Goal: Task Accomplishment & Management: Use online tool/utility

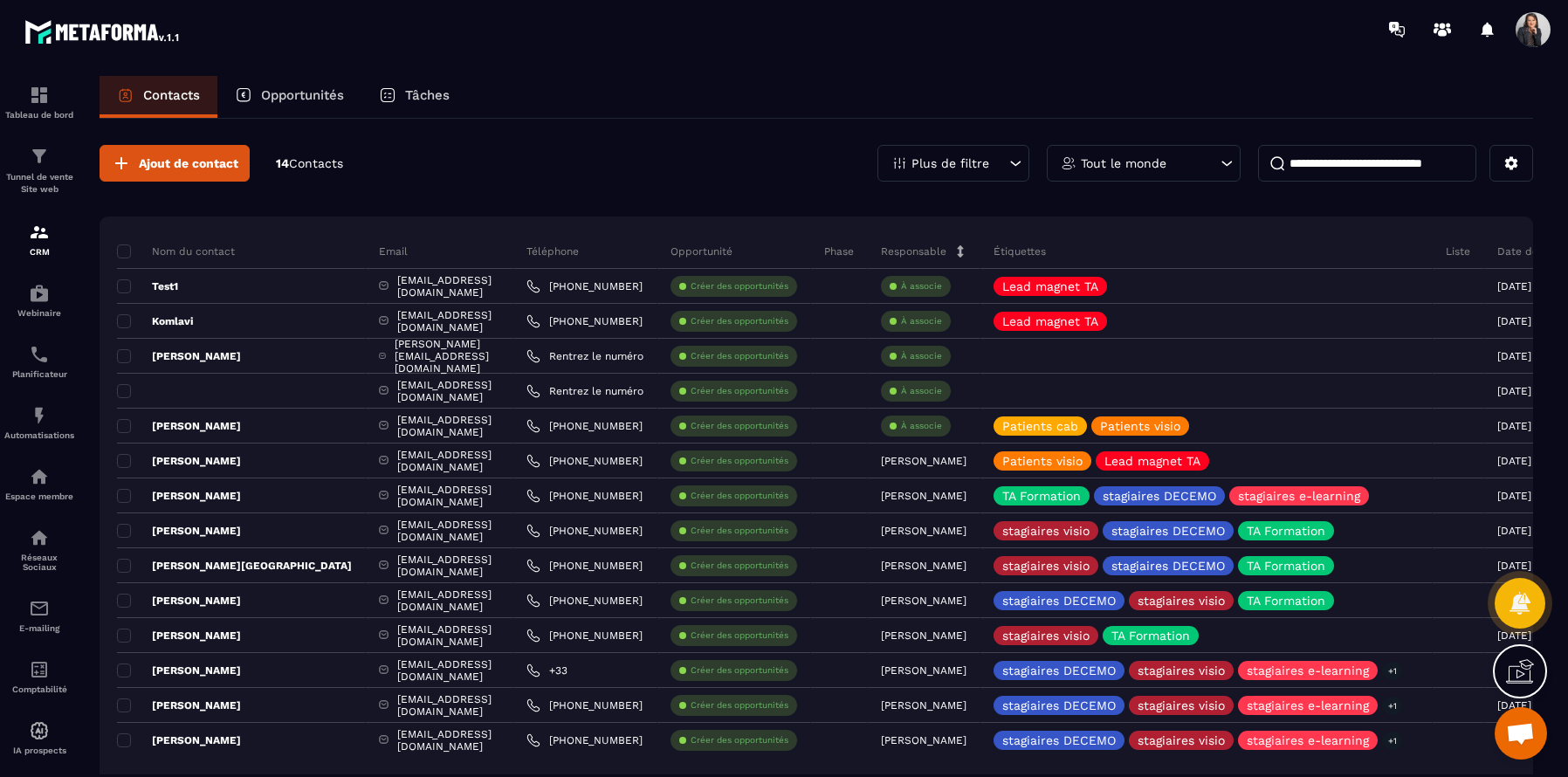
scroll to position [91, 0]
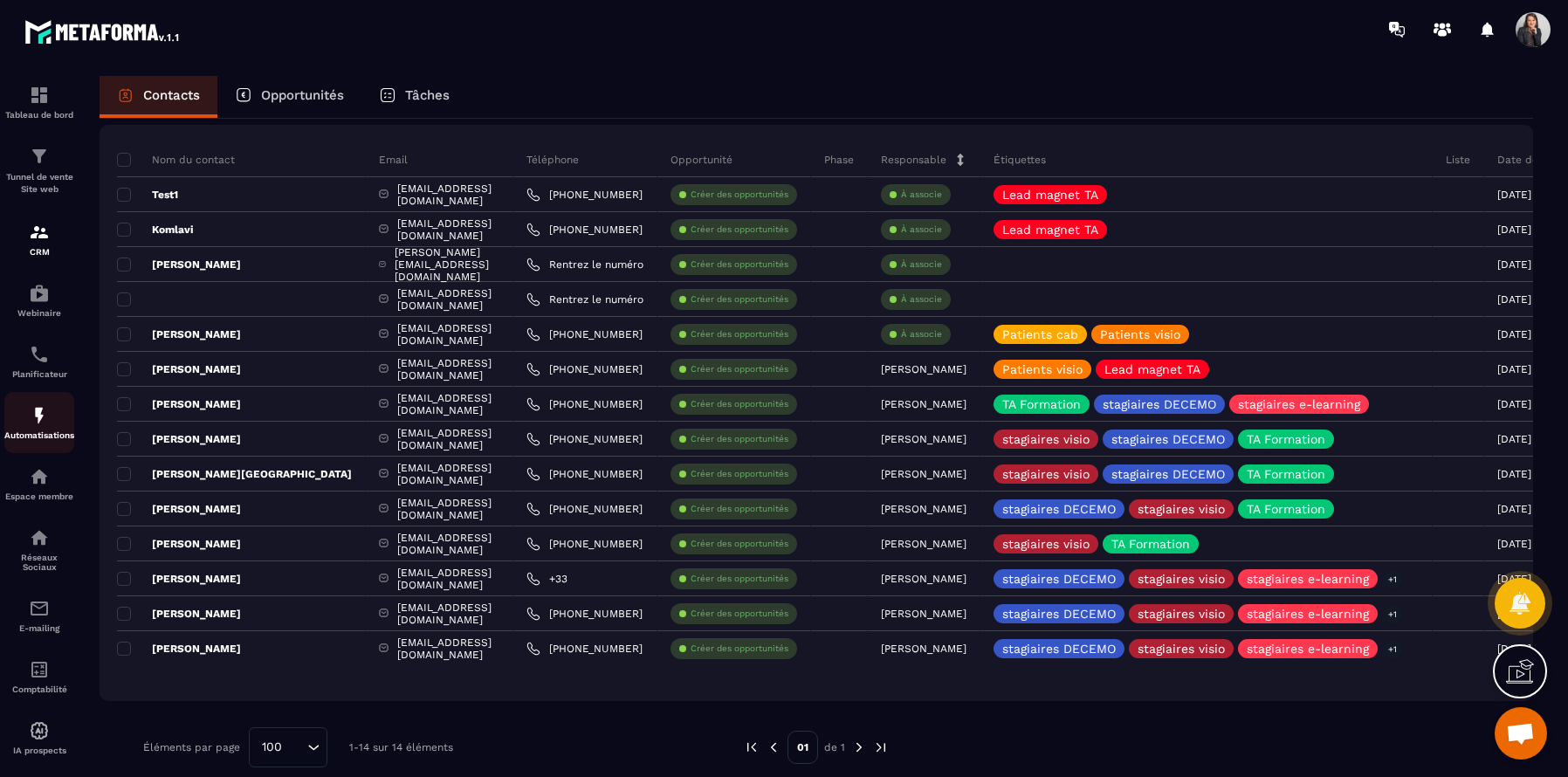
click at [38, 426] on img at bounding box center [39, 415] width 21 height 21
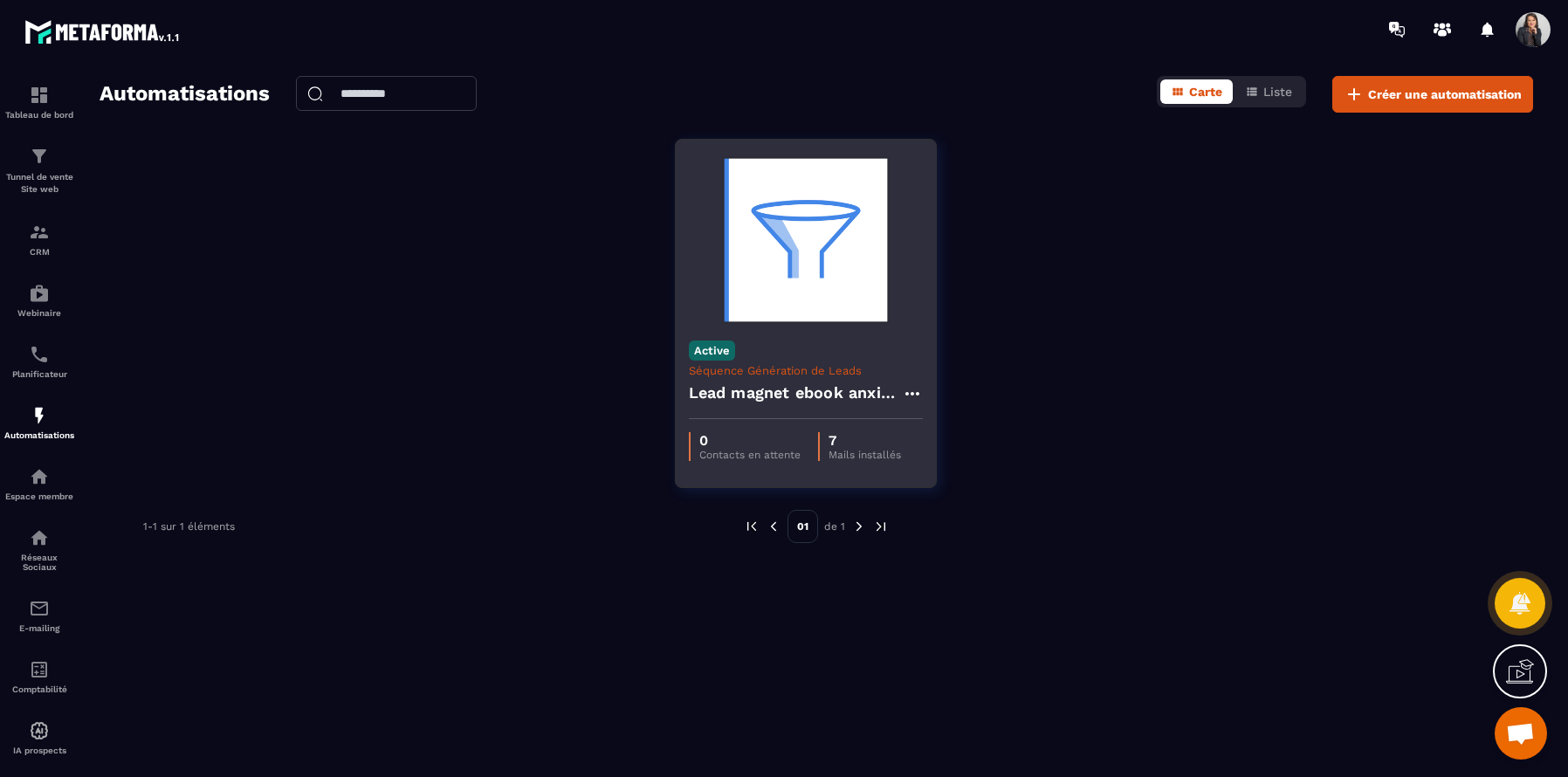
click at [833, 235] on img at bounding box center [805, 240] width 234 height 175
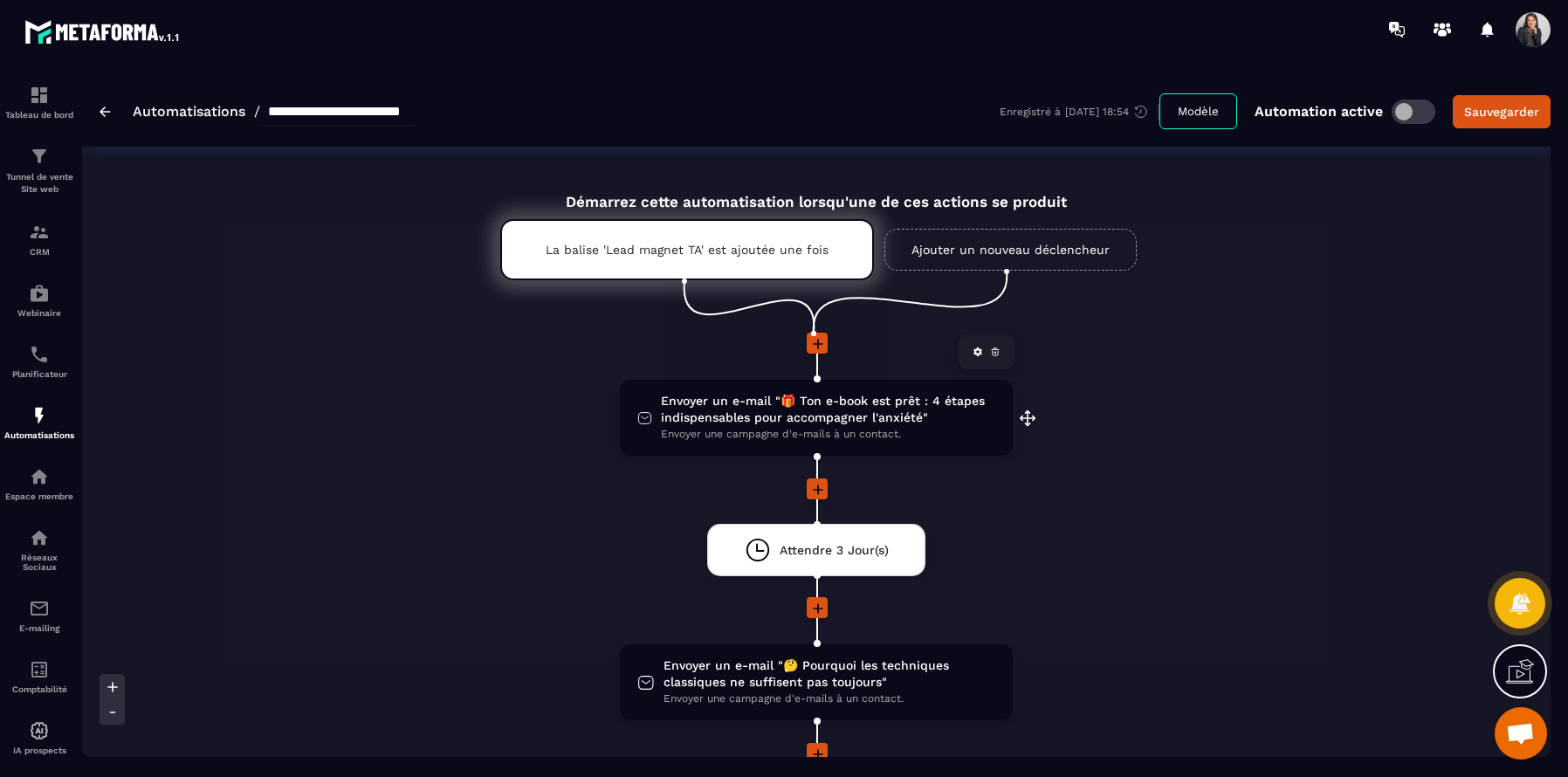
click at [871, 420] on span "Envoyer un e-mail "🎁 Ton e-book est prêt : 4 étapes indispensables pour accompa…" at bounding box center [828, 409] width 335 height 33
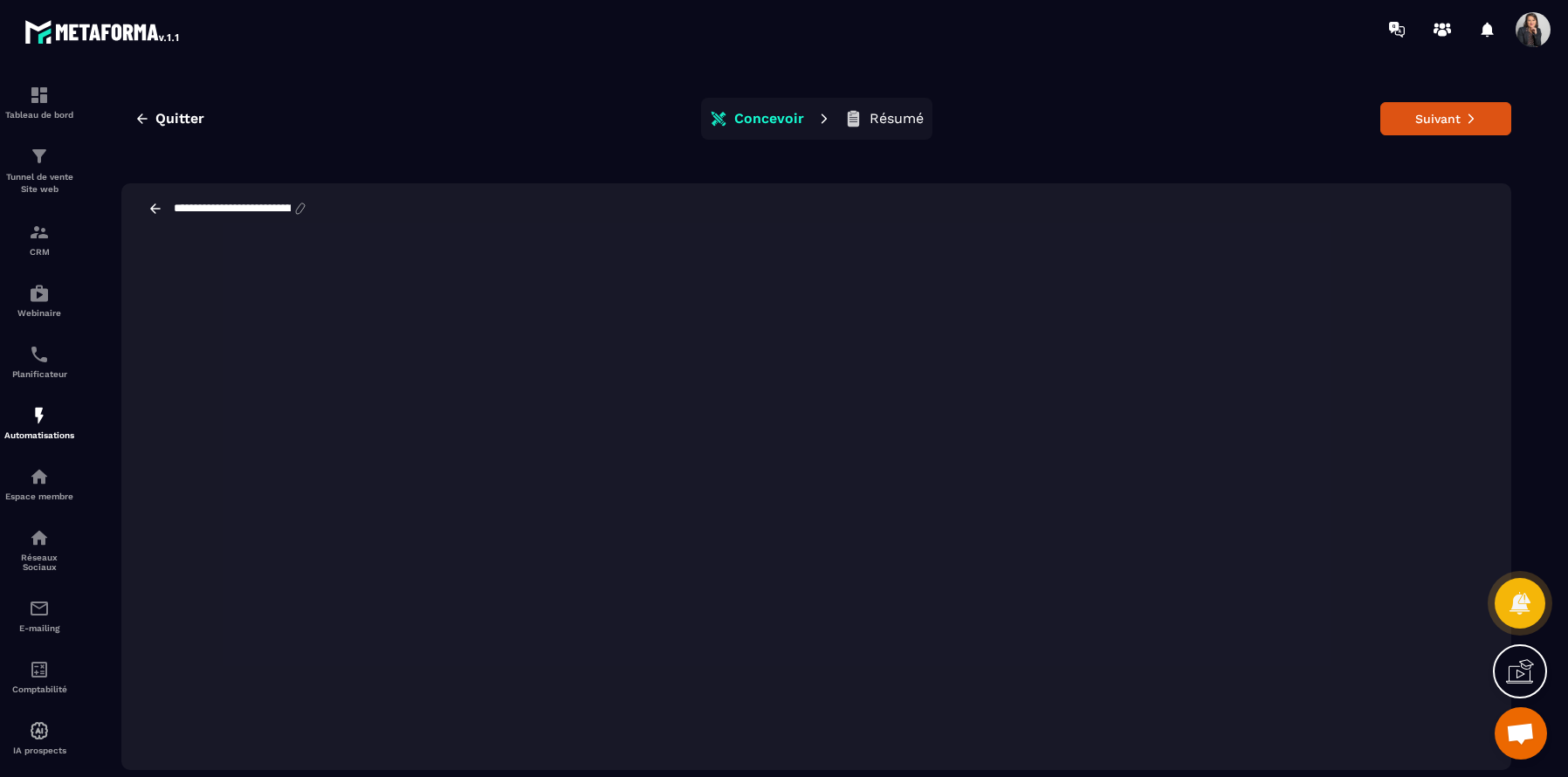
scroll to position [39, 0]
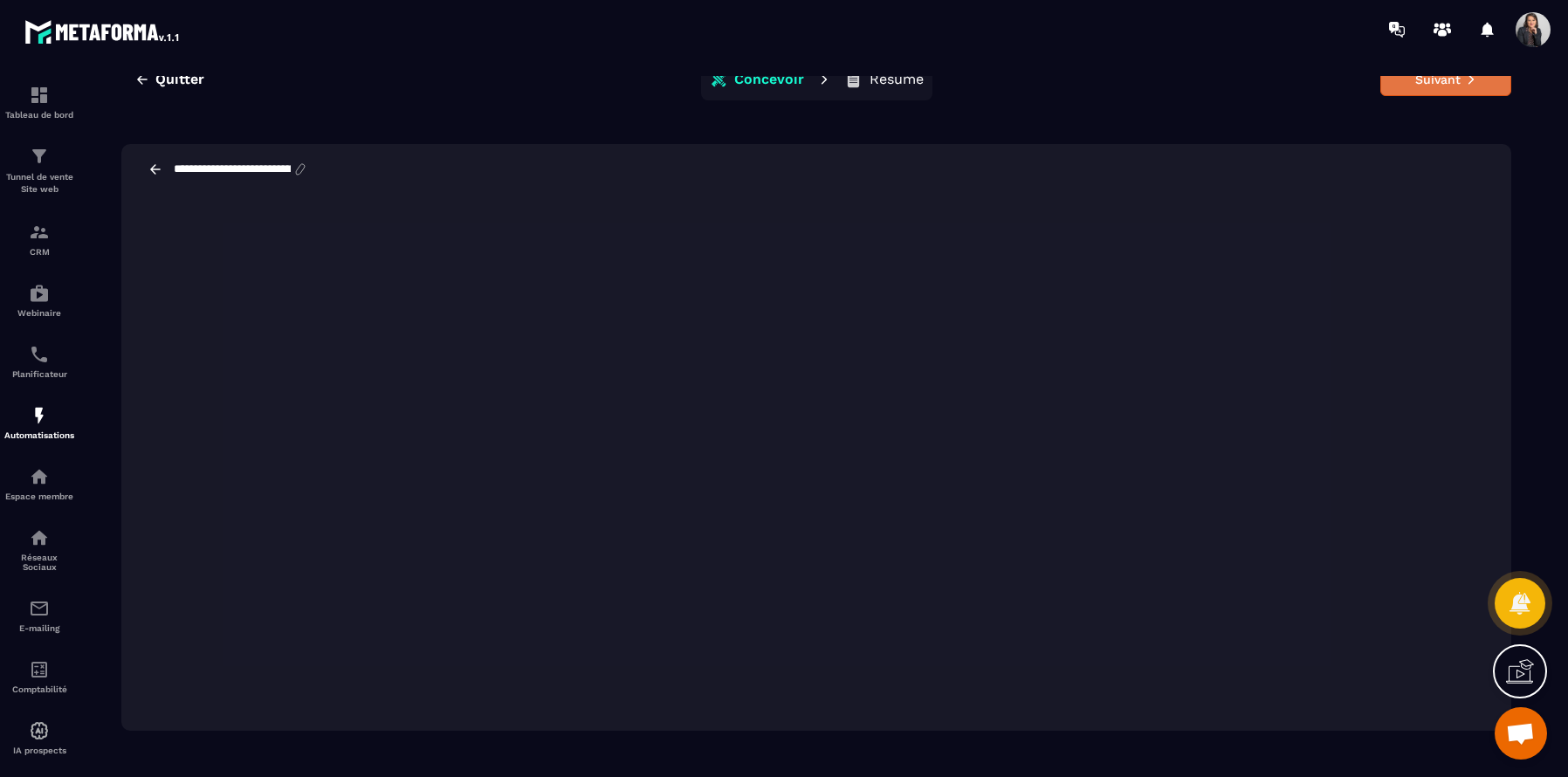
click at [1431, 87] on button "Suivant" at bounding box center [1446, 79] width 131 height 33
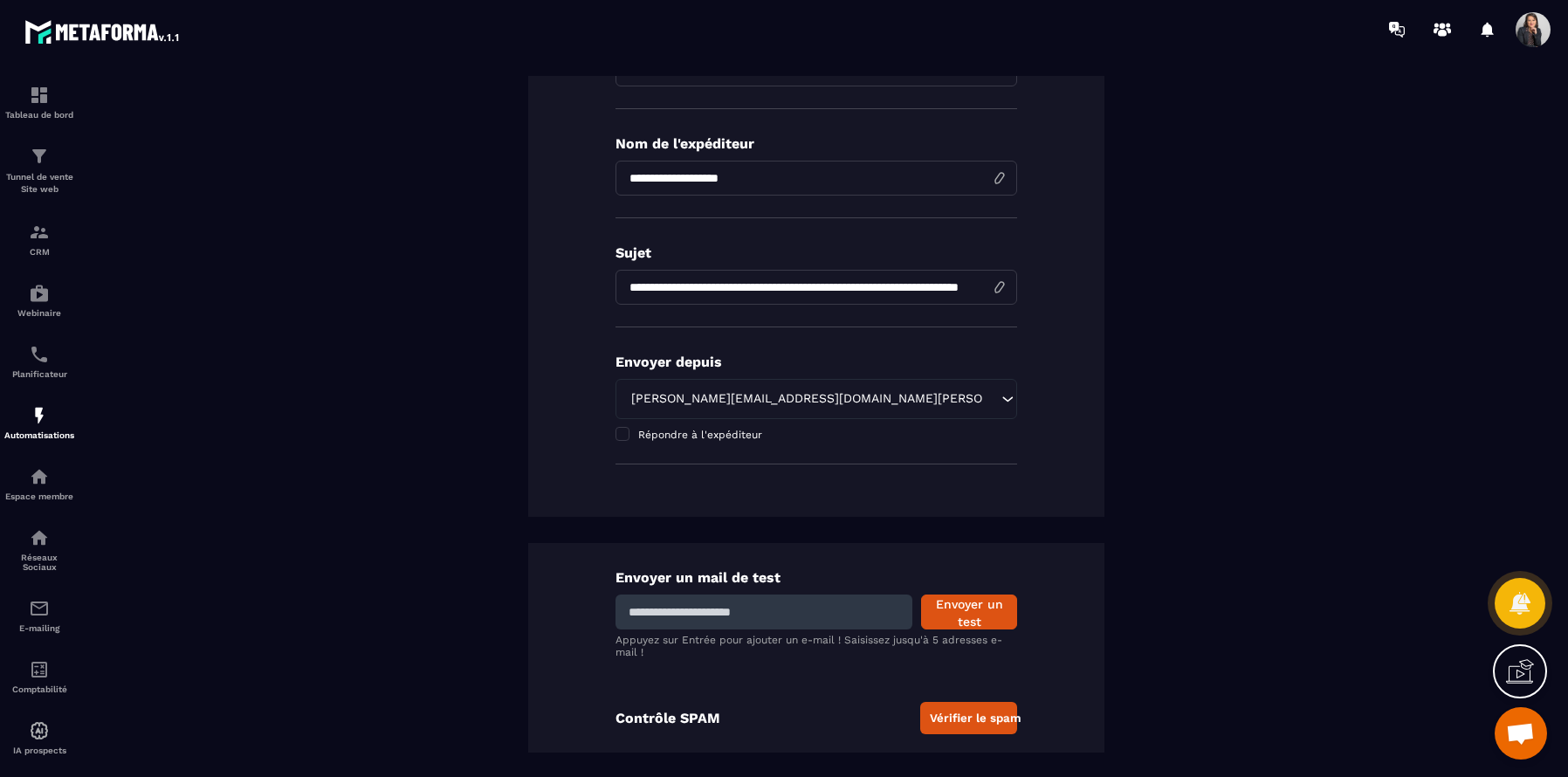
scroll to position [213, 0]
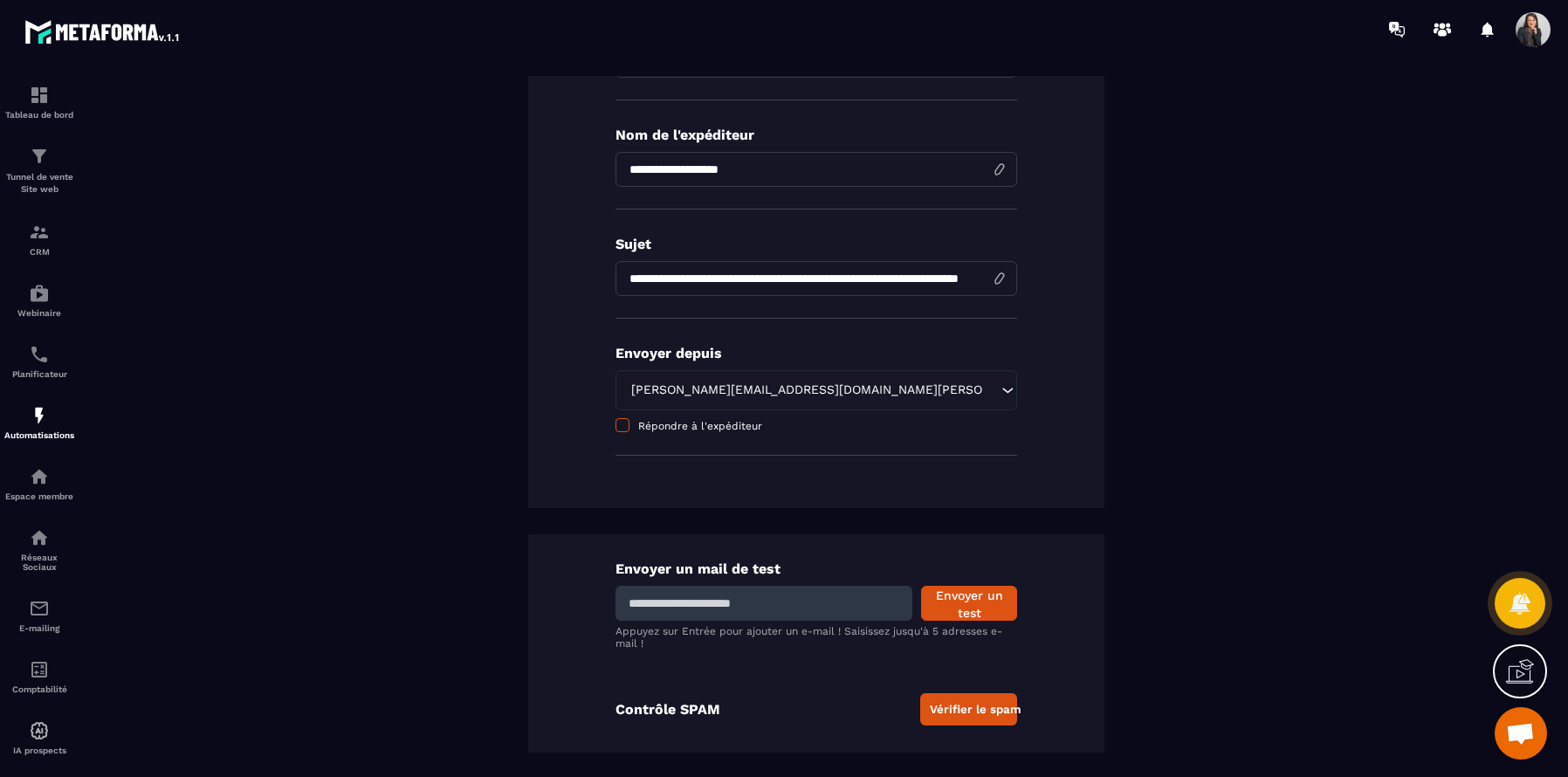
click at [622, 426] on span at bounding box center [622, 425] width 14 height 14
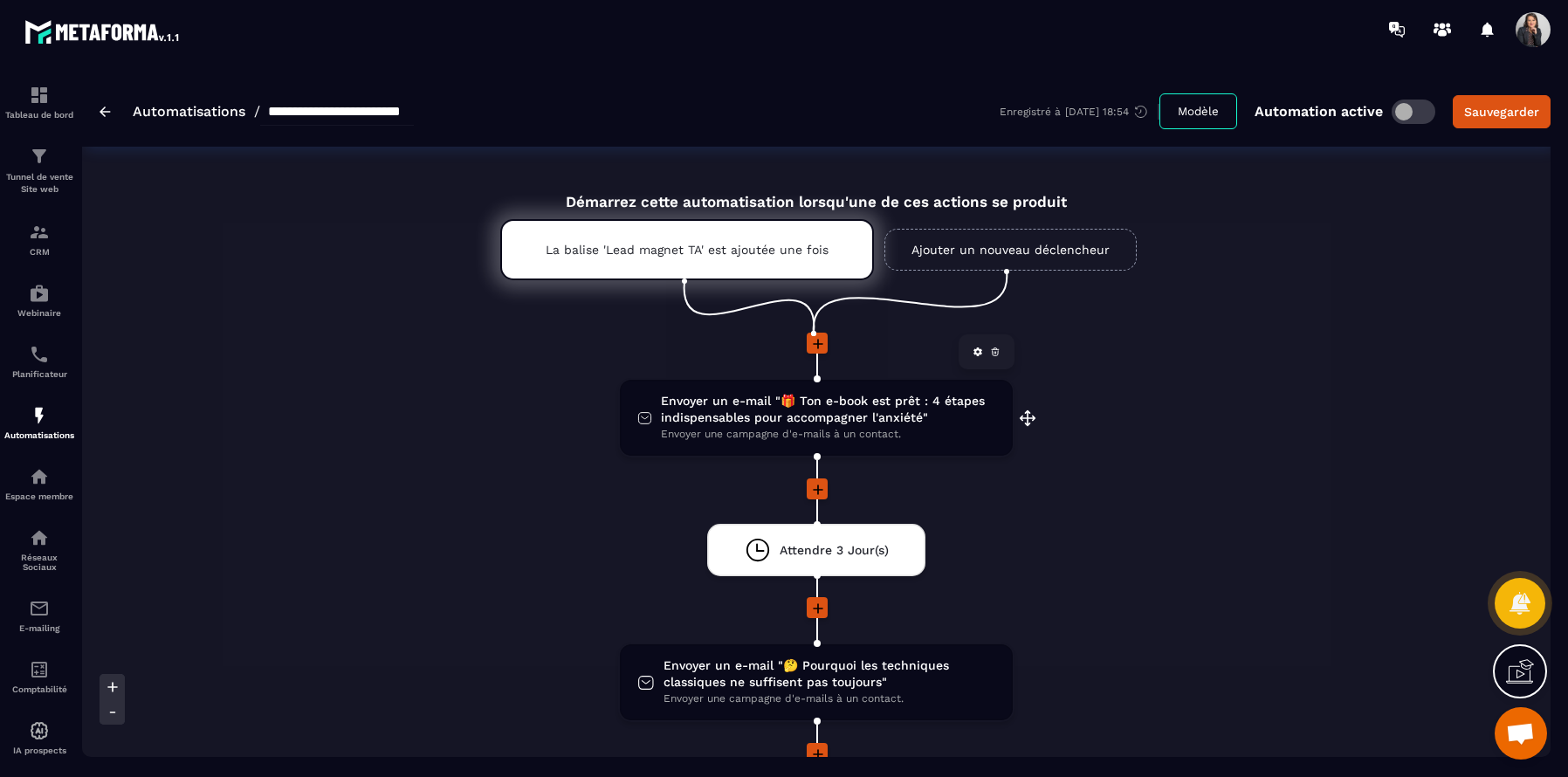
click at [945, 416] on span "Envoyer un e-mail "🎁 Ton e-book est prêt : 4 étapes indispensables pour accompa…" at bounding box center [828, 409] width 335 height 33
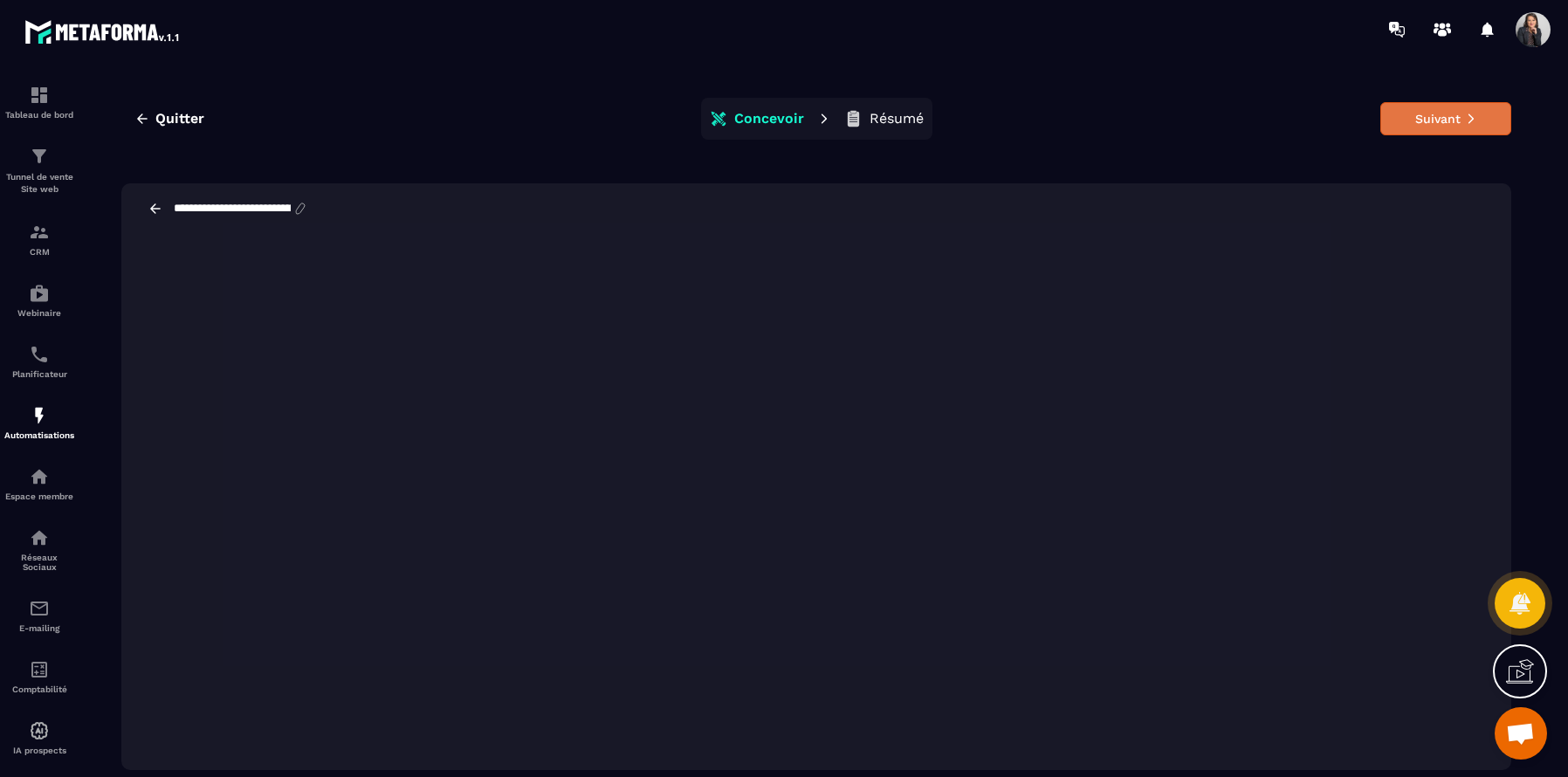
click at [1448, 126] on button "Suivant" at bounding box center [1446, 118] width 131 height 33
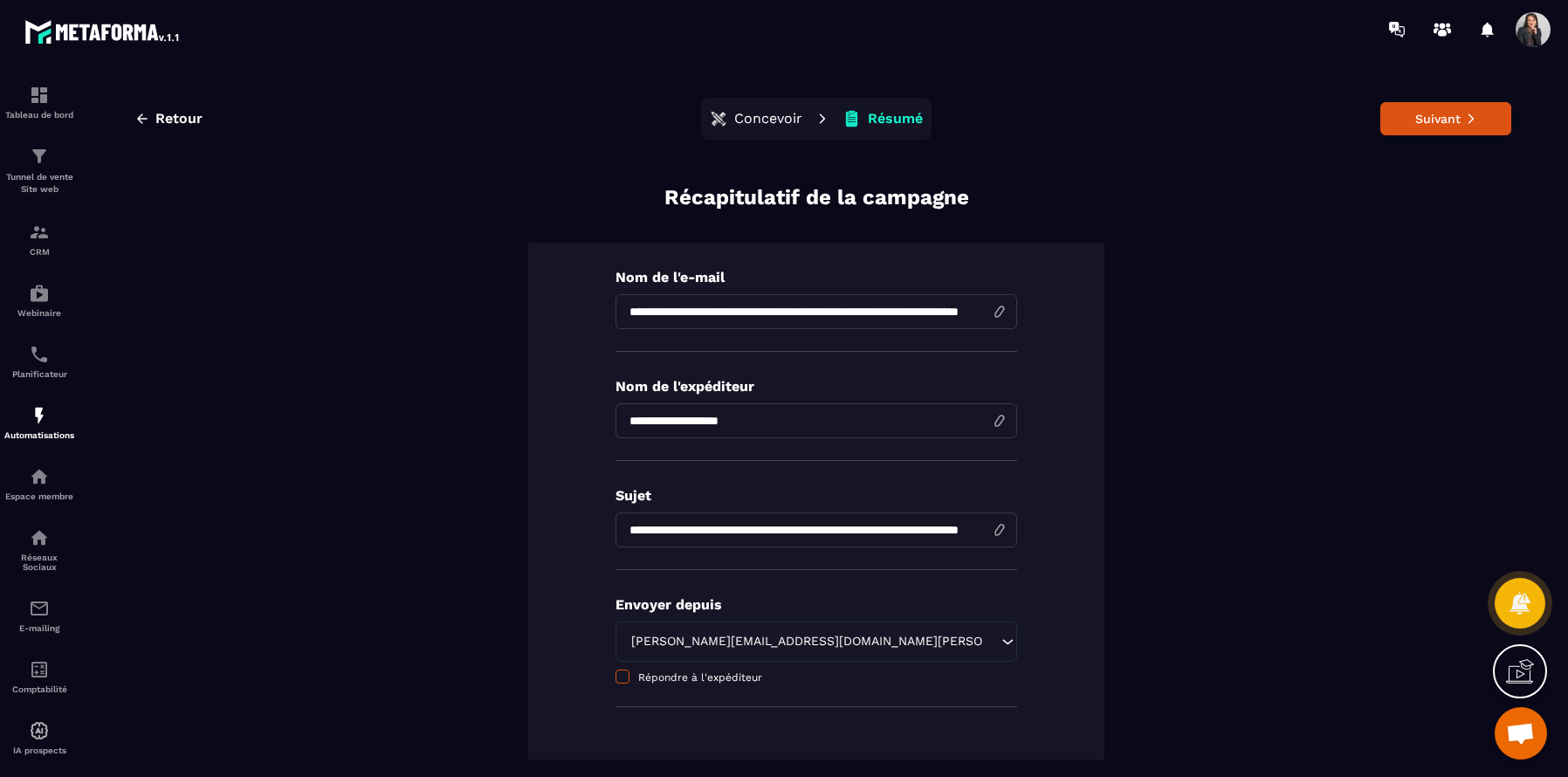
click at [622, 676] on span at bounding box center [622, 676] width 14 height 14
click at [999, 643] on icon "Search for option" at bounding box center [1007, 641] width 17 height 17
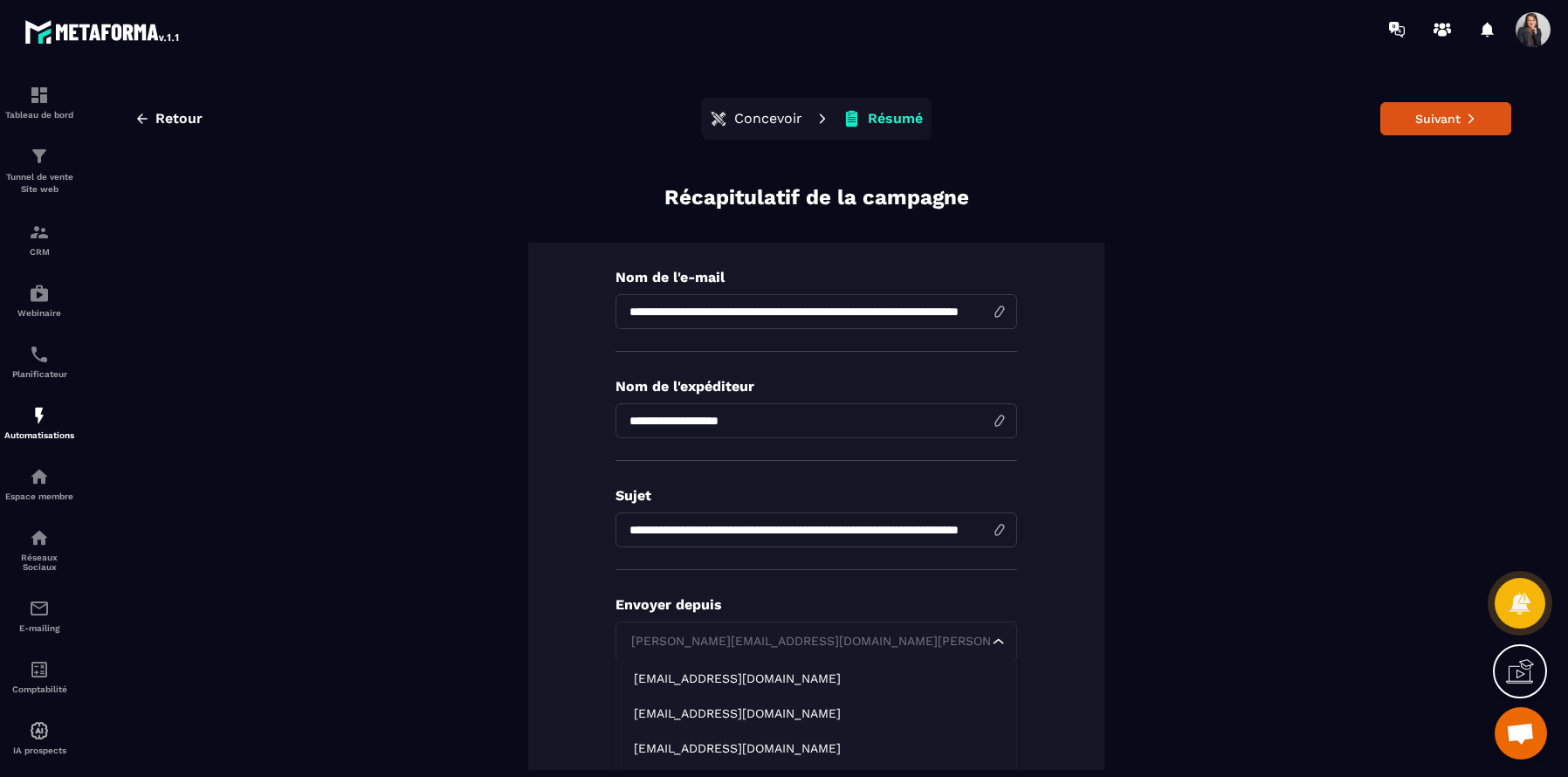
type input "**********"
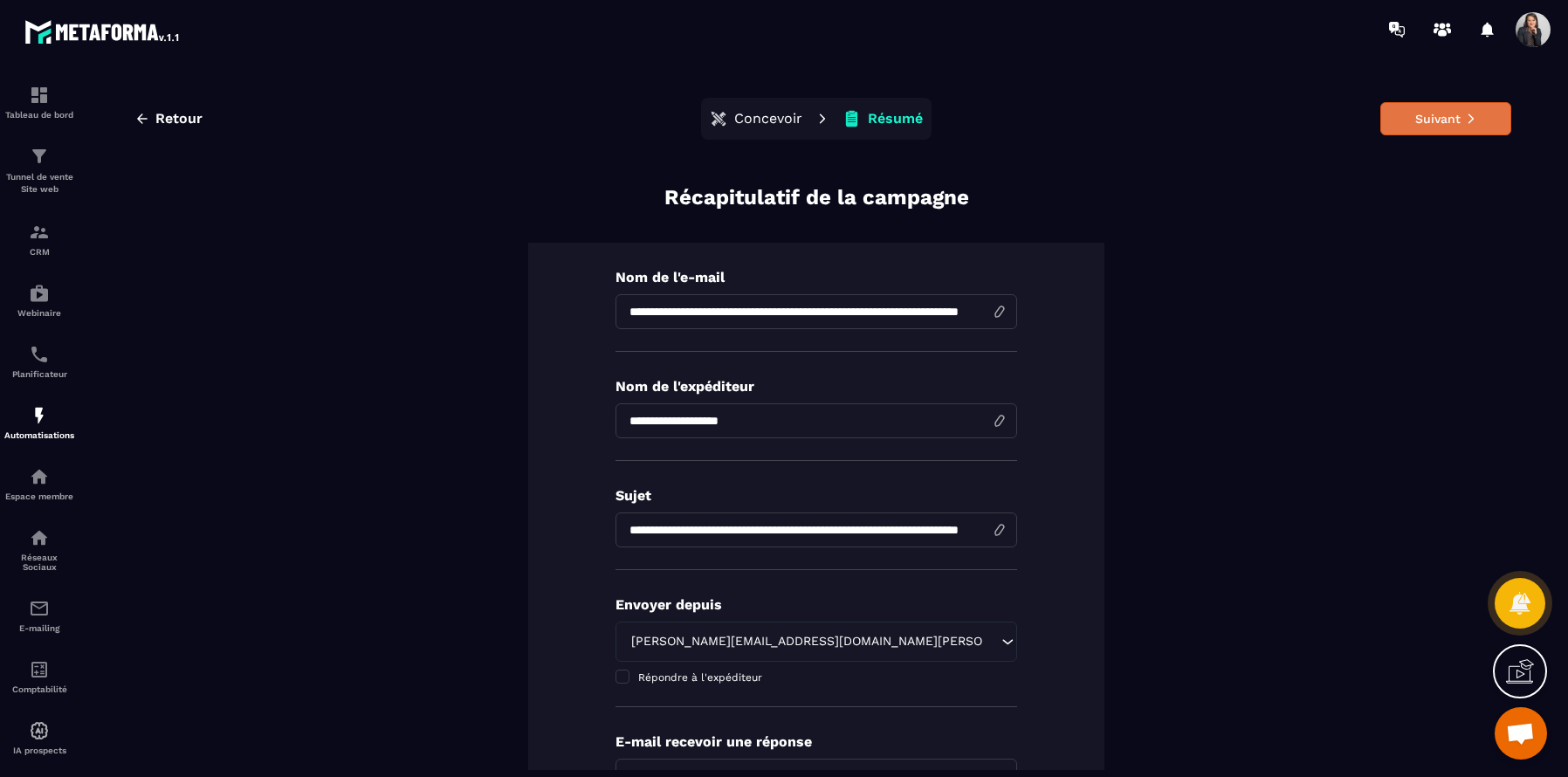
click at [1447, 125] on button "Suivant" at bounding box center [1446, 118] width 131 height 33
click at [1439, 122] on button "Suivant" at bounding box center [1446, 118] width 131 height 33
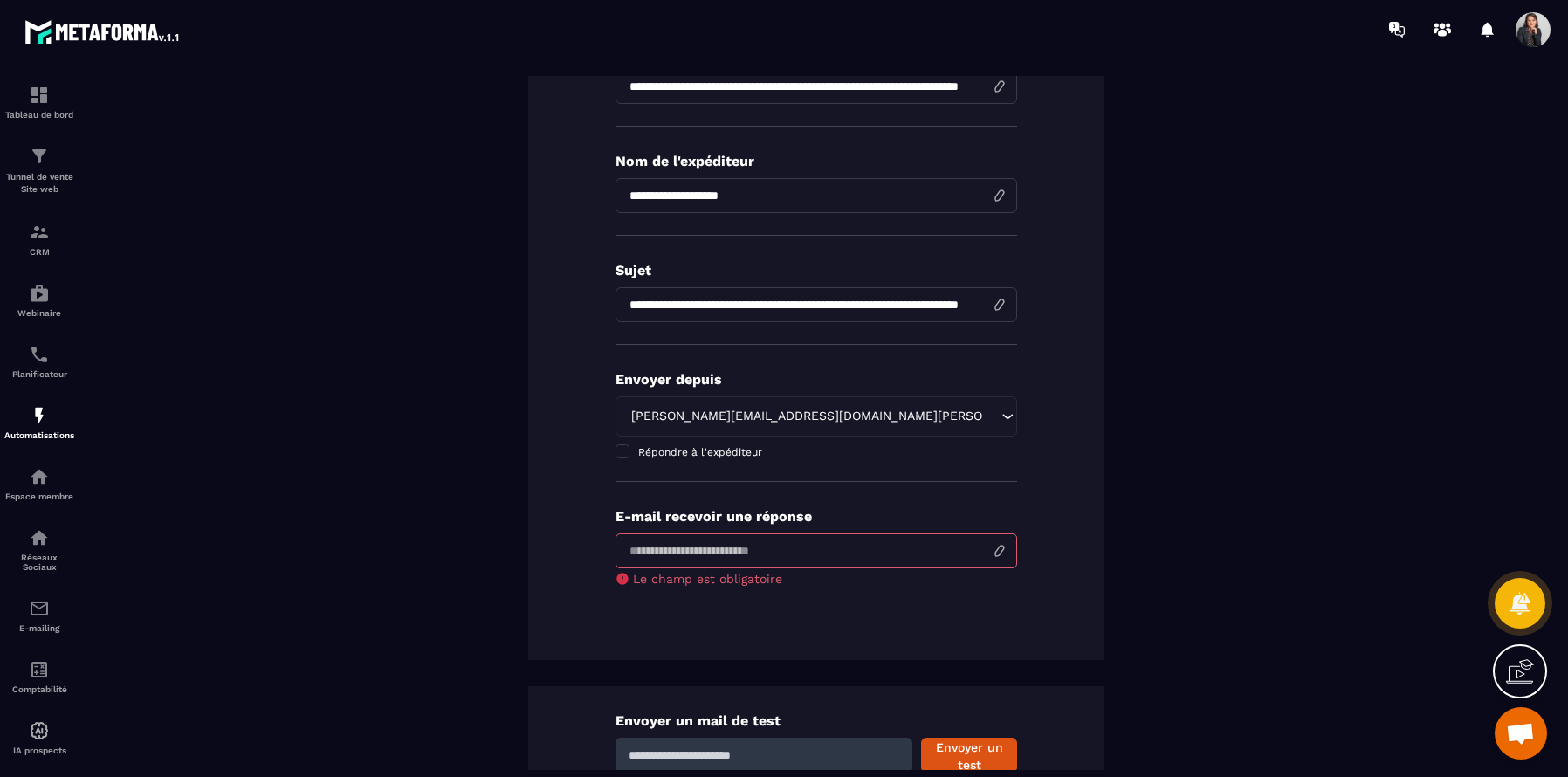
scroll to position [230, 0]
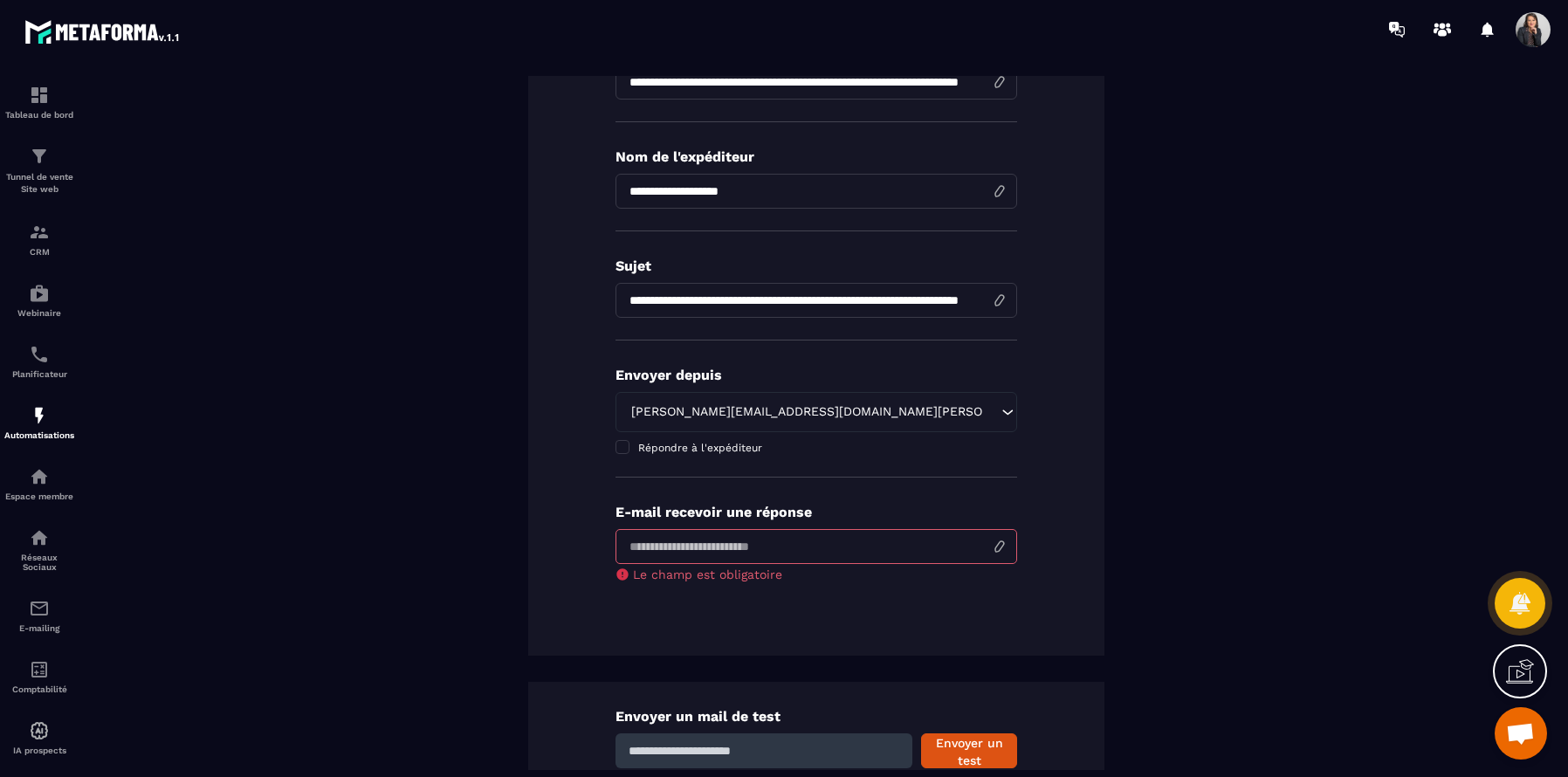
click at [954, 552] on input "email" at bounding box center [817, 546] width 402 height 35
type input "**********"
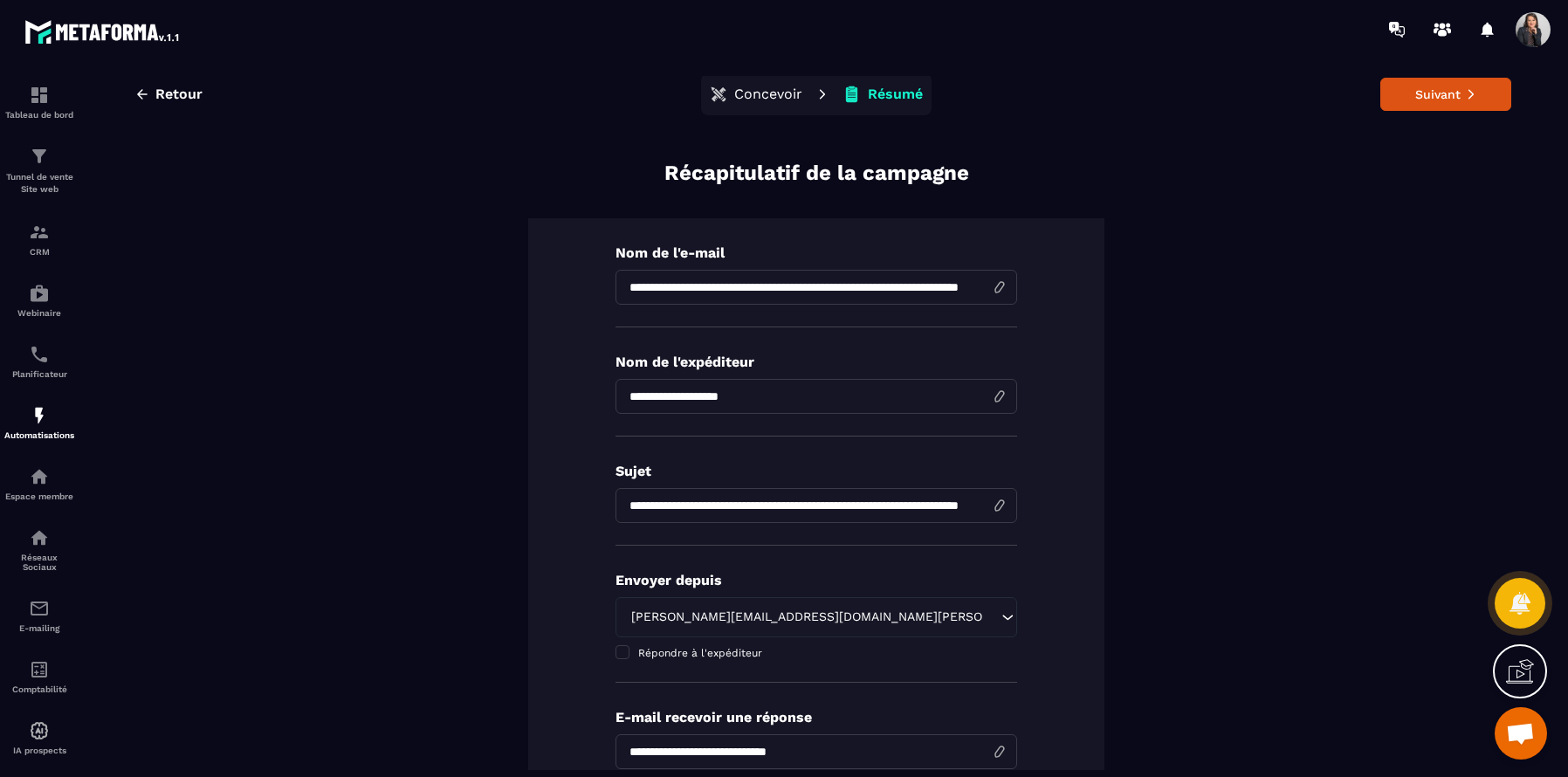
scroll to position [0, 0]
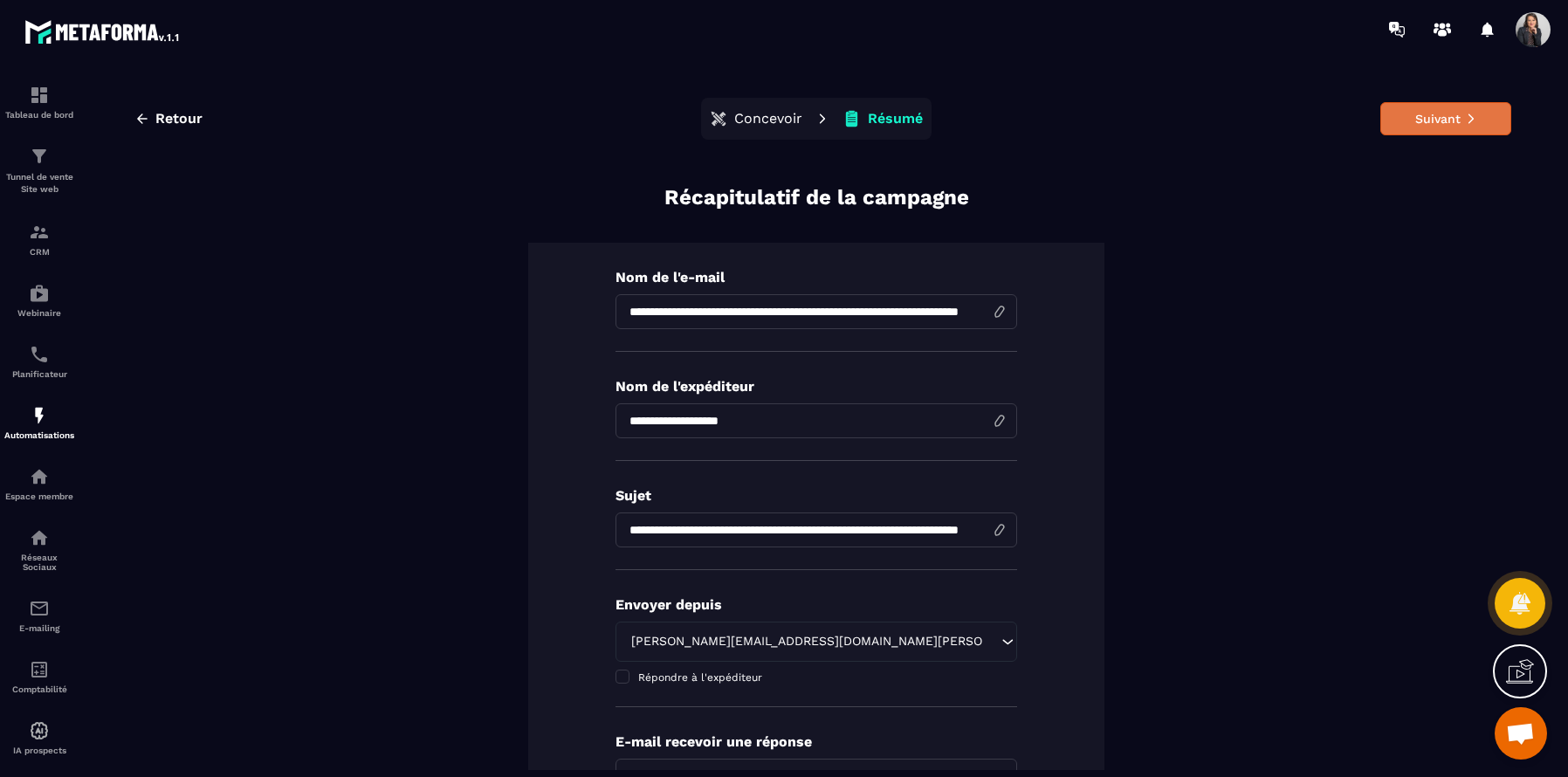
click at [1429, 118] on button "Suivant" at bounding box center [1446, 118] width 131 height 33
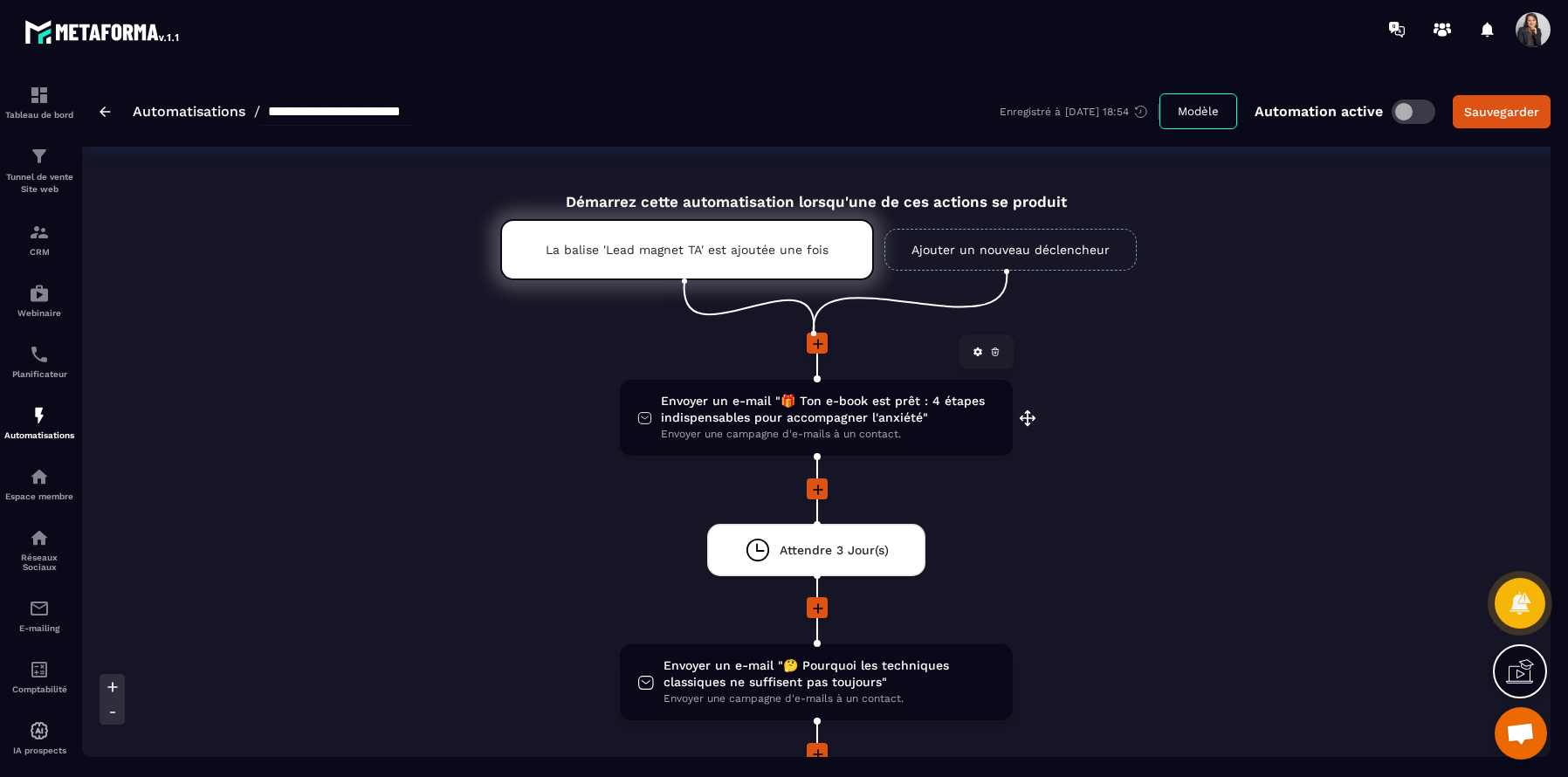
click at [891, 415] on span "Envoyer un e-mail "🎁 Ton e-book est prêt : 4 étapes indispensables pour accompa…" at bounding box center [828, 409] width 335 height 33
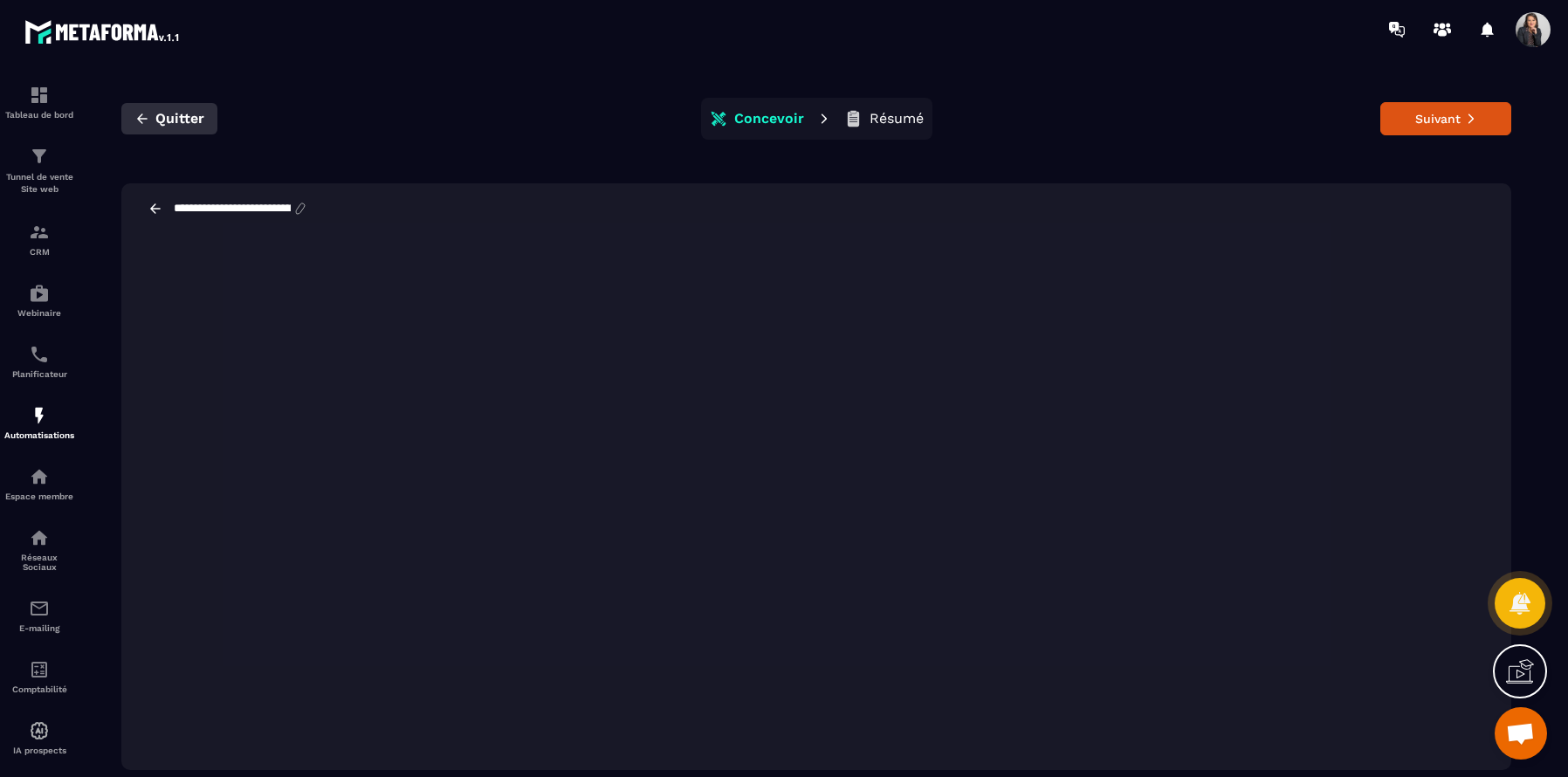
click at [166, 123] on span "Quitter" at bounding box center [180, 118] width 49 height 17
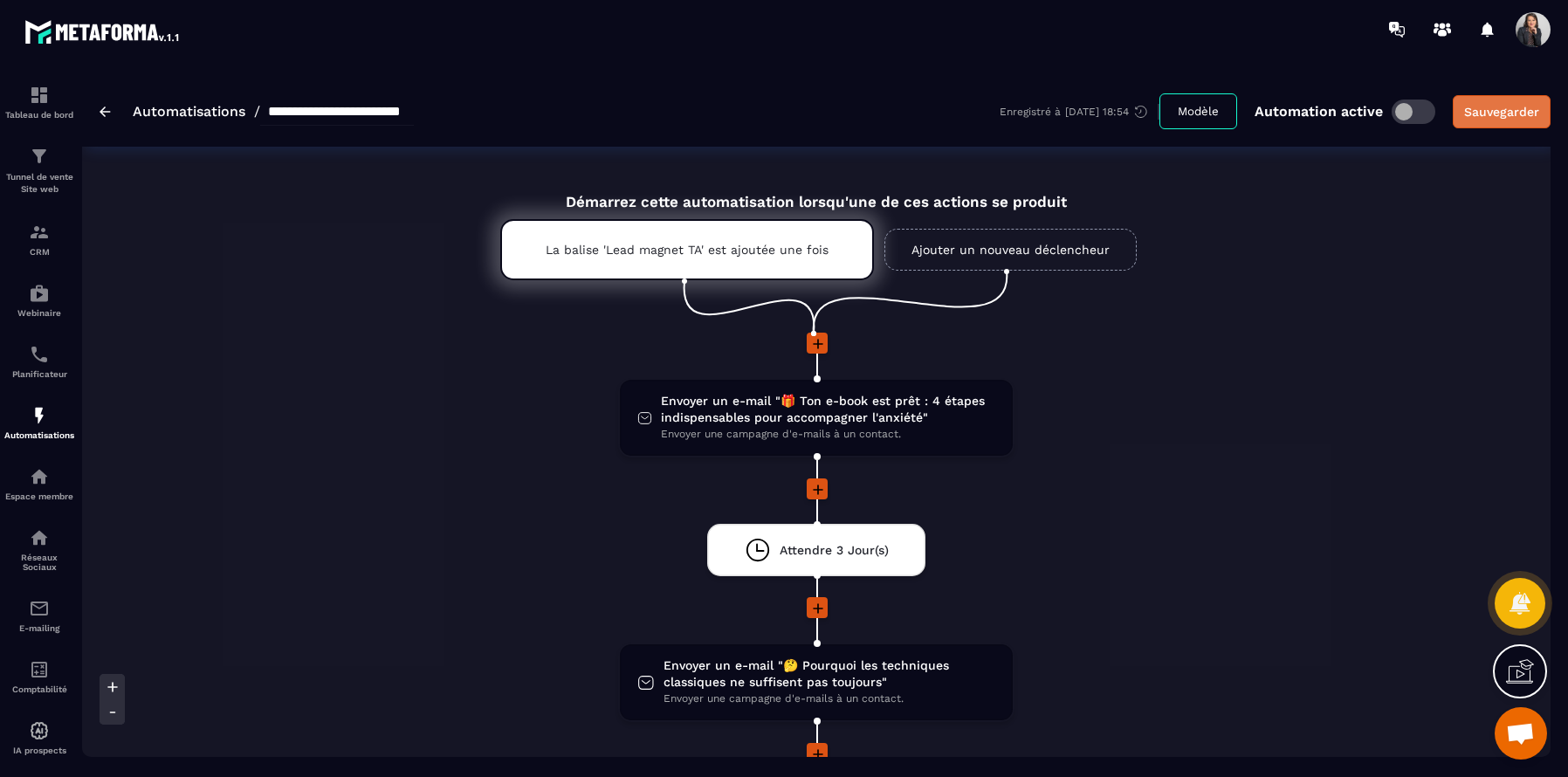
click at [1493, 118] on div "Sauvegarder" at bounding box center [1502, 112] width 75 height 17
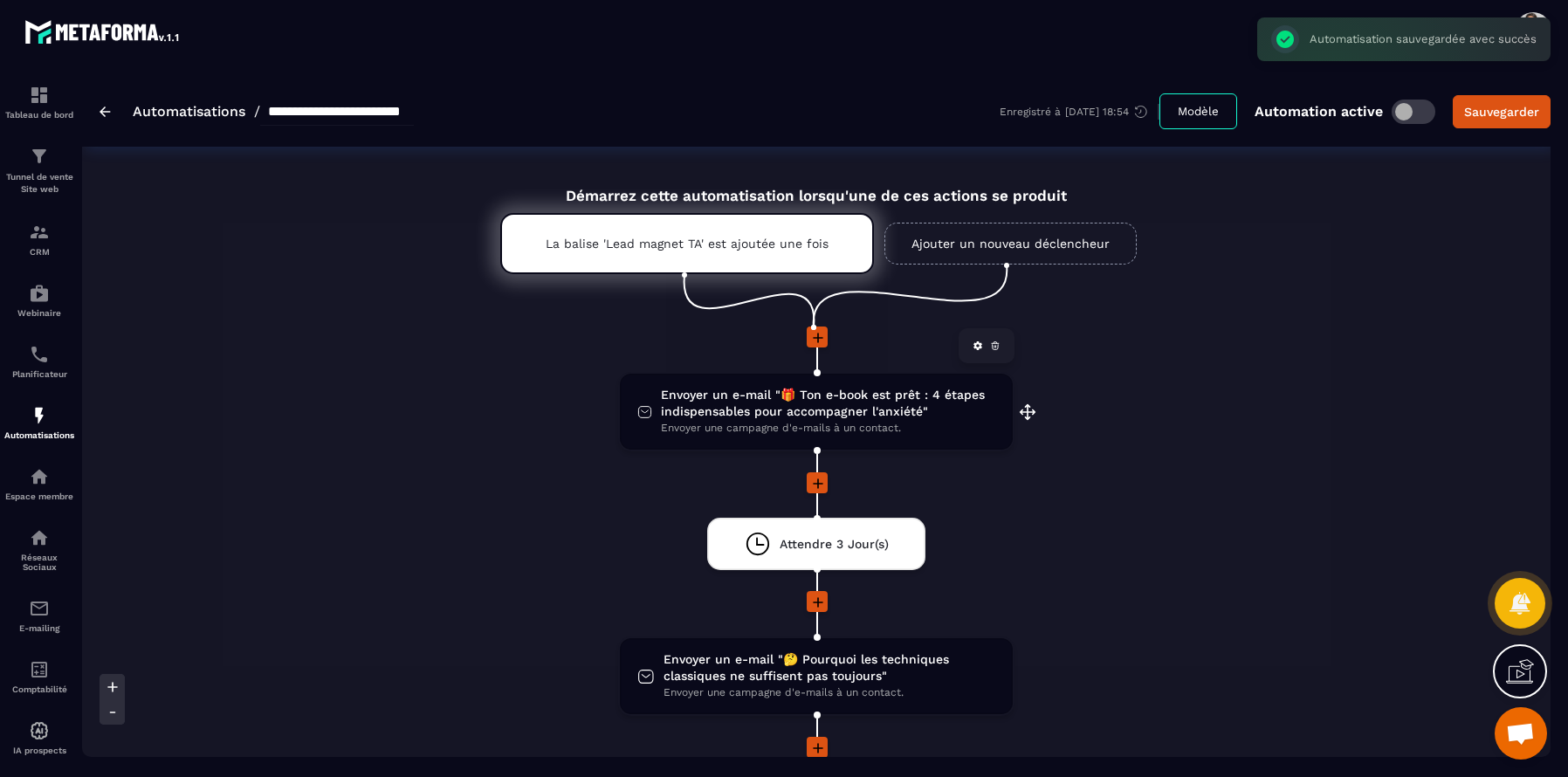
scroll to position [1, 0]
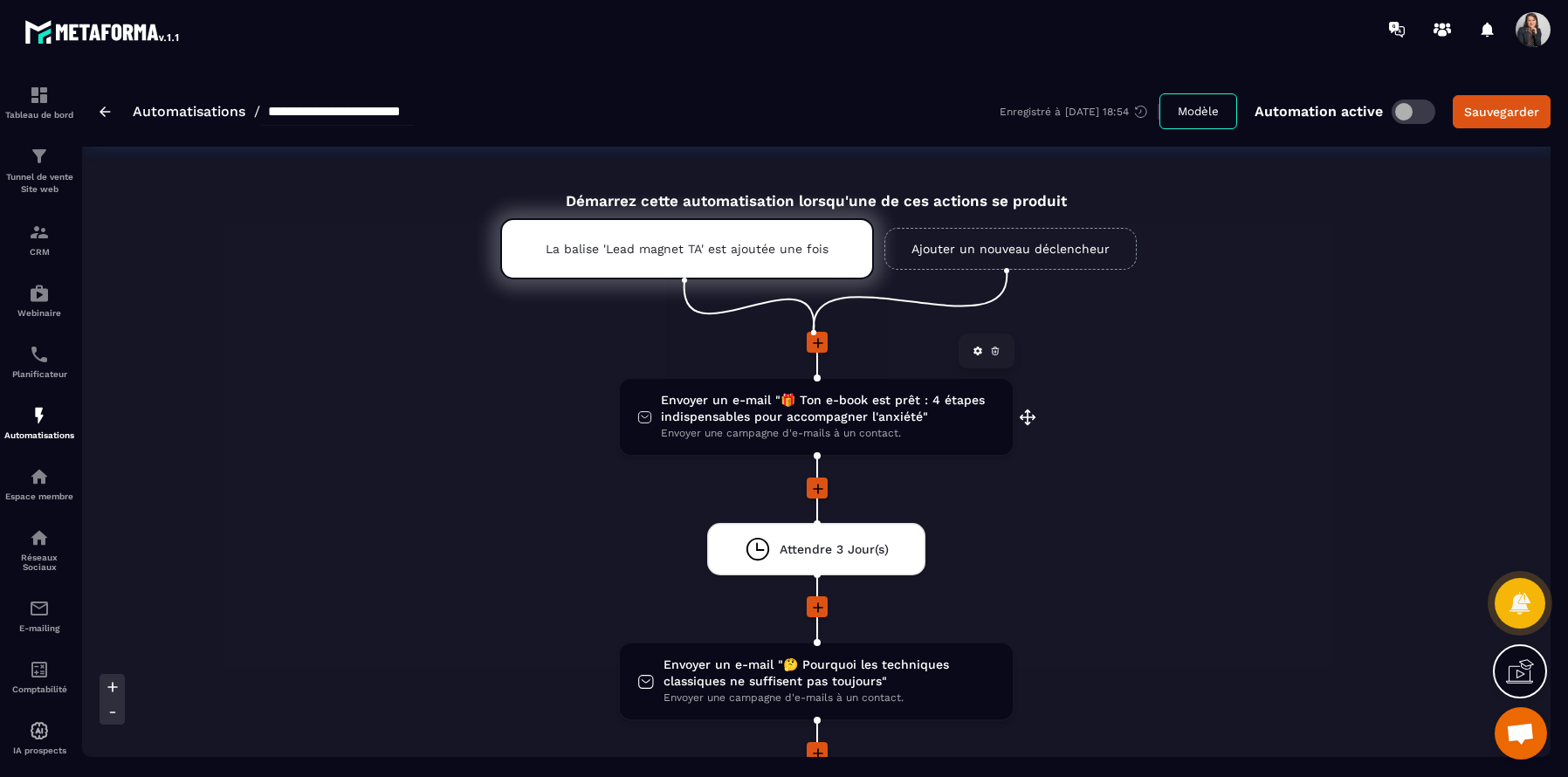
click at [931, 415] on span "Envoyer un e-mail "🎁 Ton e-book est prêt : 4 étapes indispensables pour accompa…" at bounding box center [828, 409] width 335 height 33
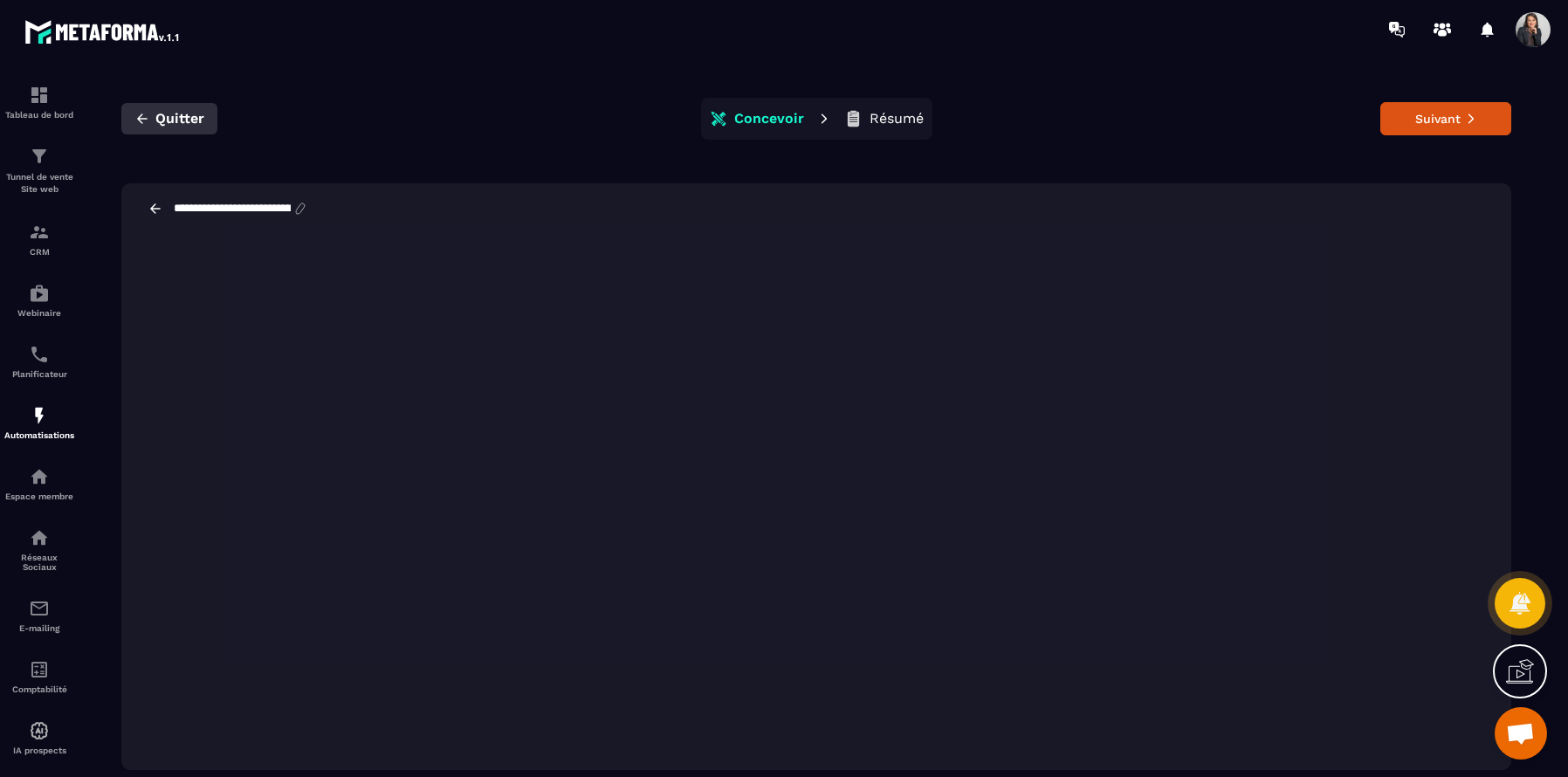
click at [191, 122] on span "Quitter" at bounding box center [180, 118] width 49 height 17
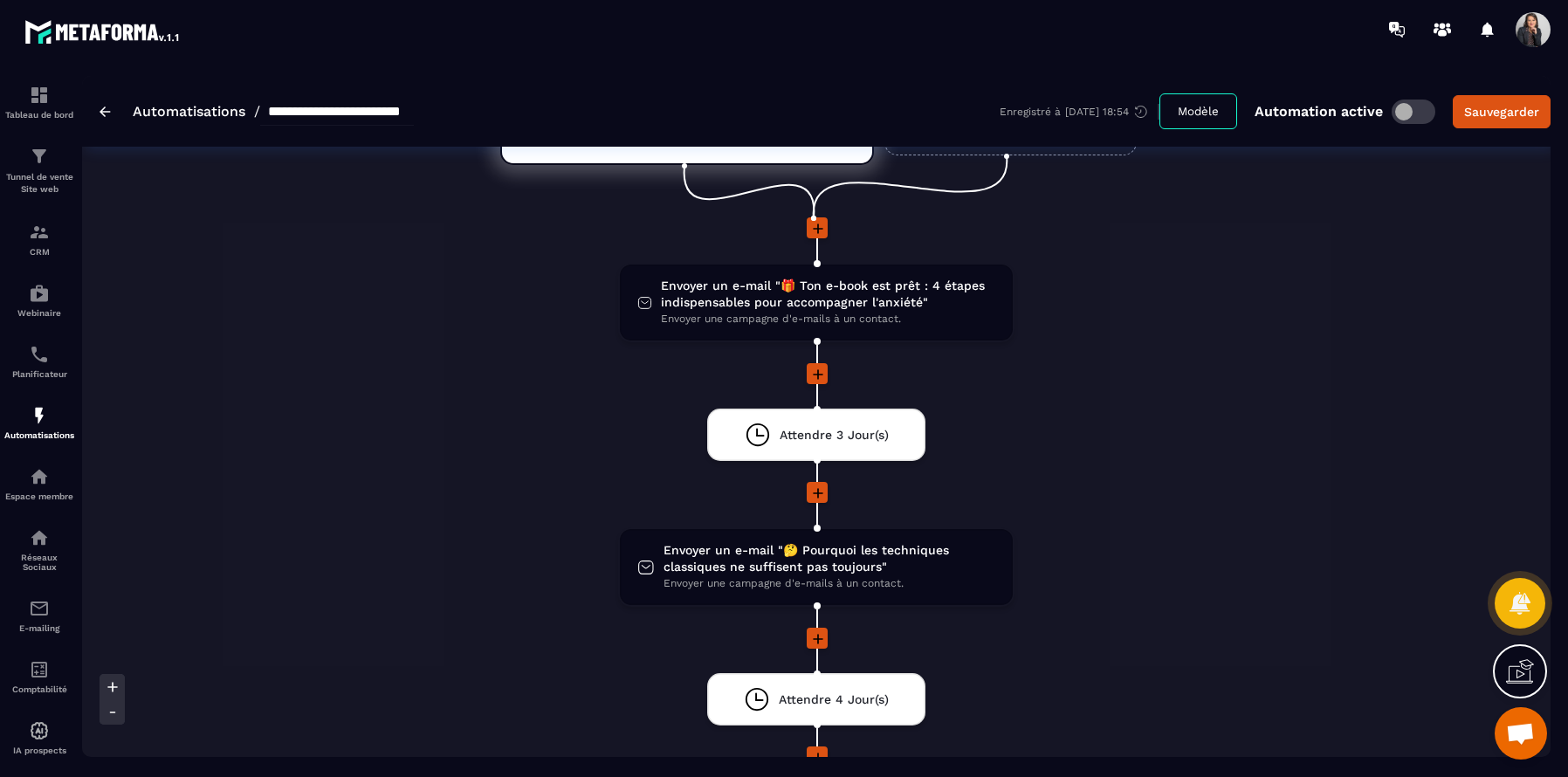
scroll to position [160, 0]
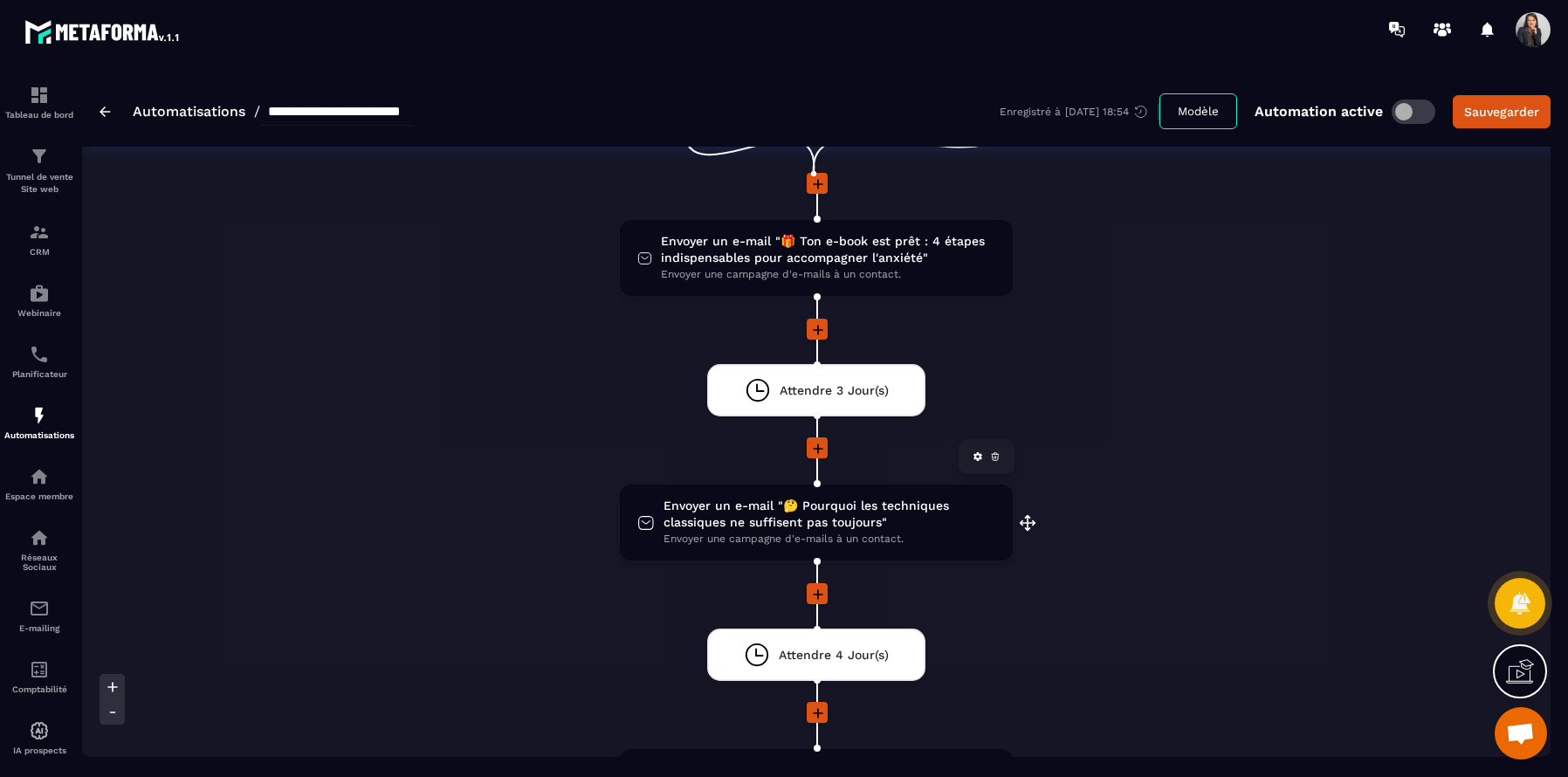
click at [912, 519] on span "Envoyer un e-mail "🤔 Pourquoi les techniques classiques ne suffisent pas toujou…" at bounding box center [829, 514] width 332 height 33
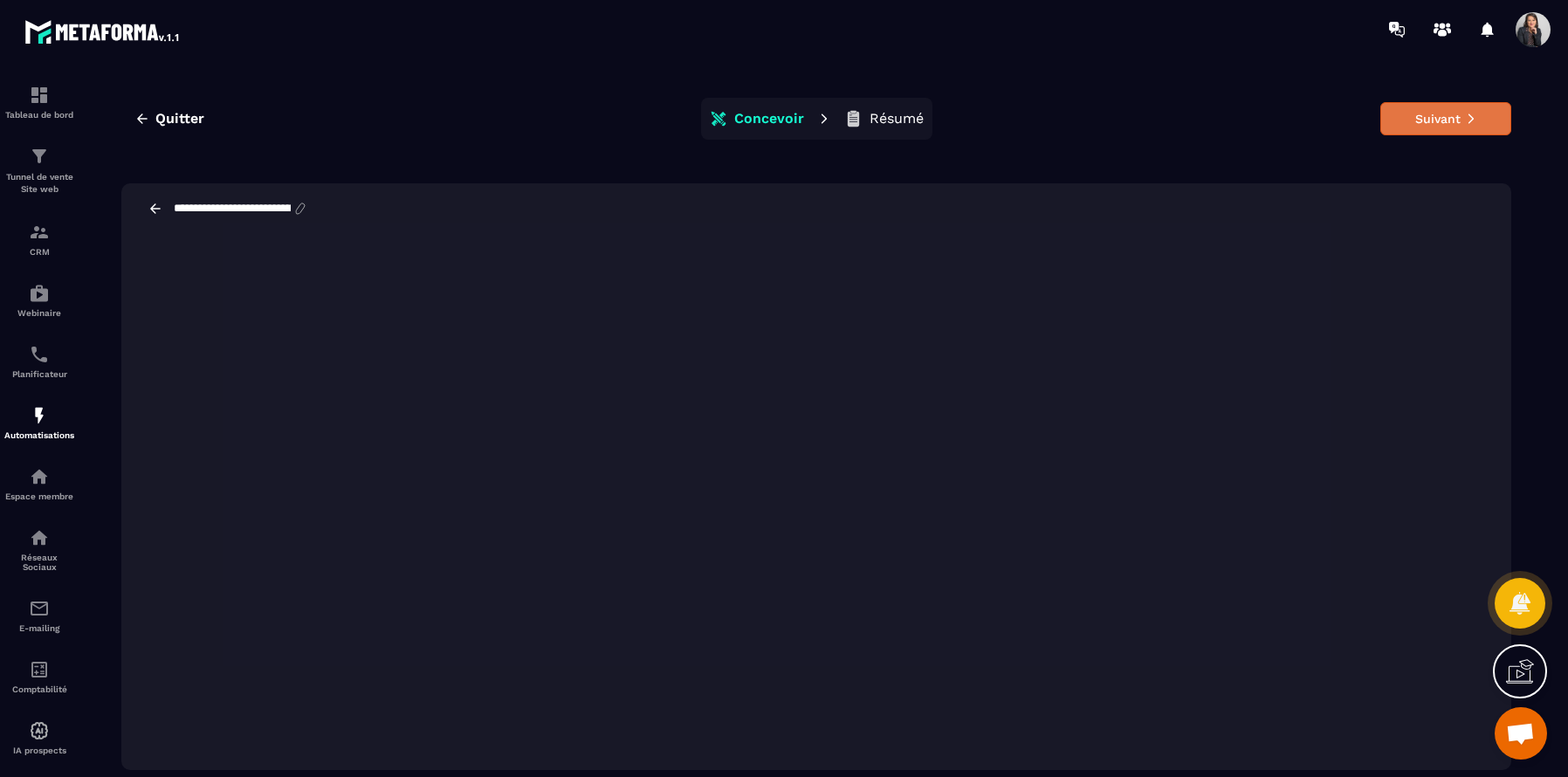
click at [1444, 124] on button "Suivant" at bounding box center [1446, 118] width 131 height 33
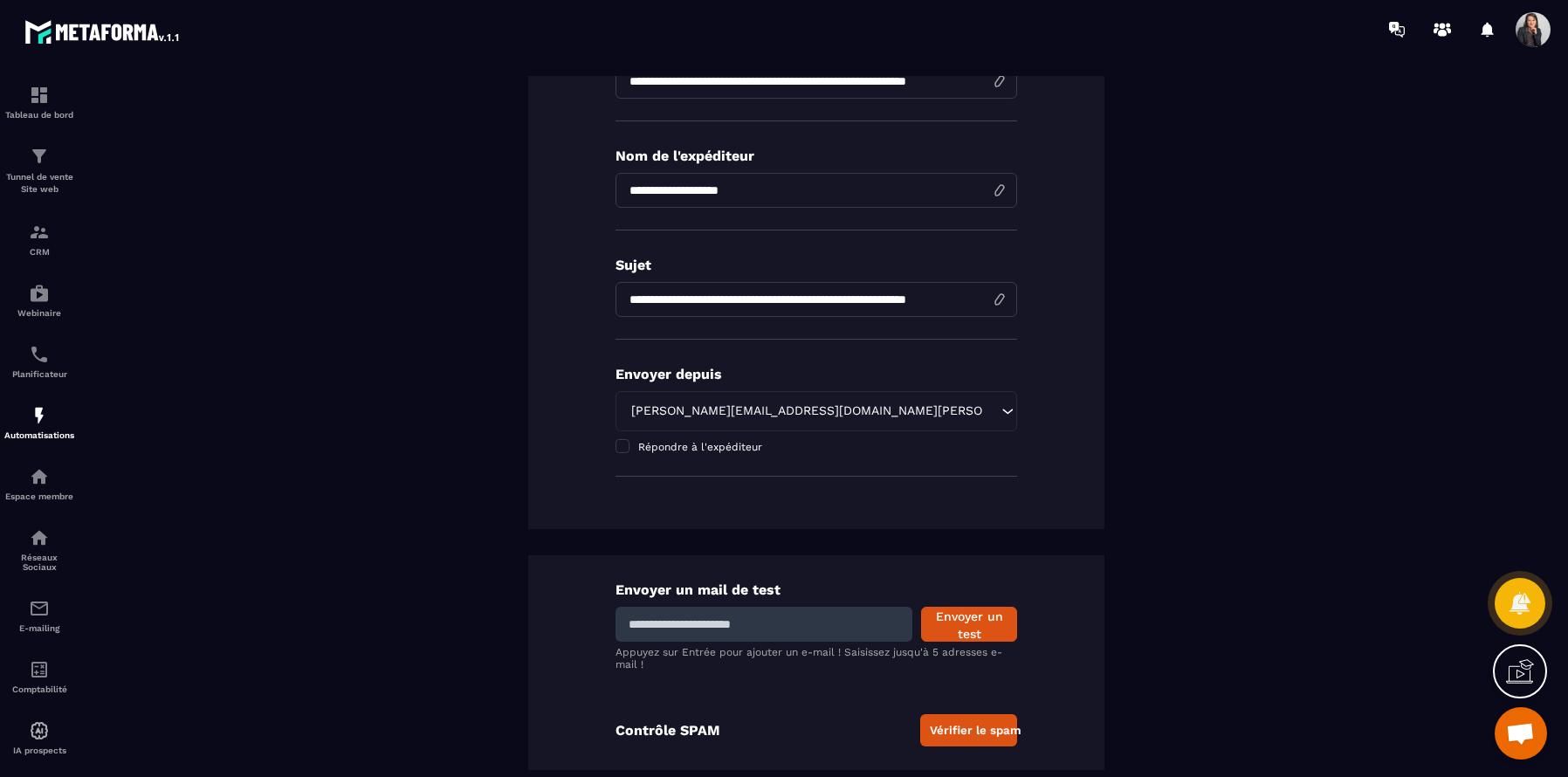
scroll to position [238, 0]
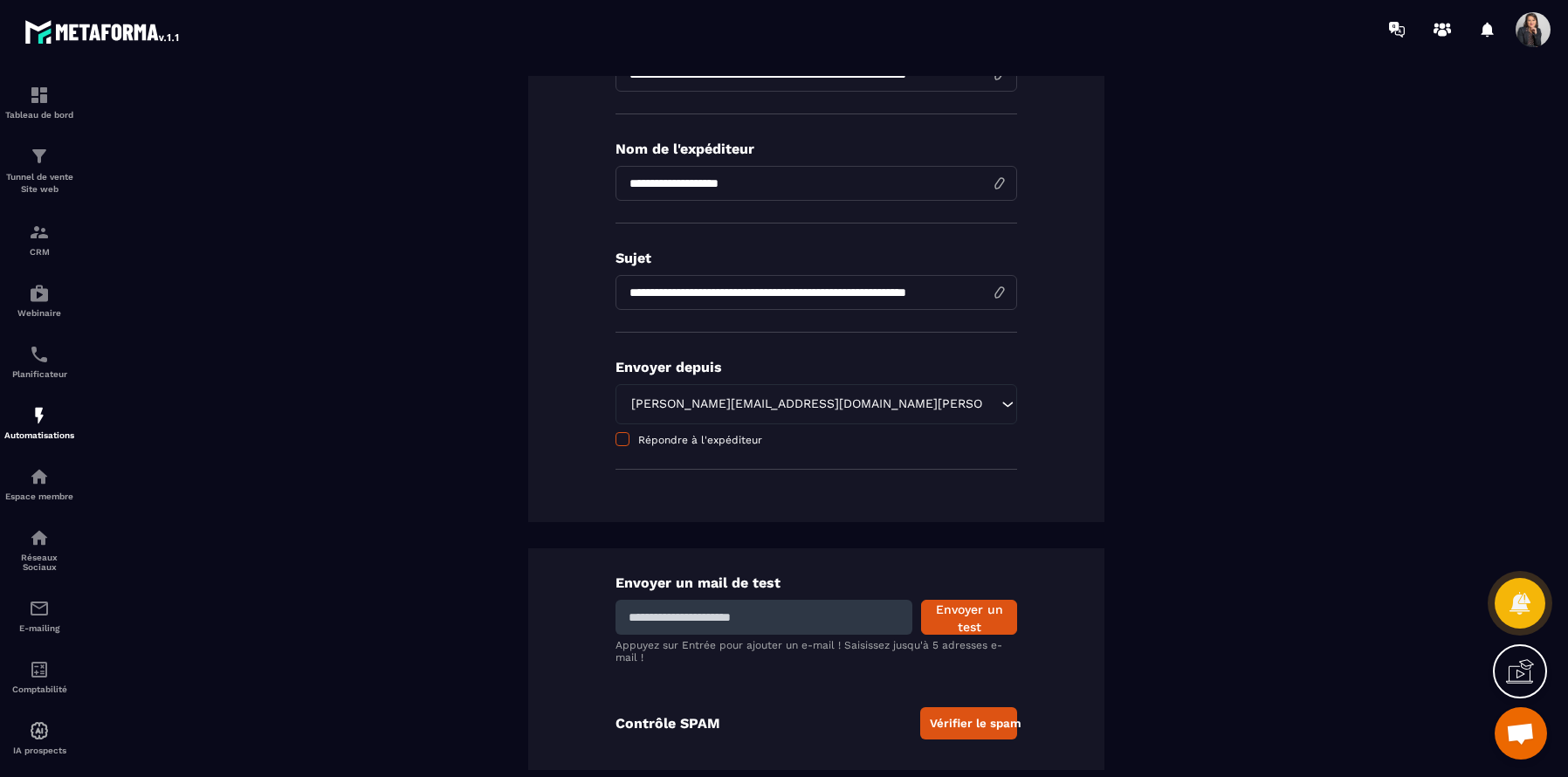
click at [620, 441] on span at bounding box center [622, 439] width 14 height 14
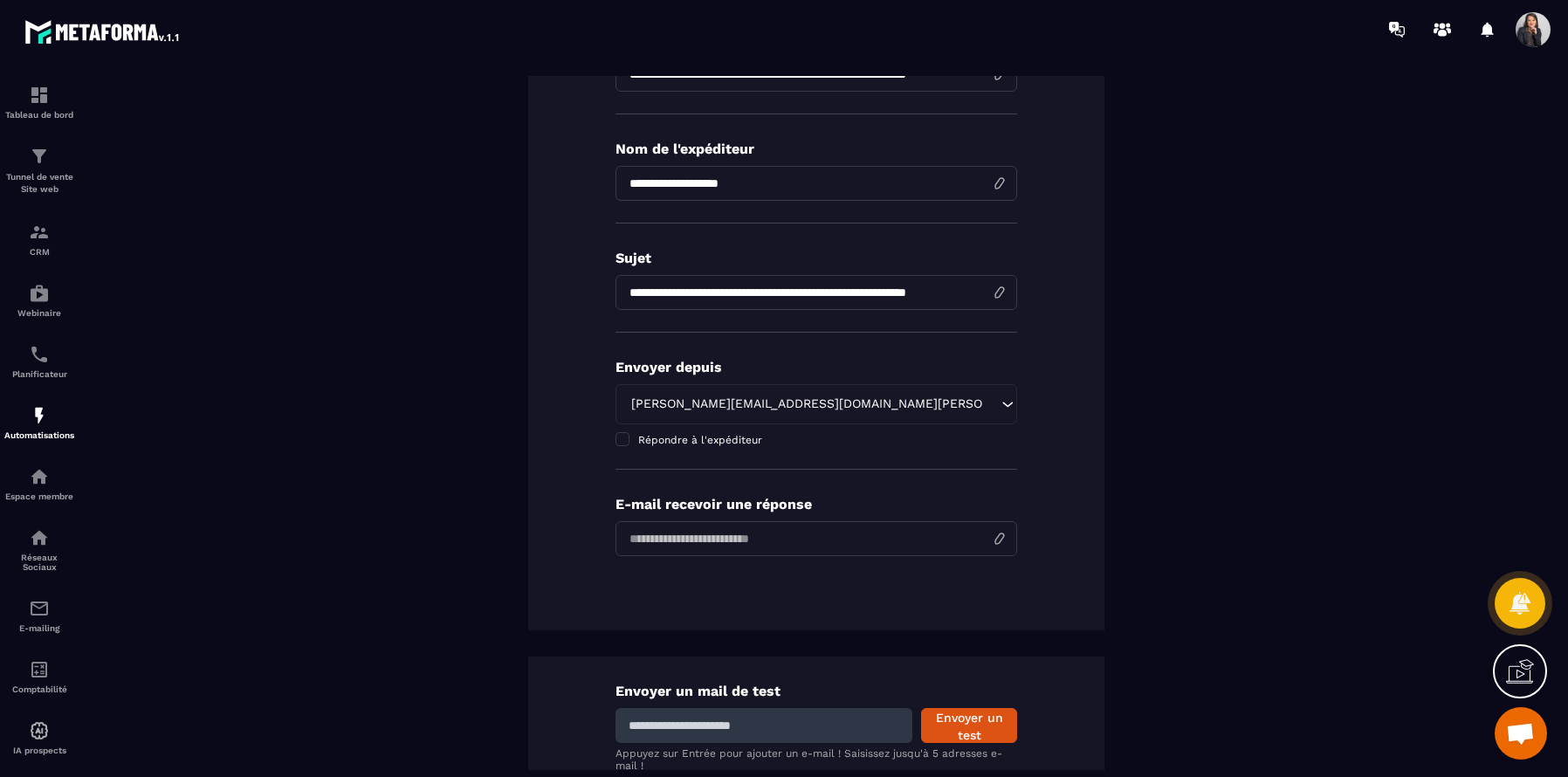
click at [1000, 411] on icon "Search for option" at bounding box center [1007, 404] width 17 height 17
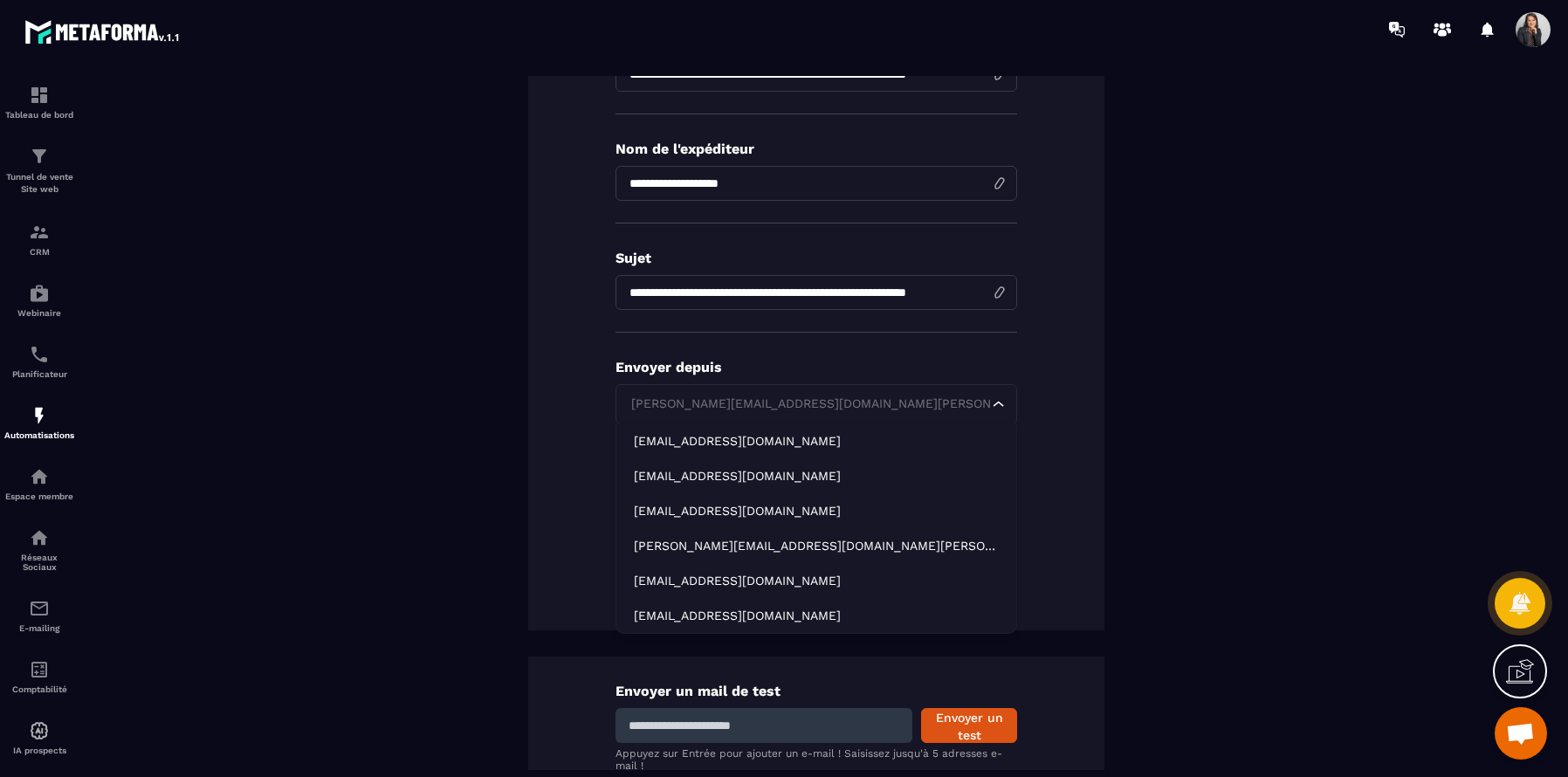
type input "**********"
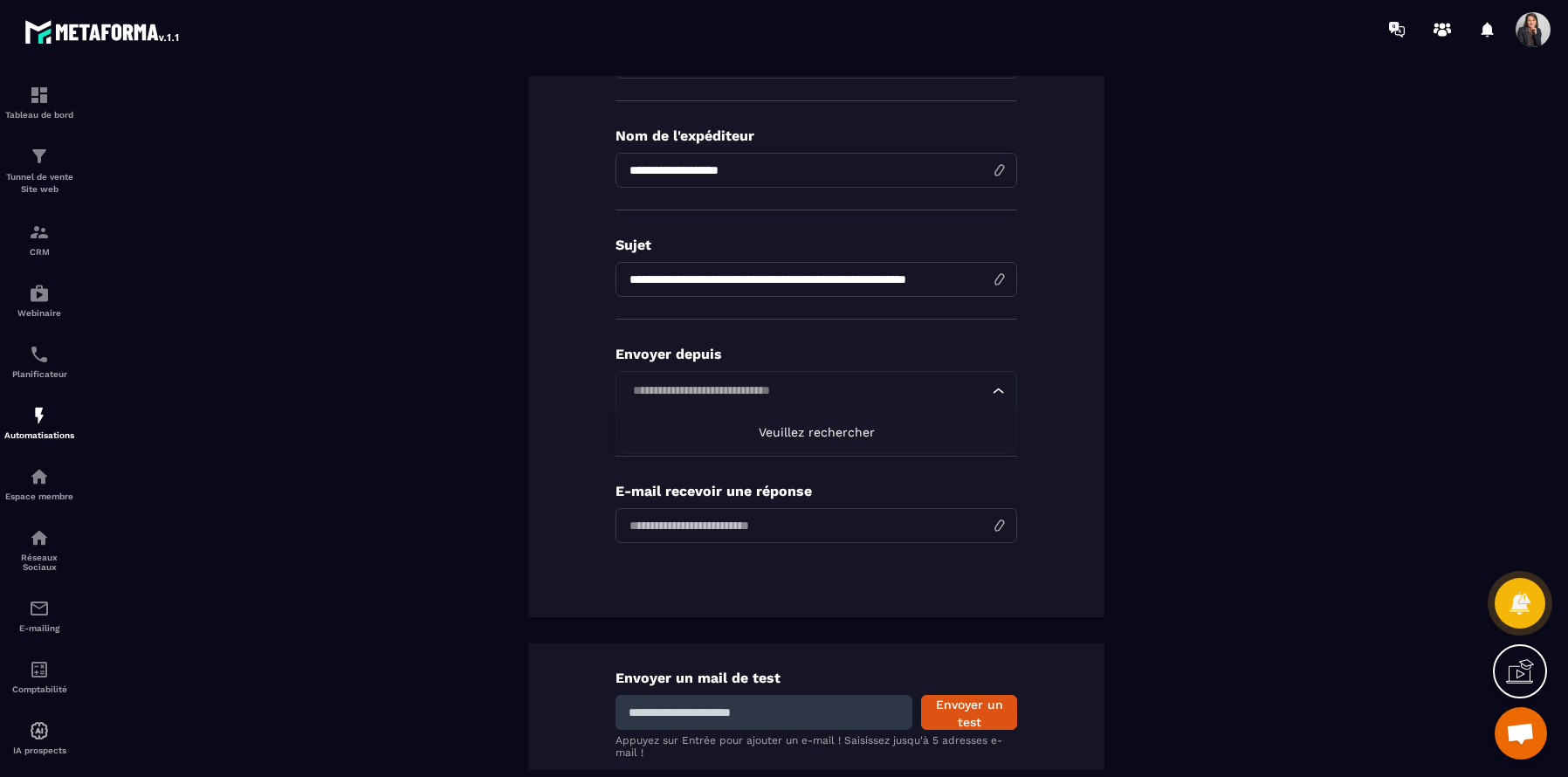
scroll to position [251, 0]
click at [1006, 524] on input "email" at bounding box center [817, 524] width 402 height 35
type input "**********"
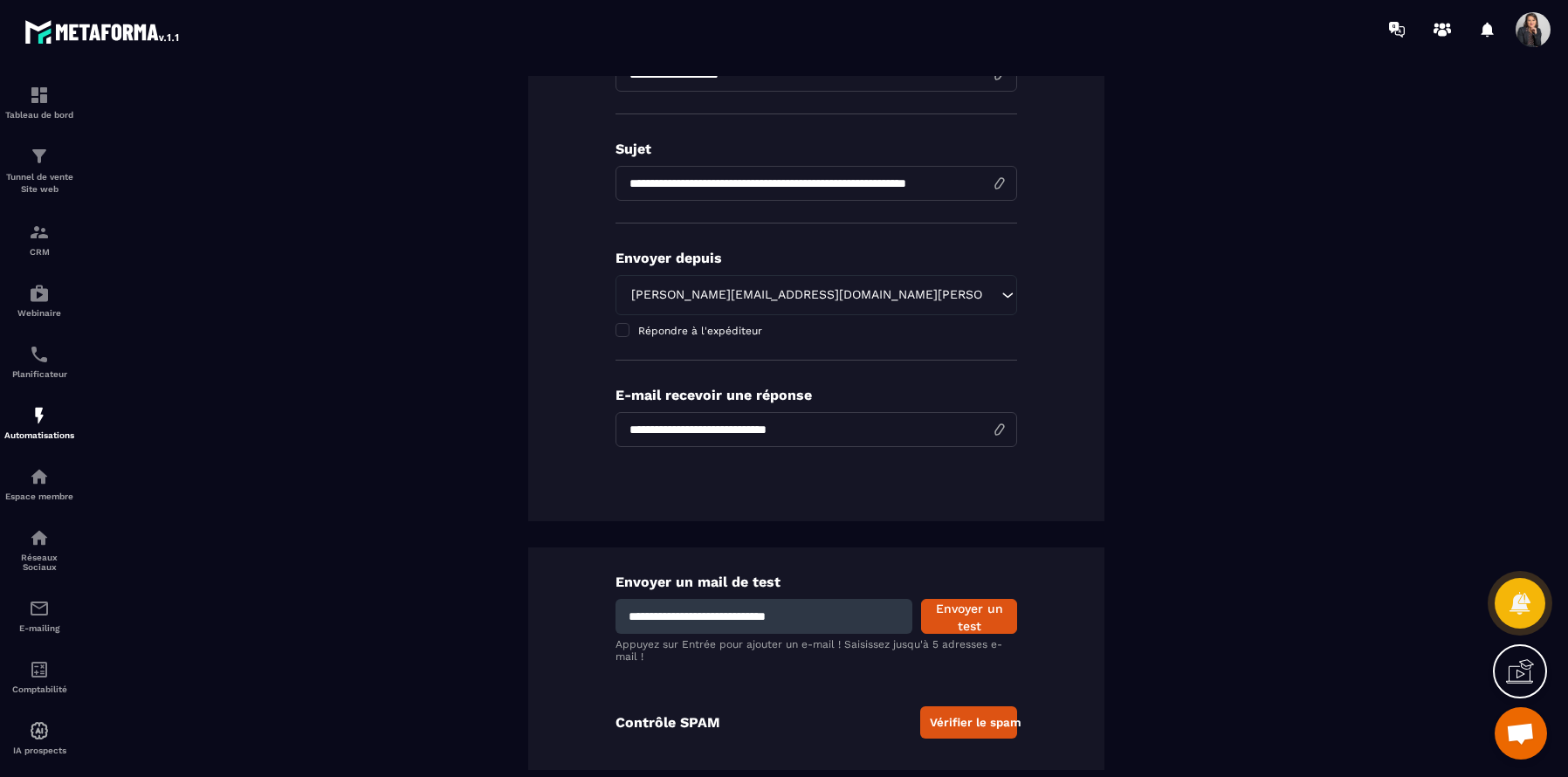
scroll to position [359, 0]
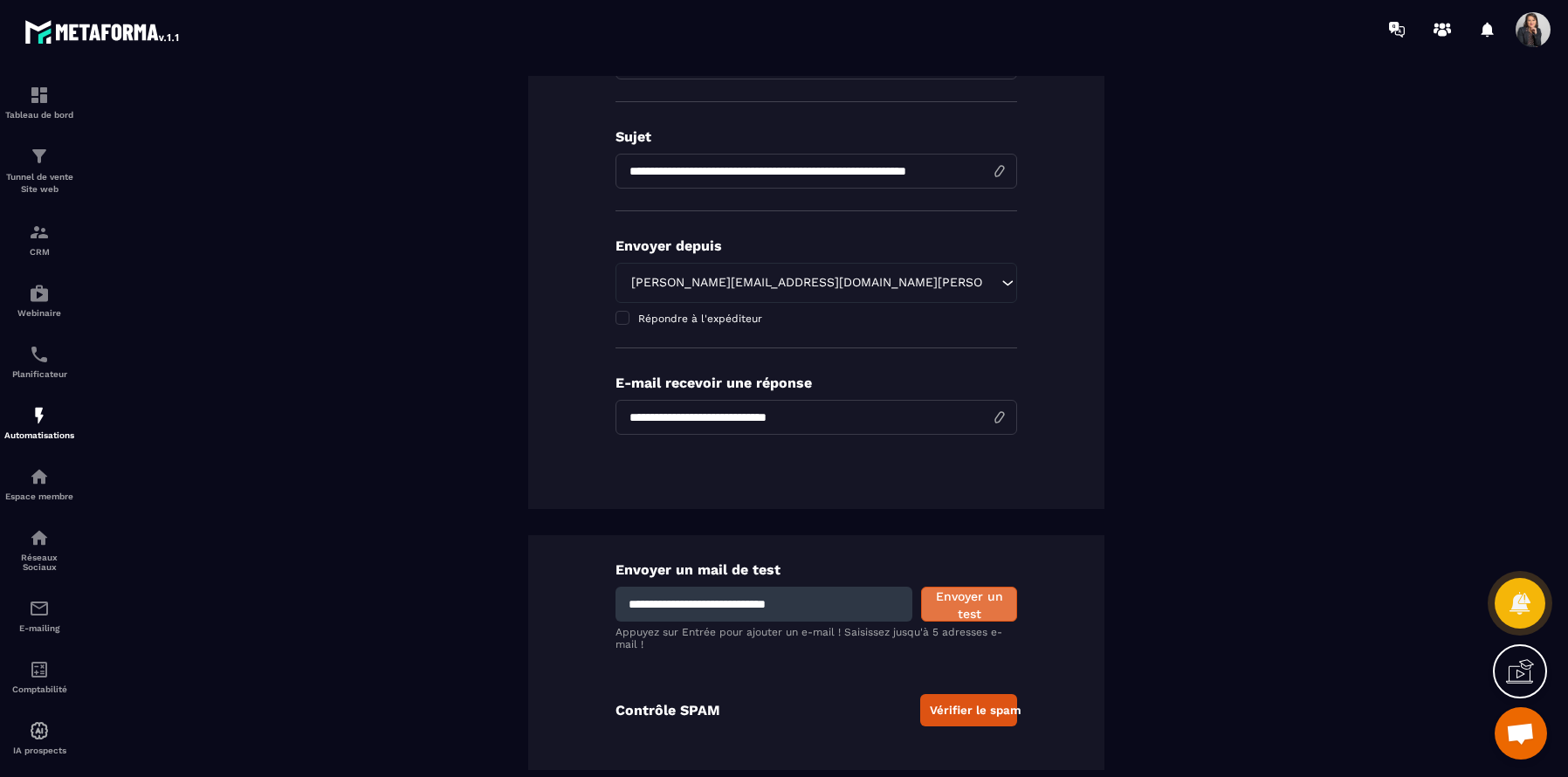
click at [984, 607] on button "Envoyer un test" at bounding box center [970, 604] width 96 height 35
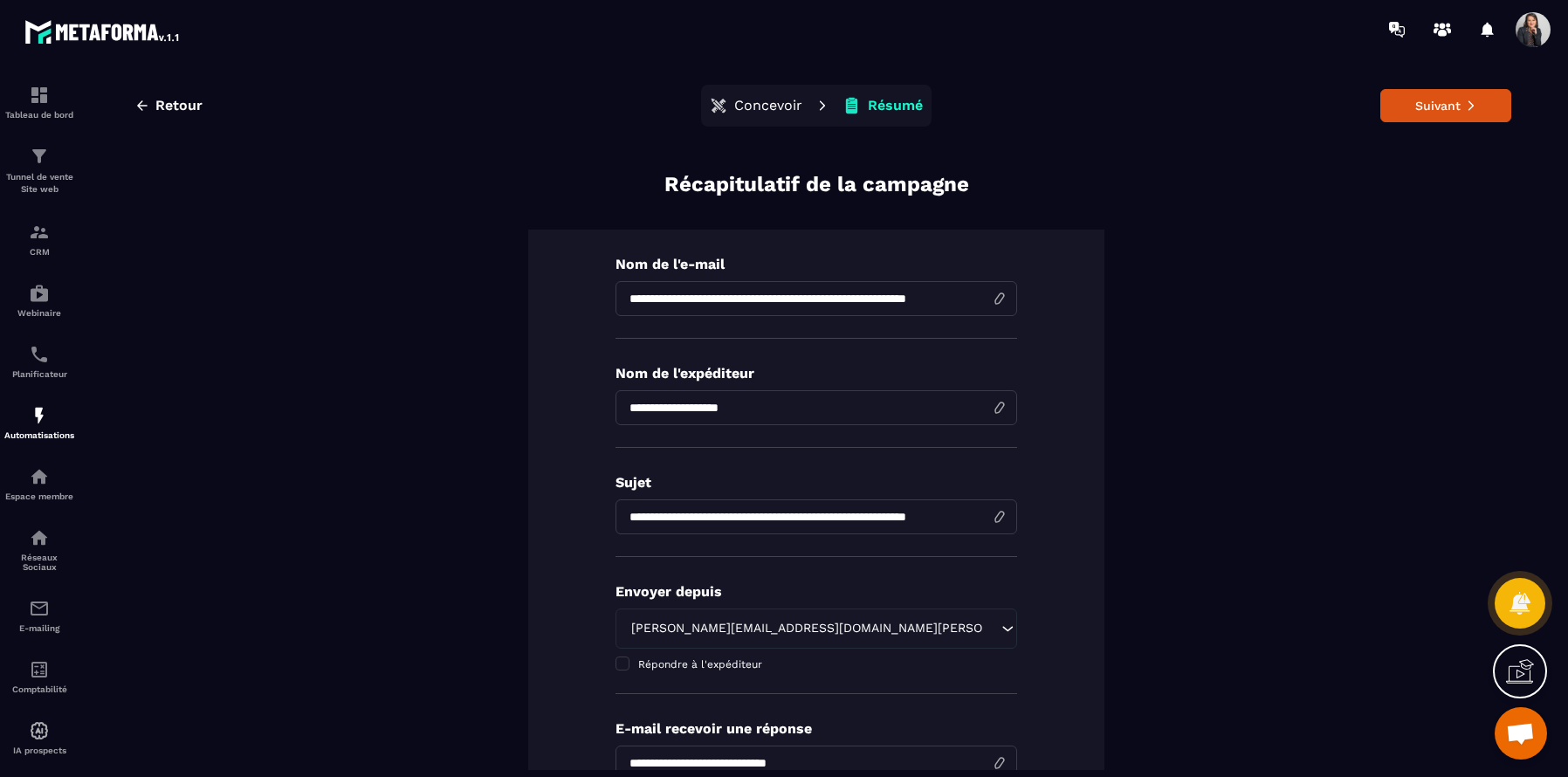
scroll to position [0, 0]
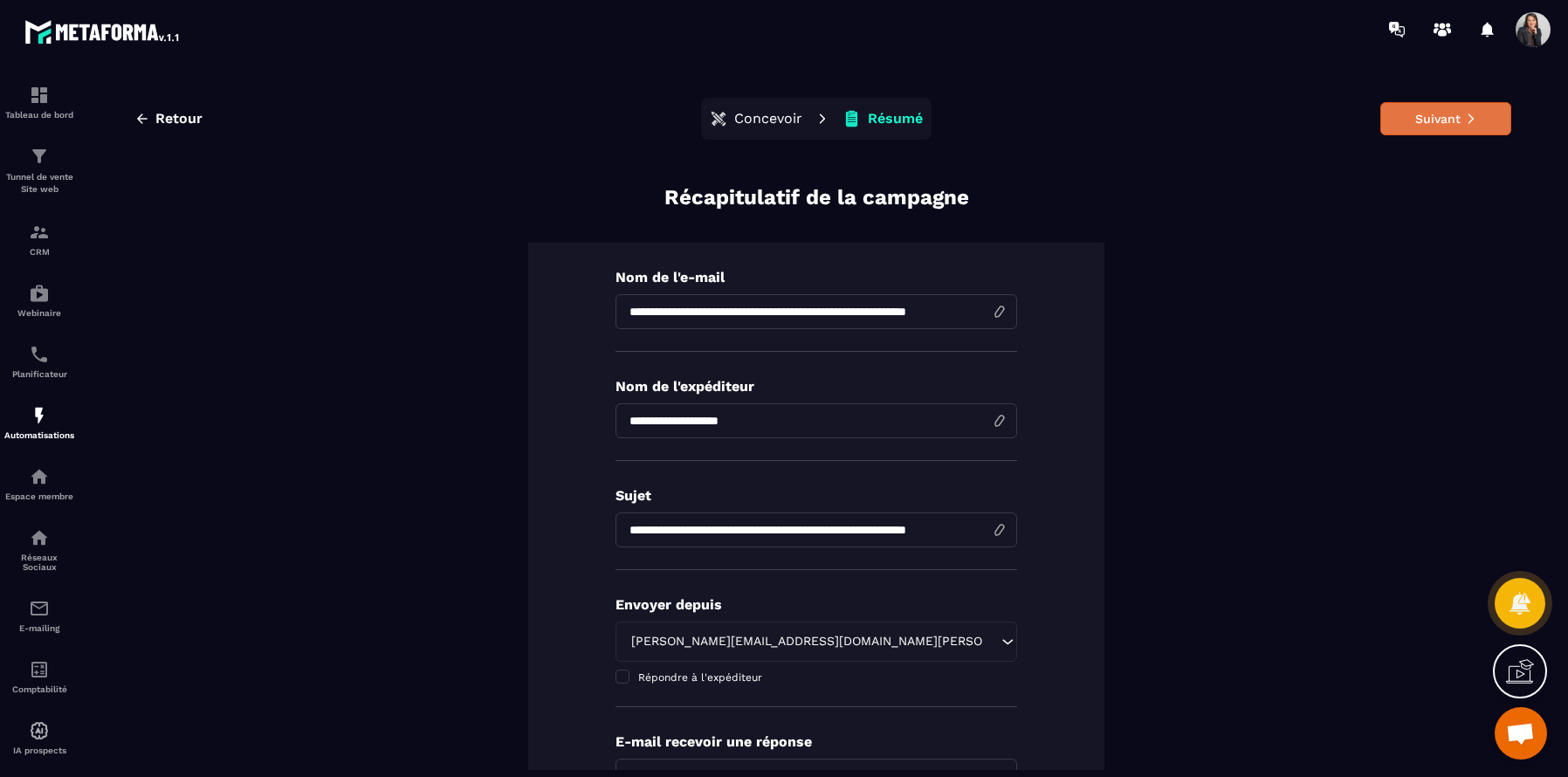
click at [1437, 119] on button "Suivant" at bounding box center [1446, 118] width 131 height 33
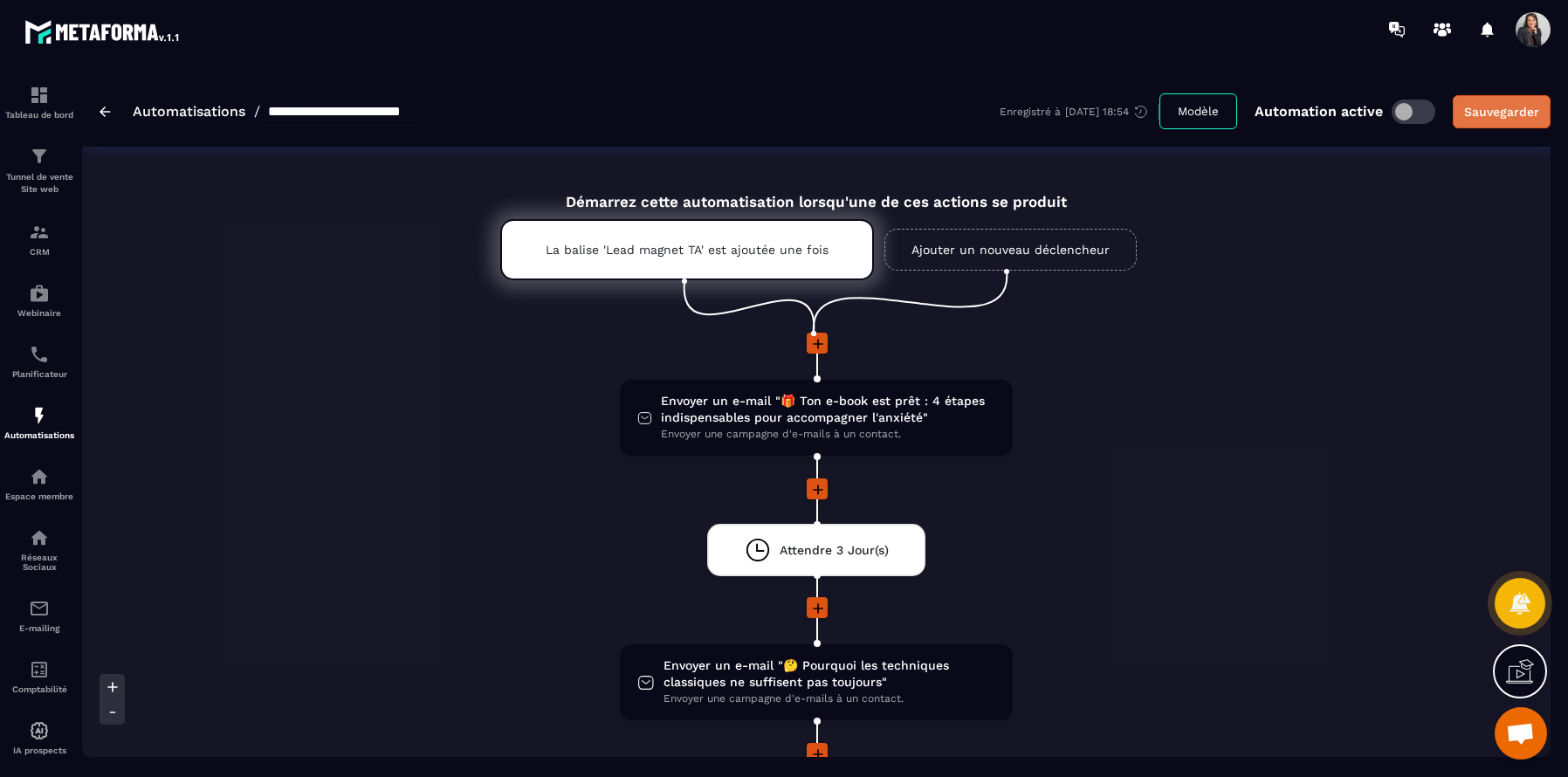
click at [1502, 110] on div "Sauvegarder" at bounding box center [1502, 112] width 75 height 17
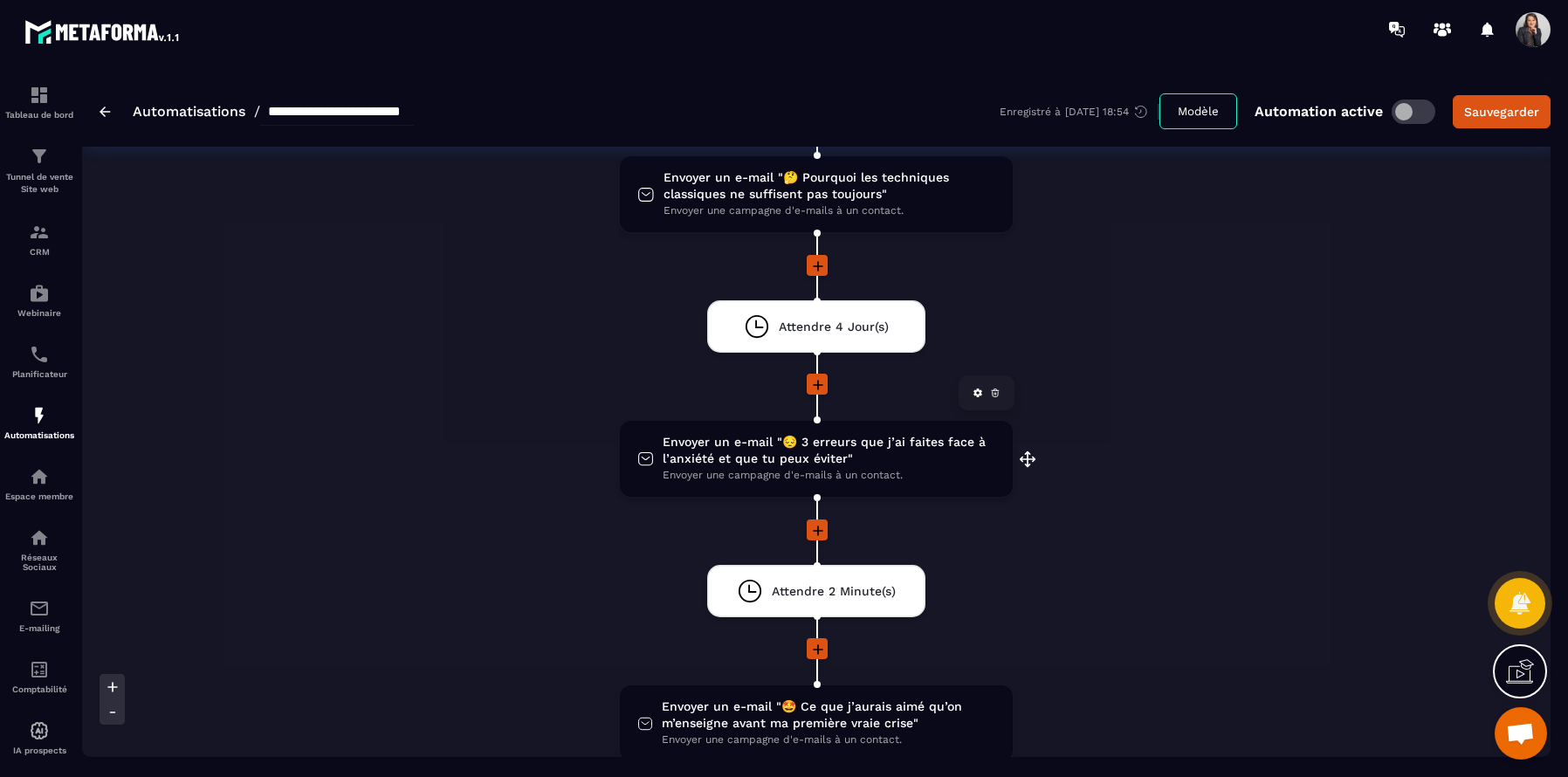
scroll to position [501, 0]
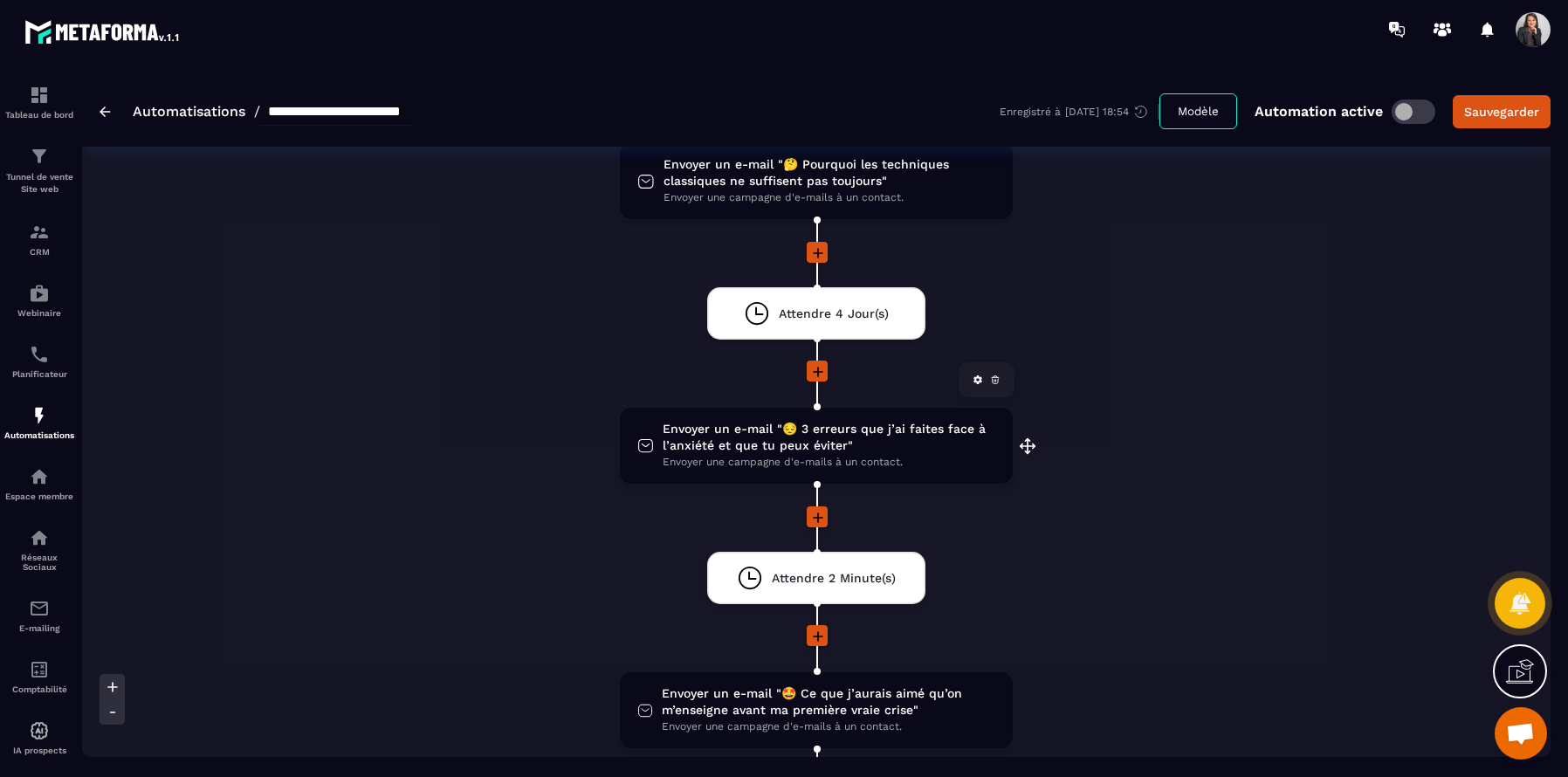
click at [874, 449] on span "Envoyer un e-mail "😔 3 erreurs que j’ai faites face à l’anxiété et que tu peux …" at bounding box center [829, 437] width 333 height 33
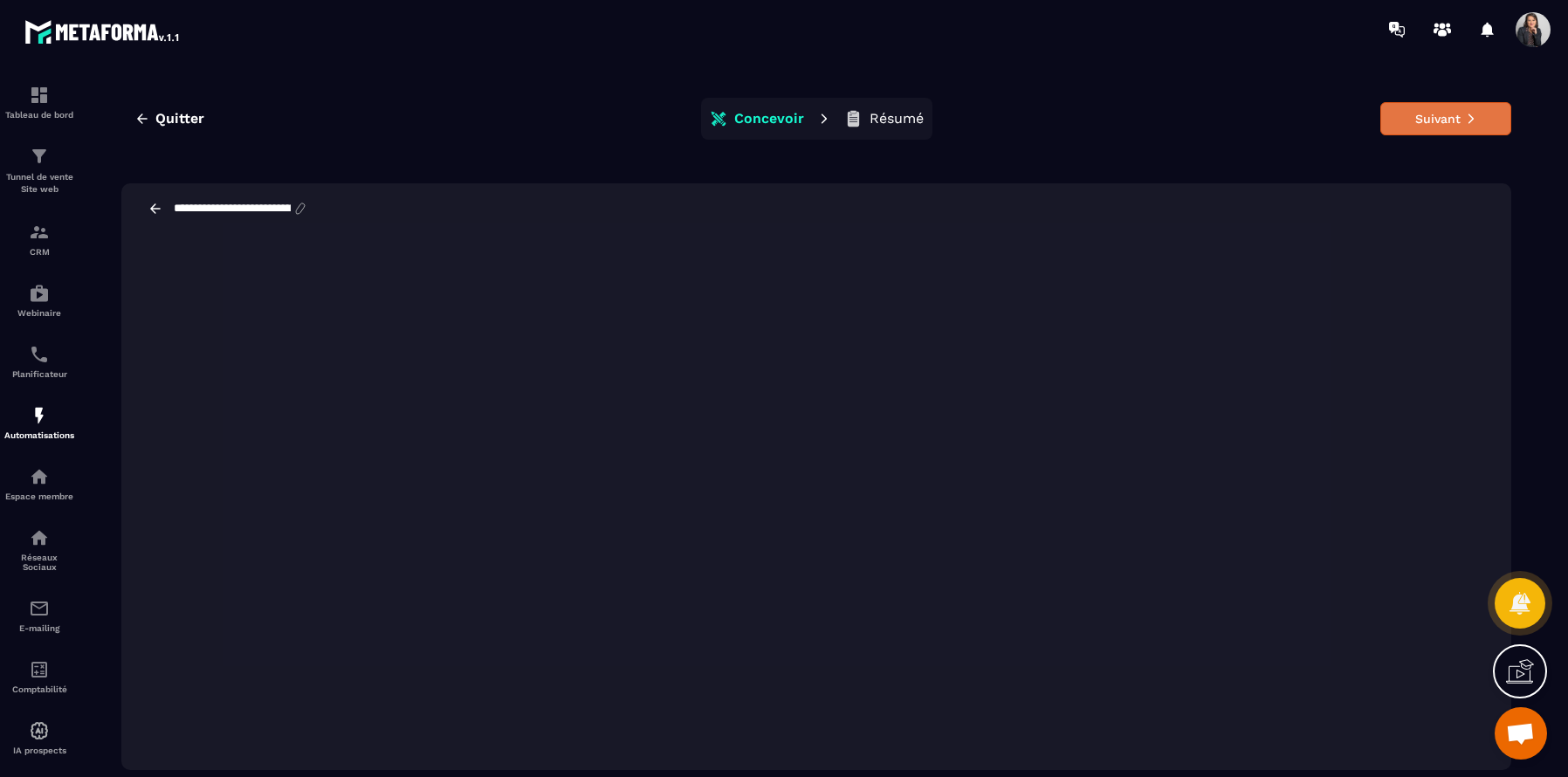
click at [1455, 120] on button "Suivant" at bounding box center [1446, 118] width 131 height 33
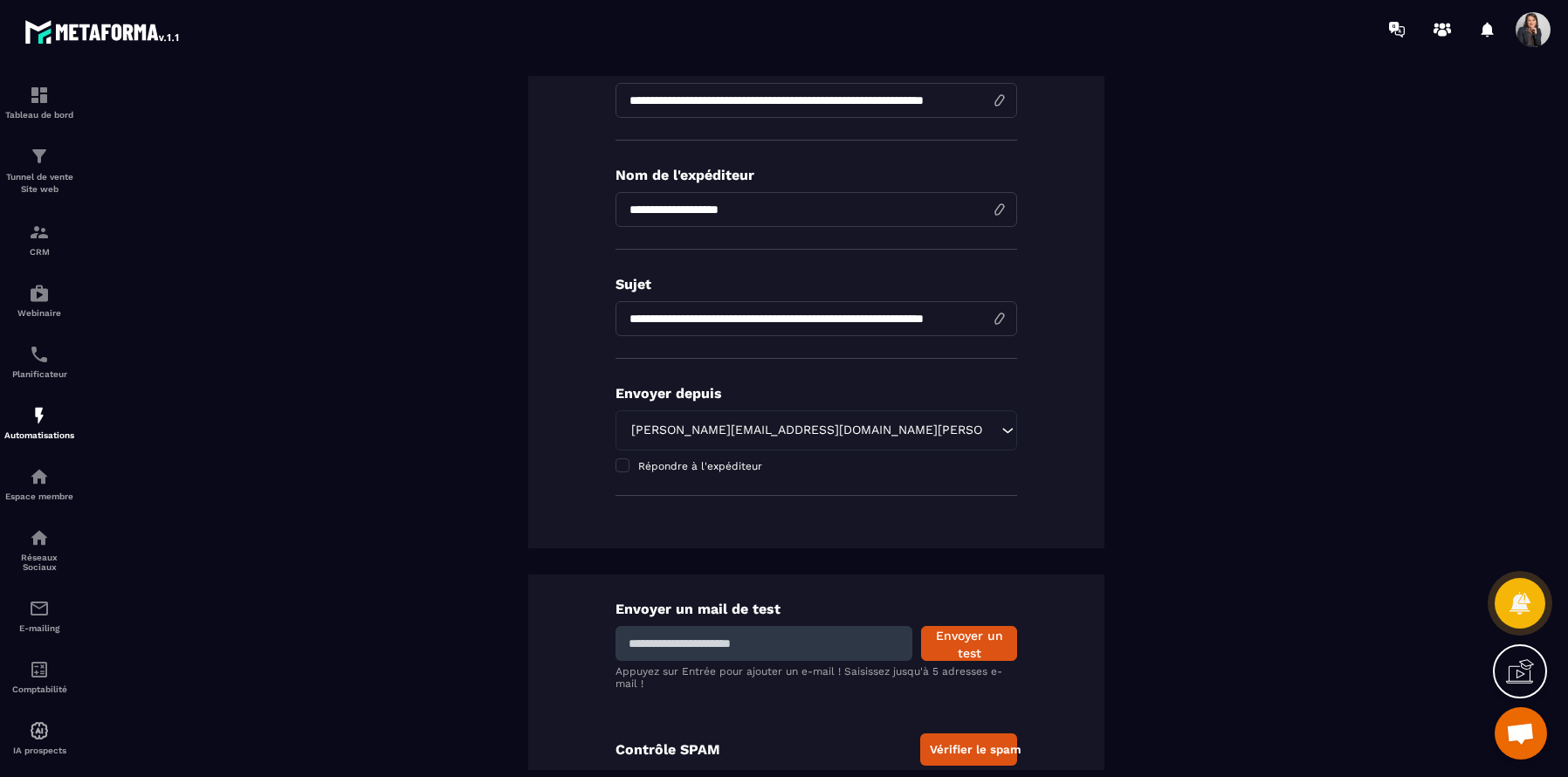
scroll to position [250, 0]
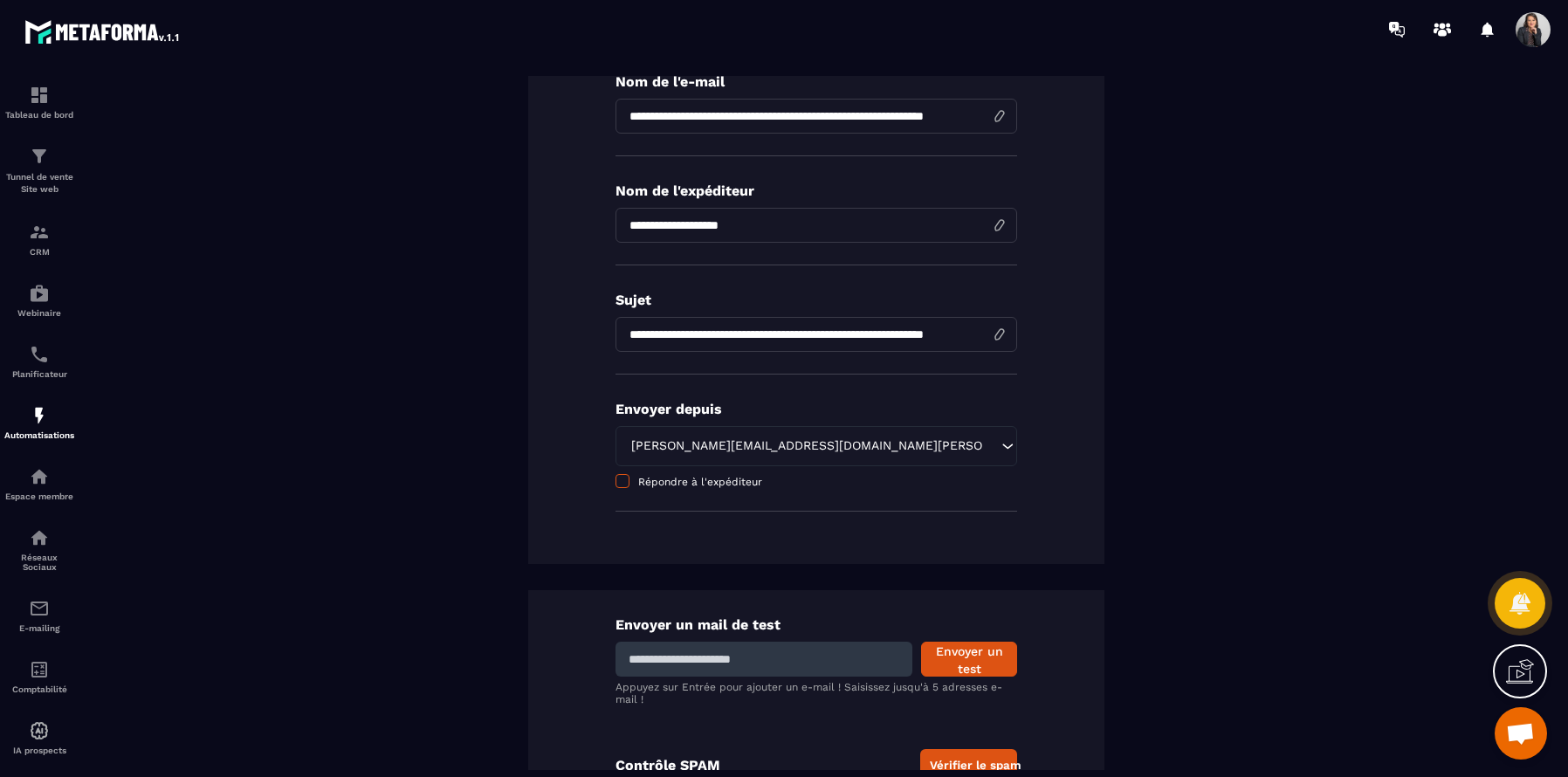
click at [620, 483] on span at bounding box center [622, 481] width 14 height 14
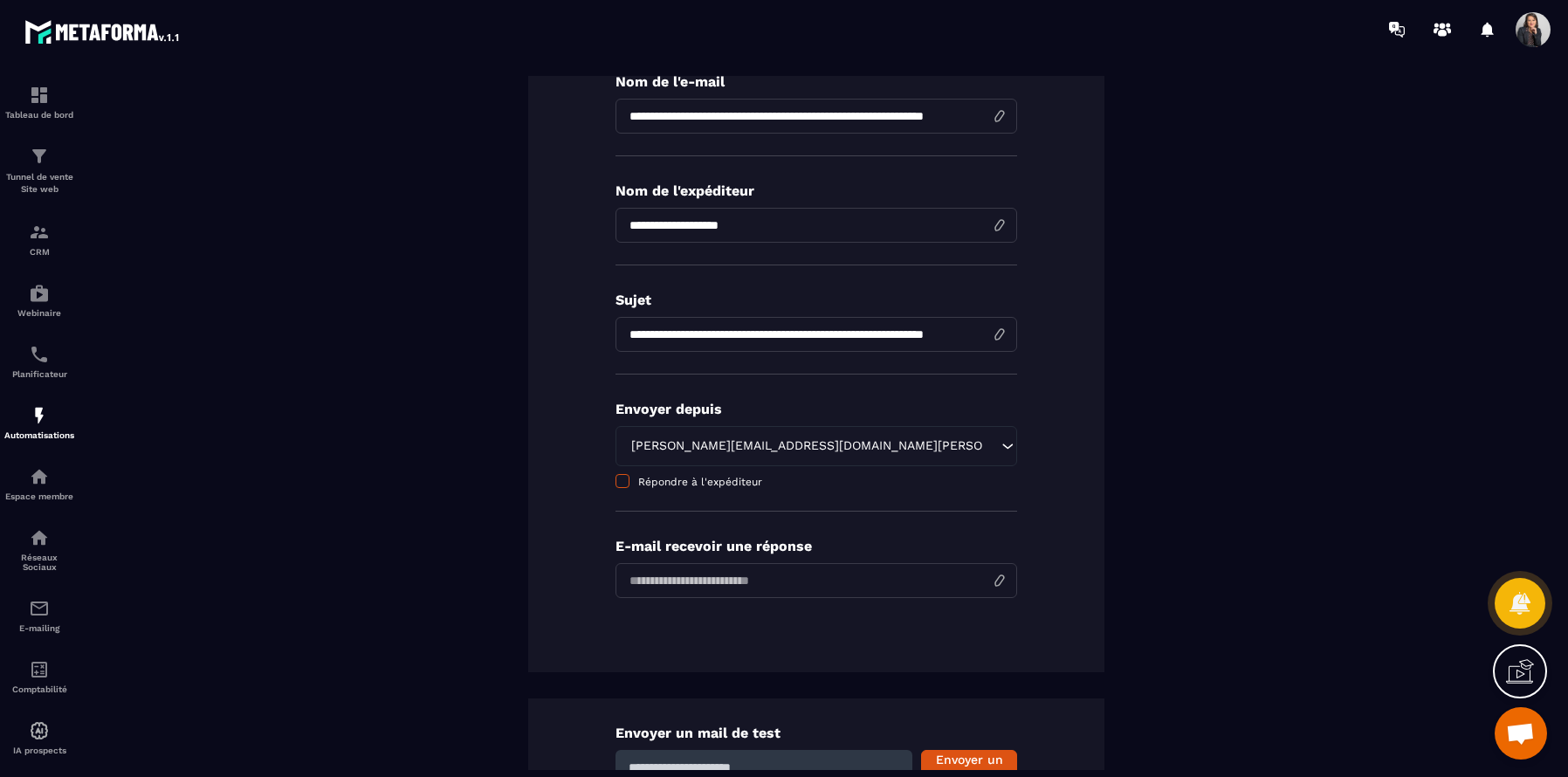
scroll to position [202, 0]
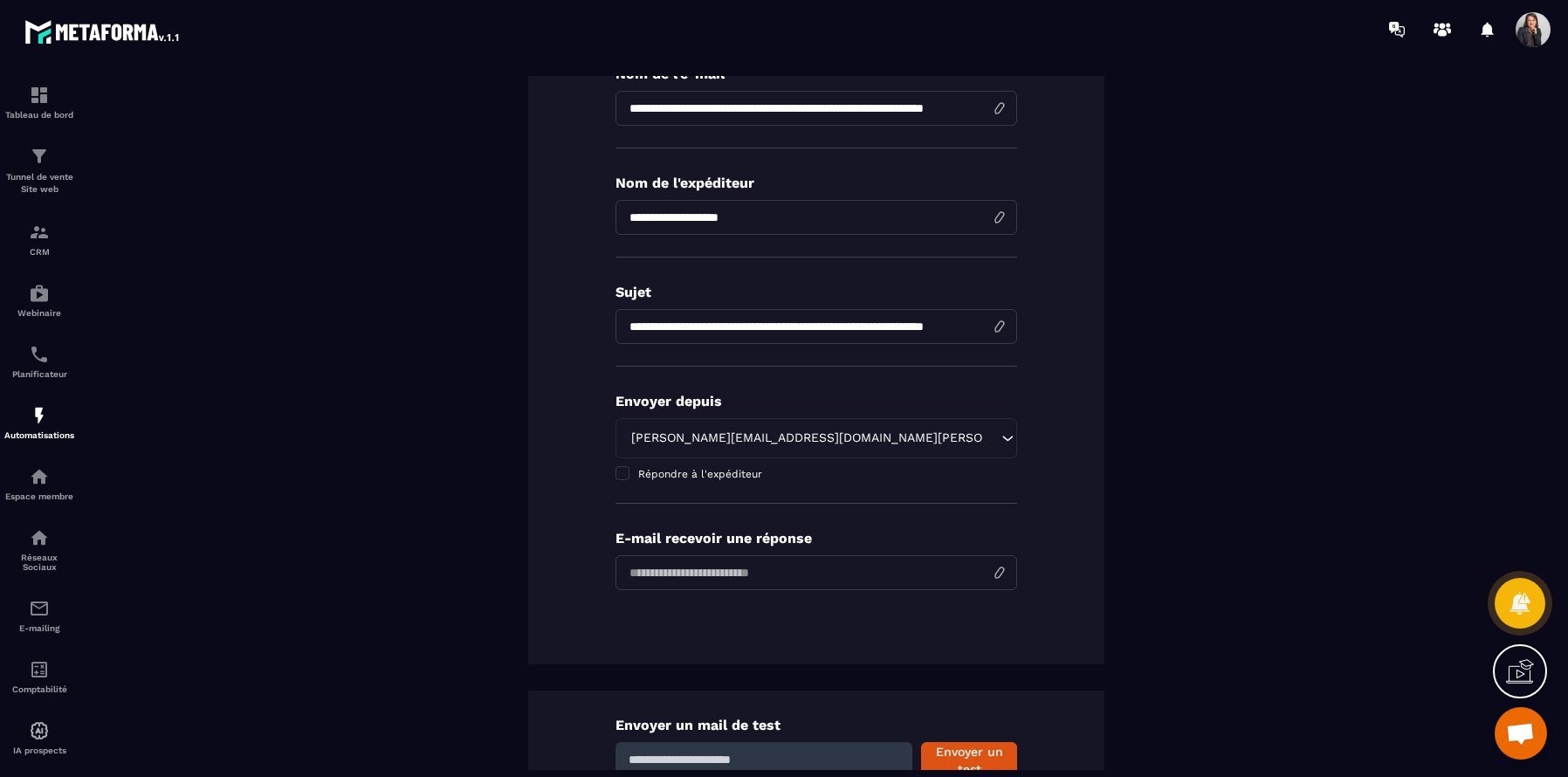
click at [981, 585] on input "email" at bounding box center [817, 572] width 402 height 35
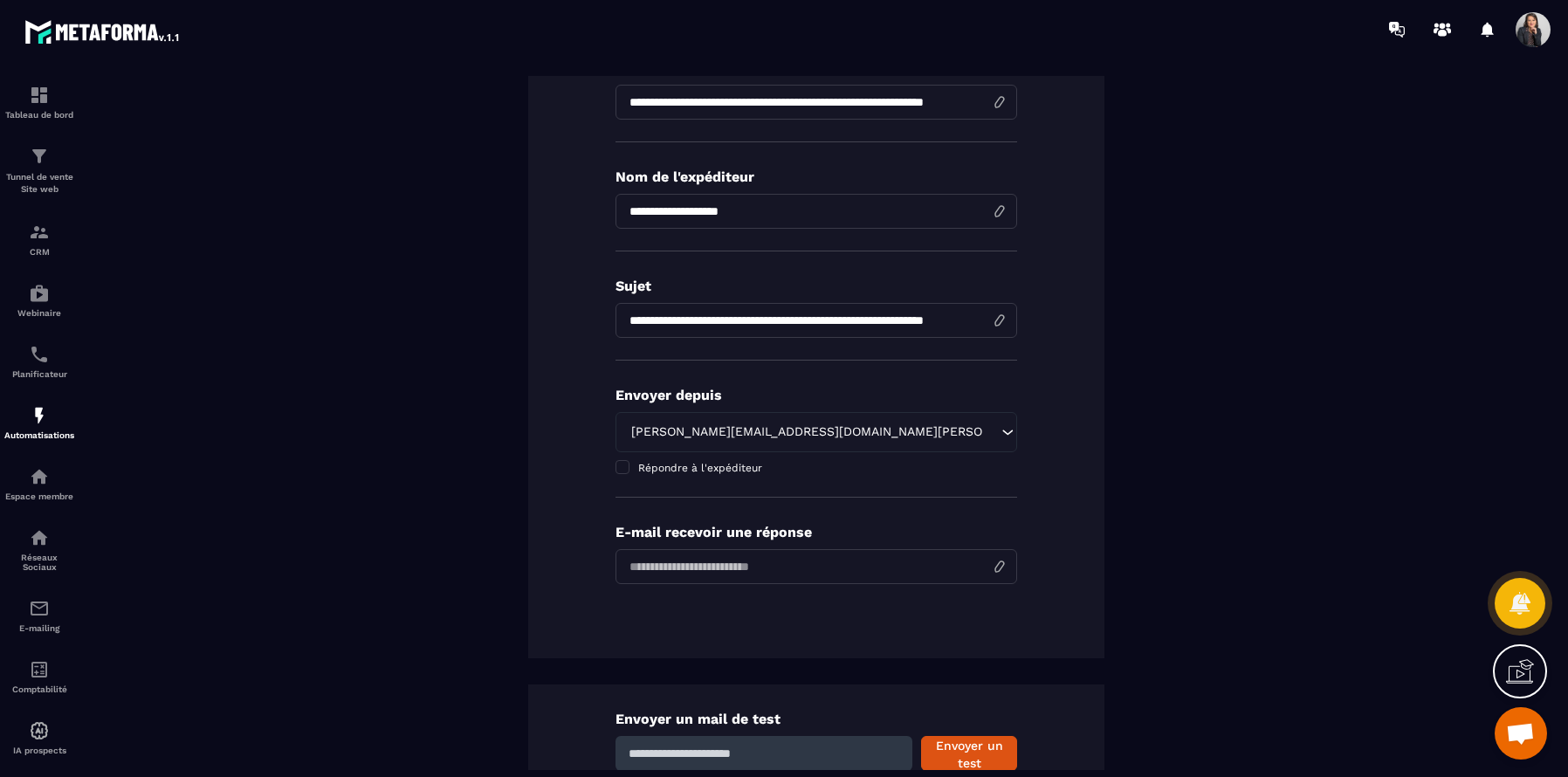
type input "**********"
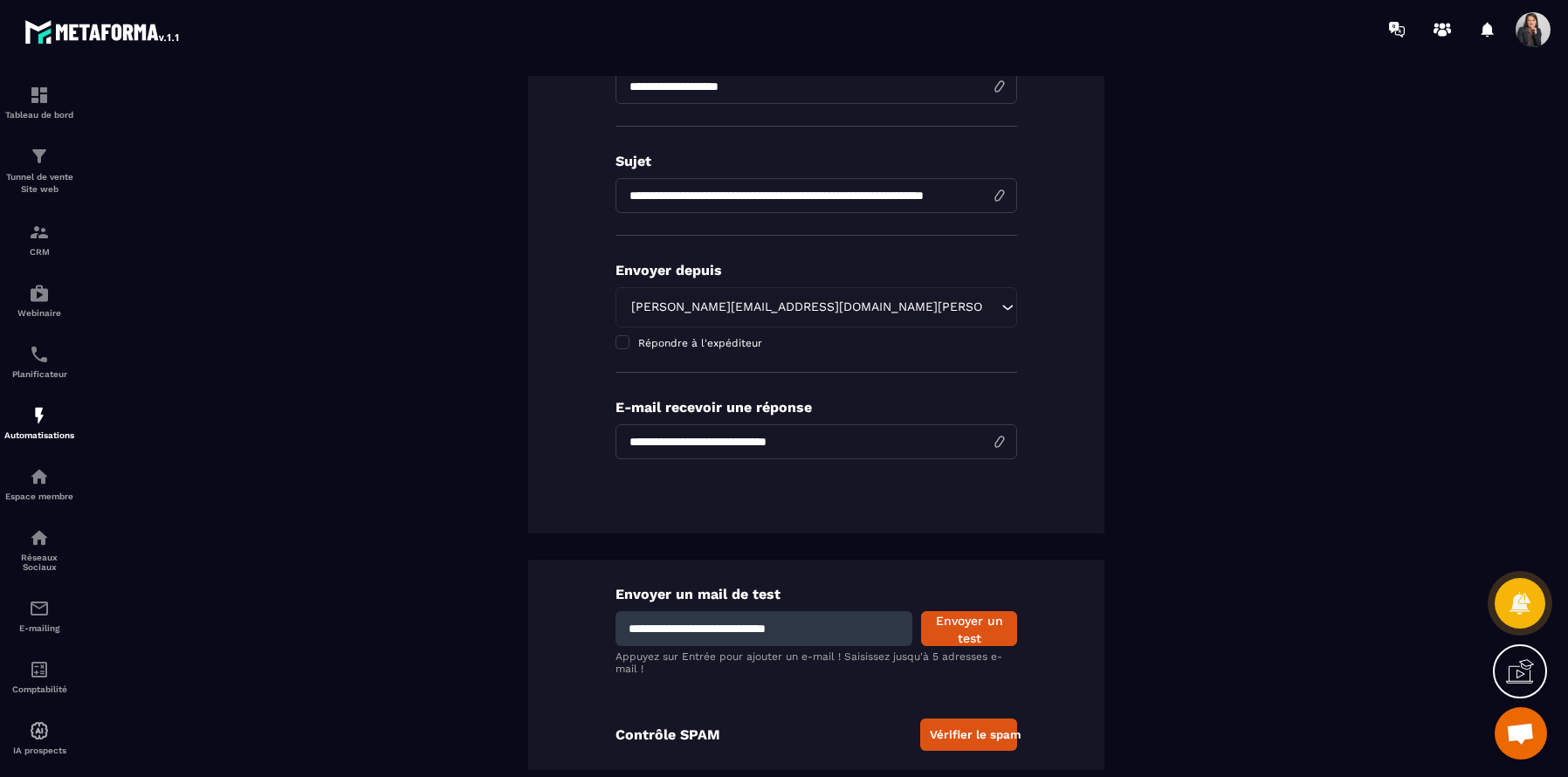
scroll to position [359, 0]
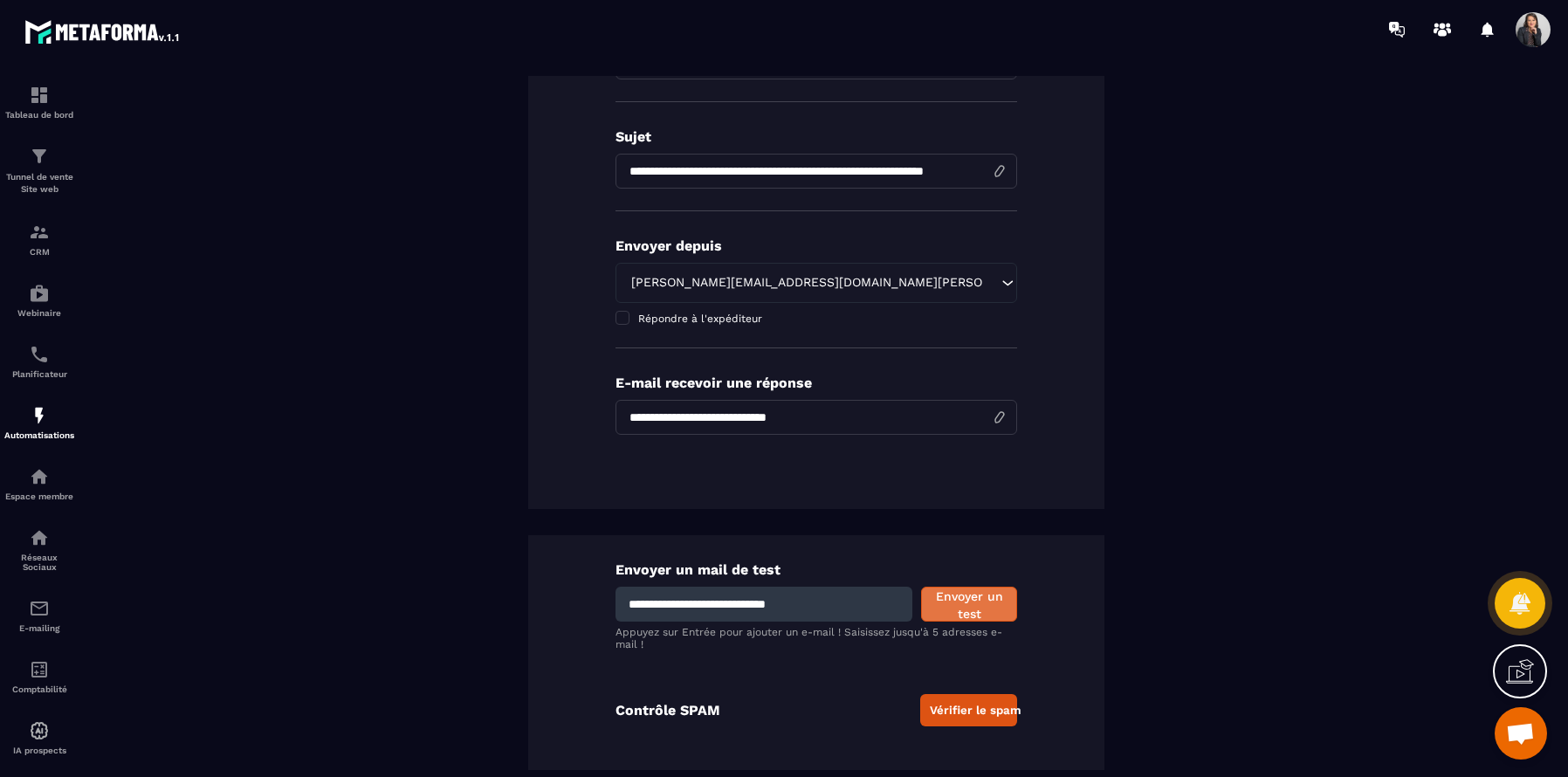
click at [977, 612] on button "Envoyer un test" at bounding box center [970, 604] width 96 height 35
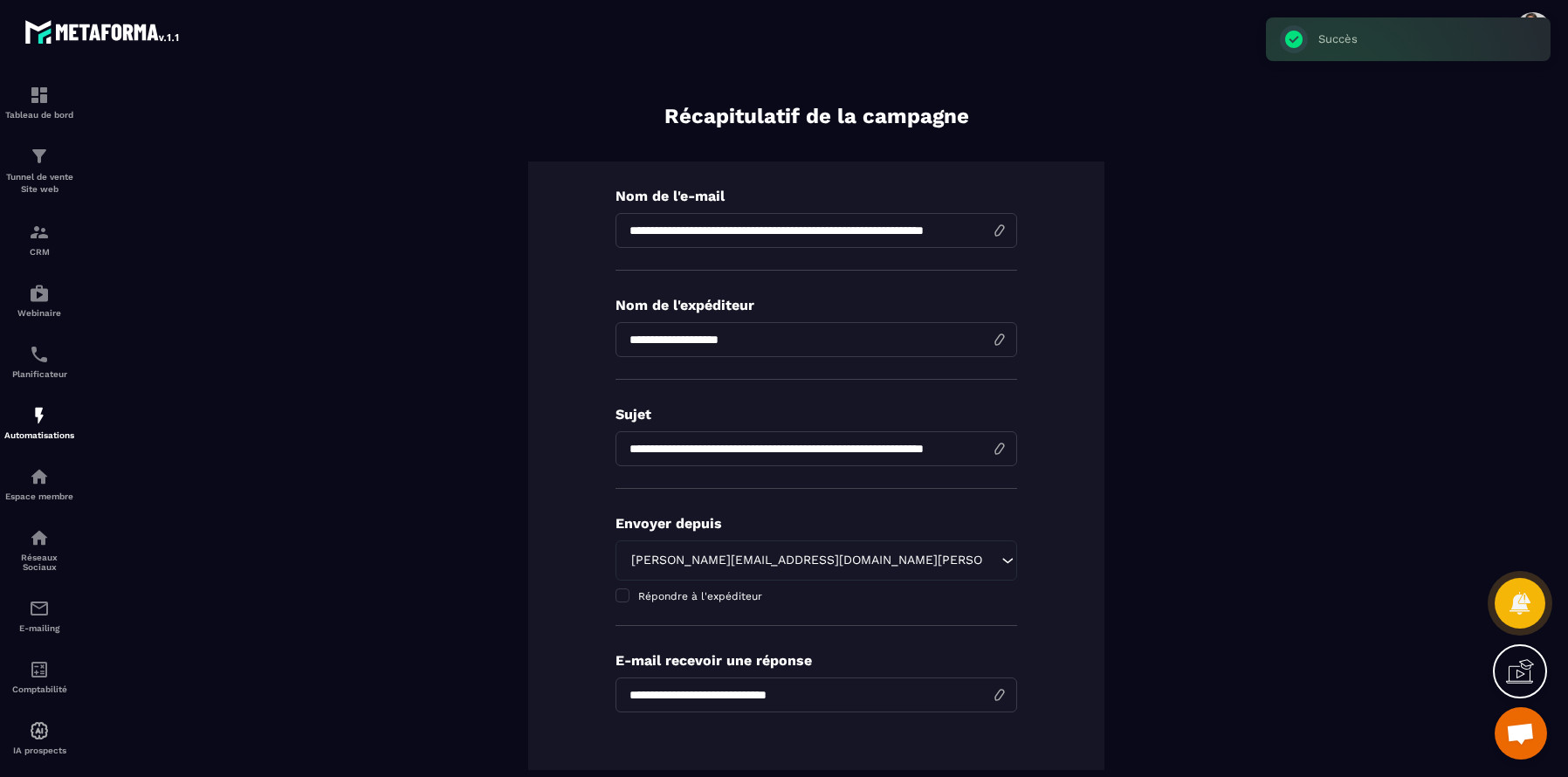
scroll to position [0, 0]
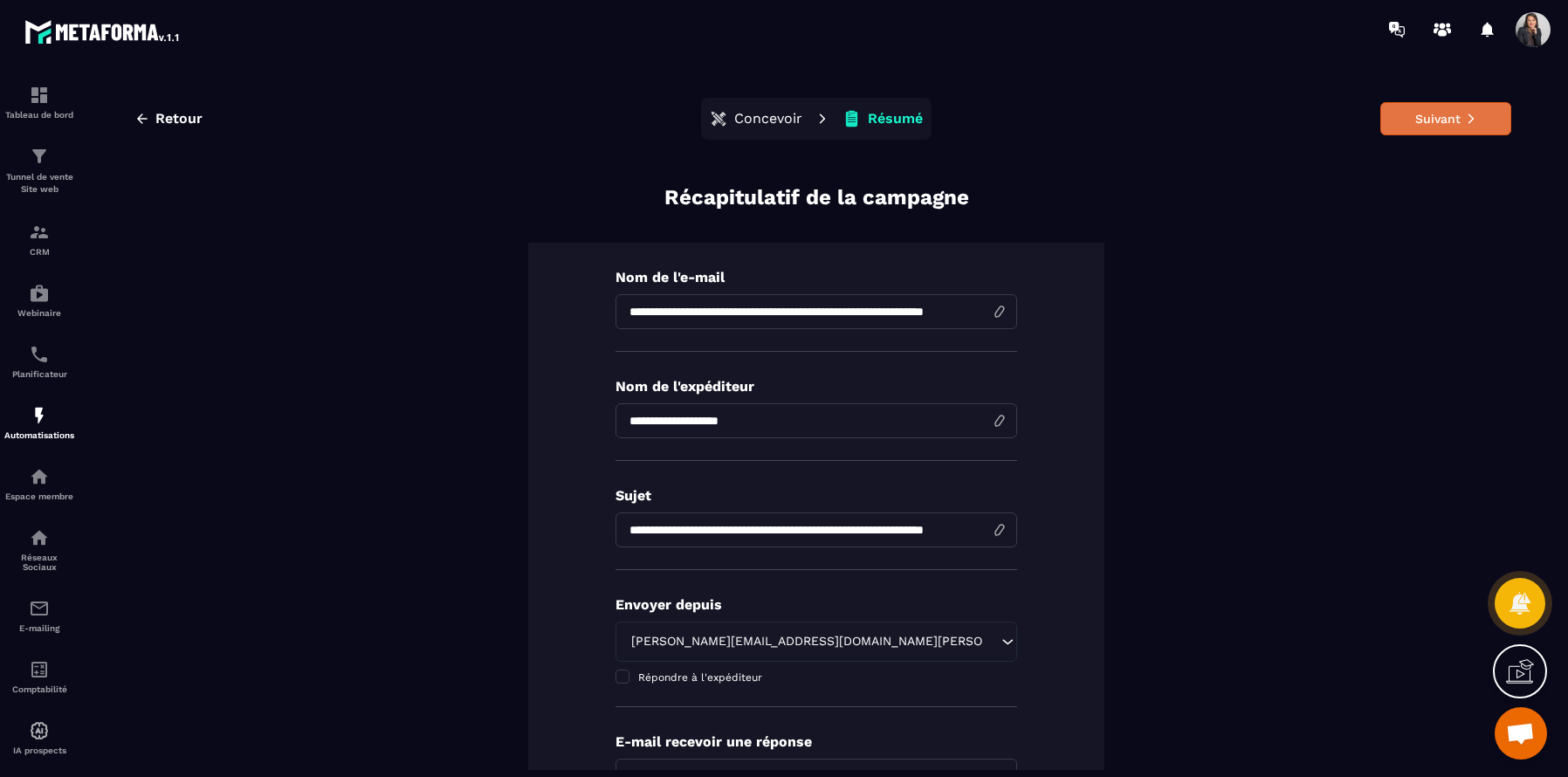
click at [1423, 118] on button "Suivant" at bounding box center [1446, 118] width 131 height 33
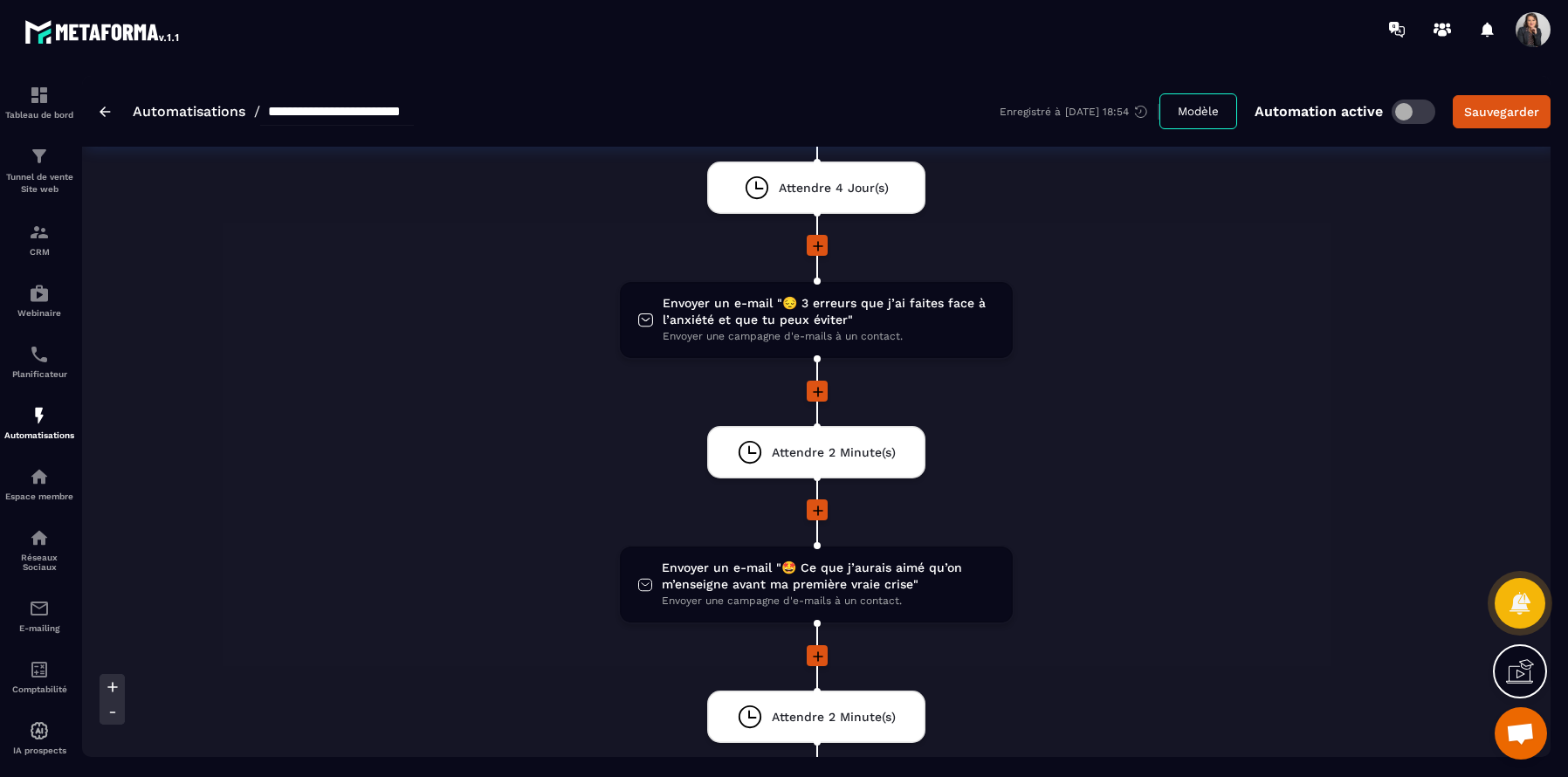
scroll to position [646, 0]
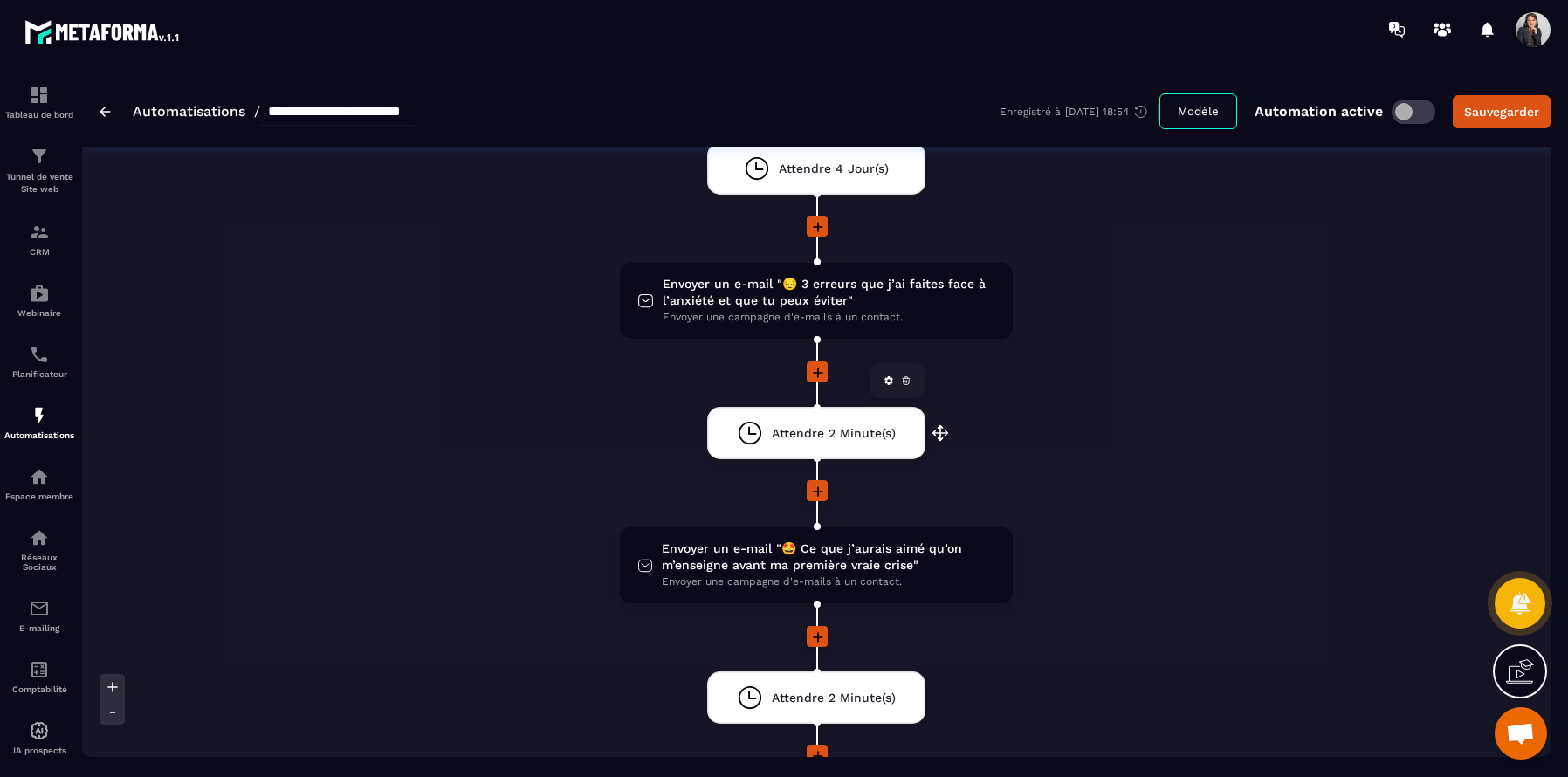
click at [883, 434] on span "Attendre 2 Minute(s)" at bounding box center [833, 433] width 124 height 16
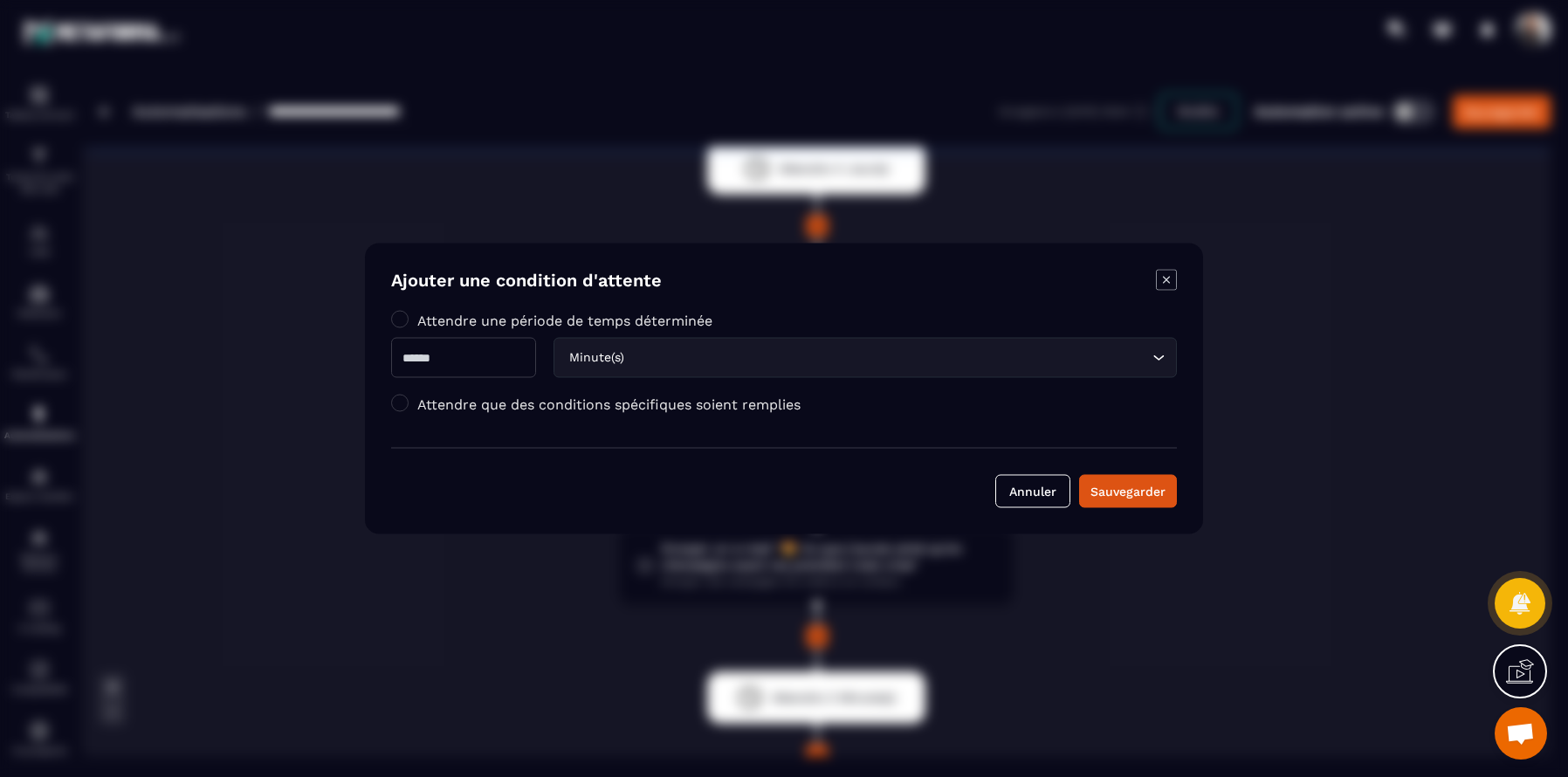
click at [458, 359] on input "*" at bounding box center [464, 358] width 145 height 40
type input "*"
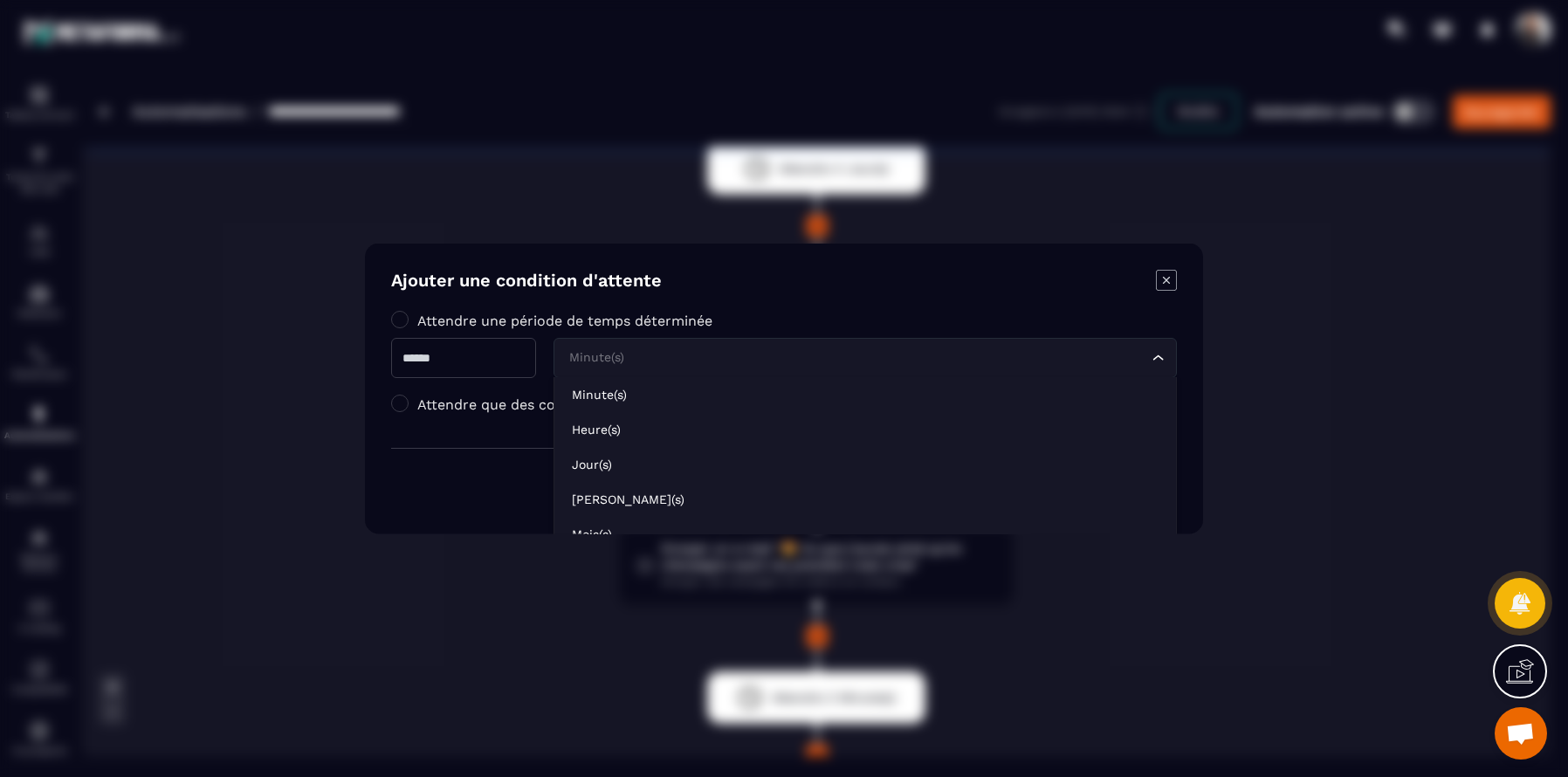
click at [1040, 363] on input "Search for option" at bounding box center [856, 358] width 583 height 19
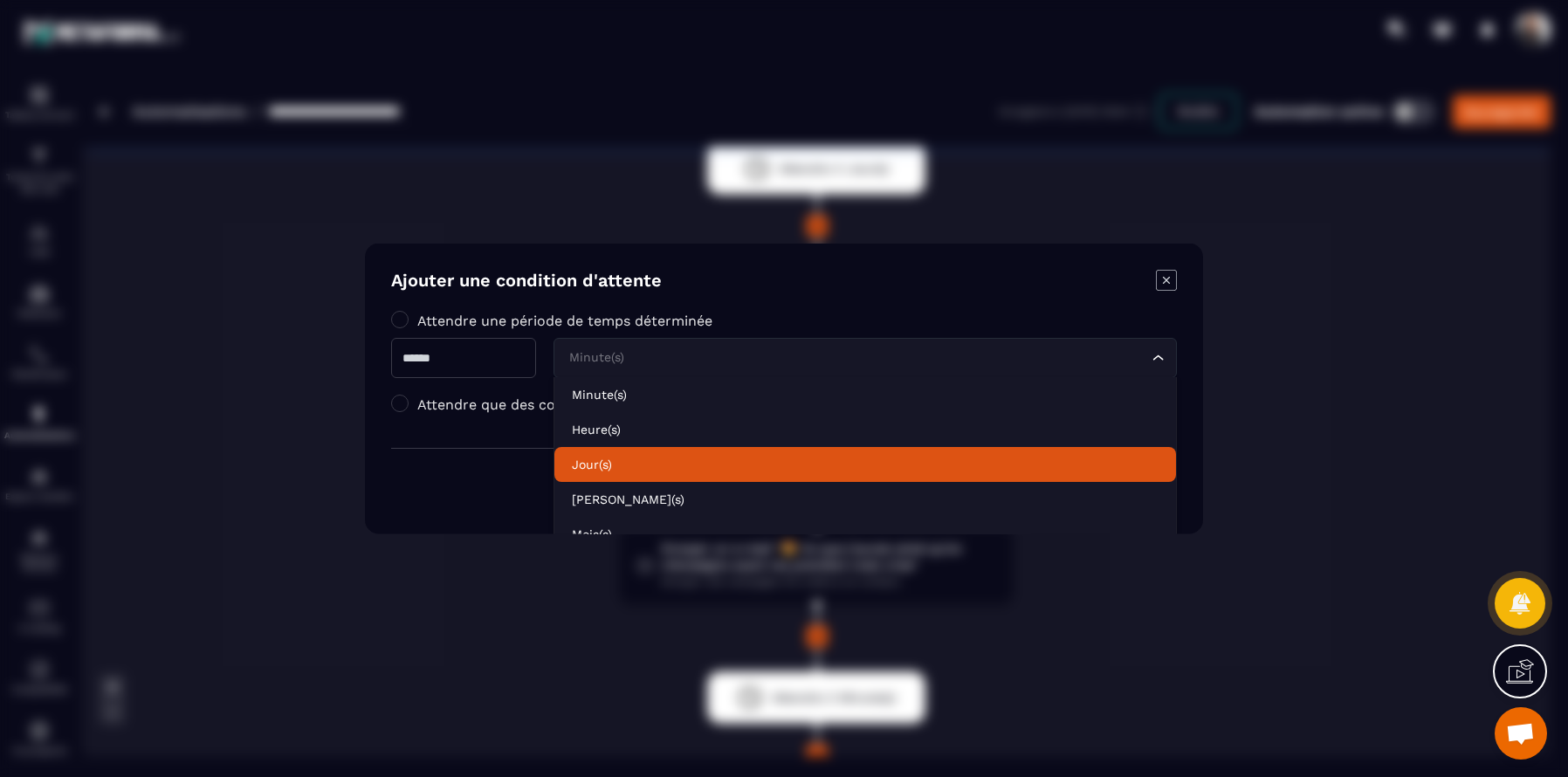
click at [679, 471] on li "Jour(s)" at bounding box center [865, 464] width 621 height 35
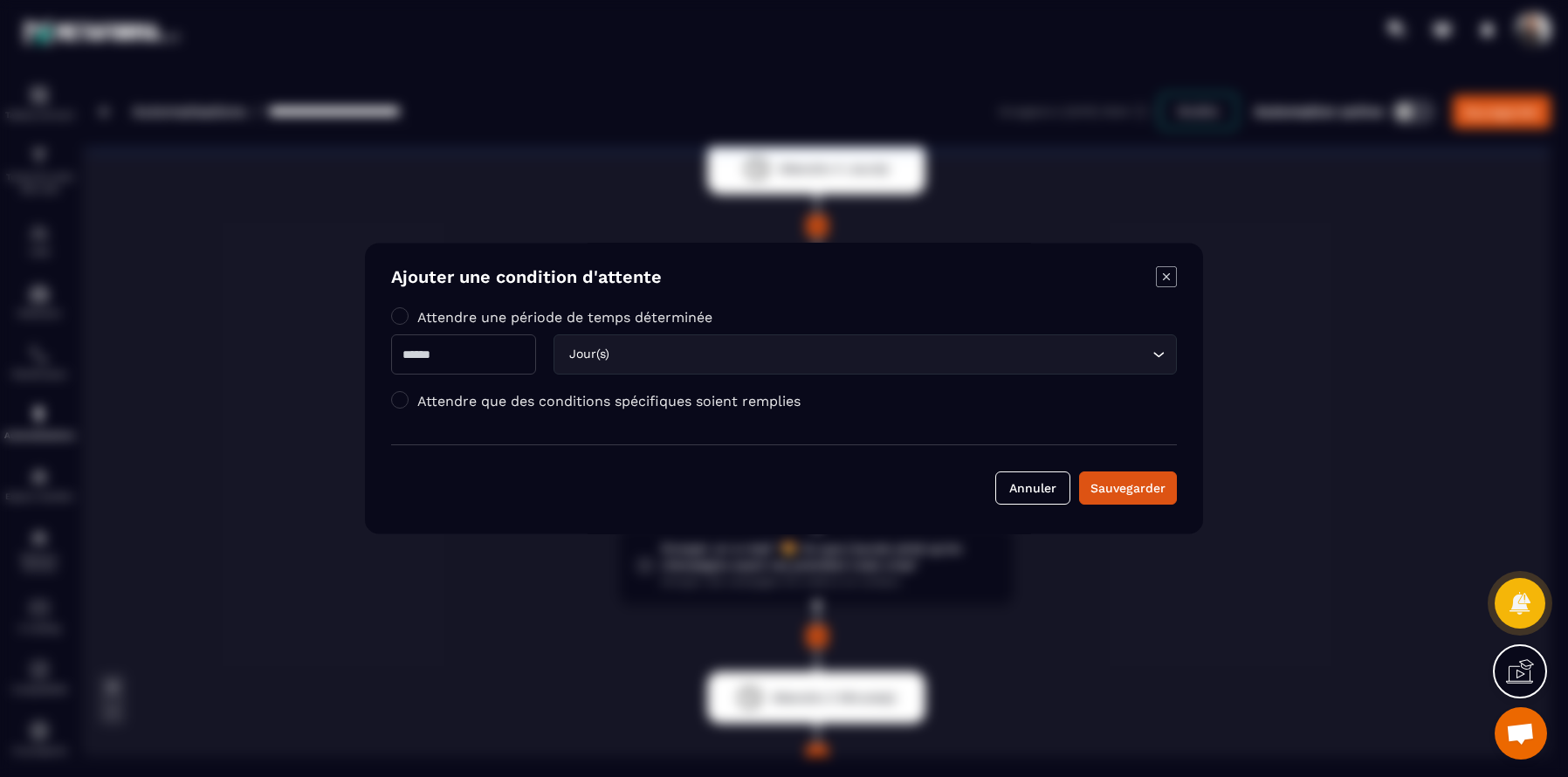
scroll to position [0, 0]
click at [1125, 496] on div "Sauvegarder" at bounding box center [1128, 491] width 75 height 17
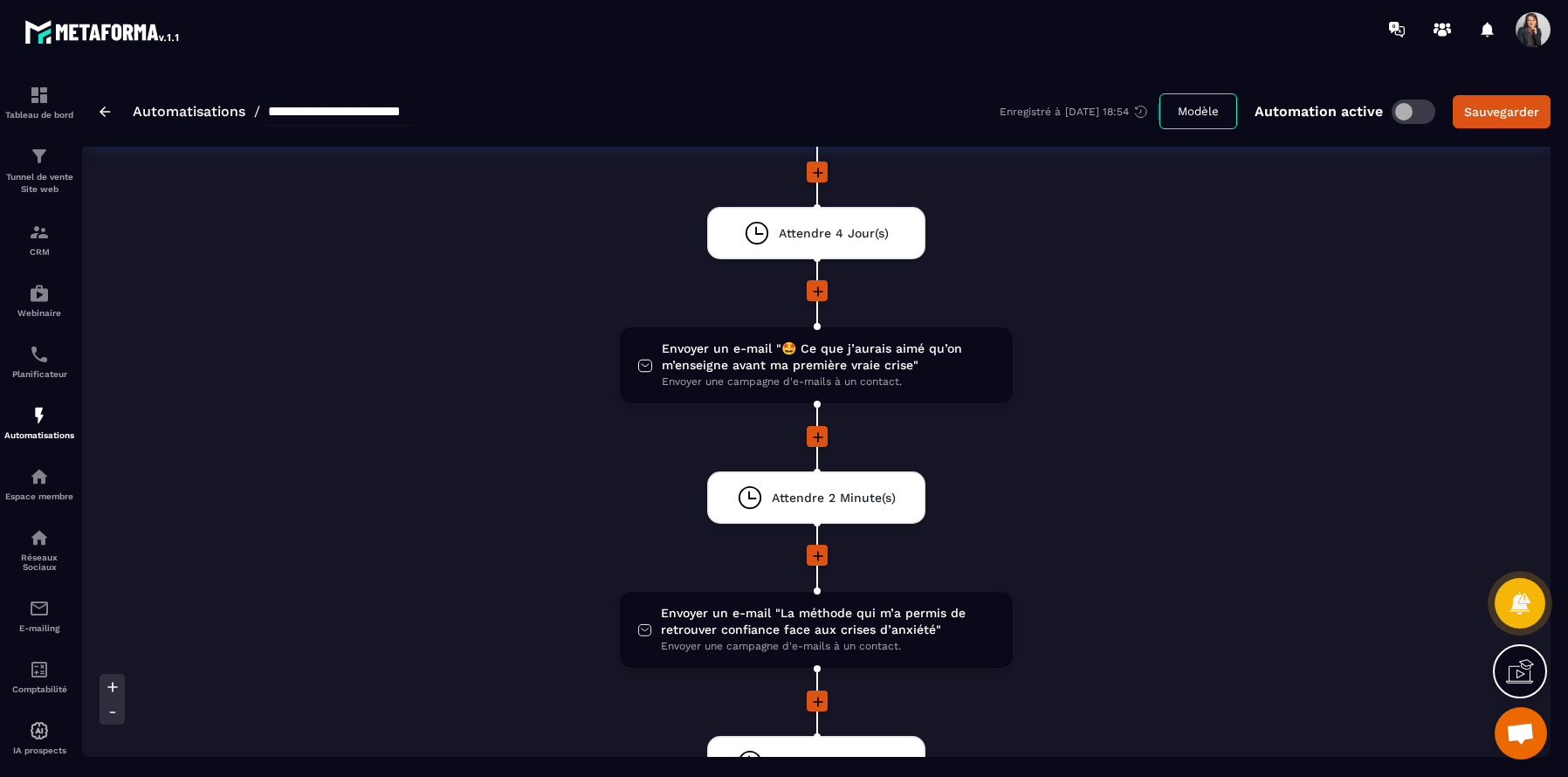
scroll to position [848, 0]
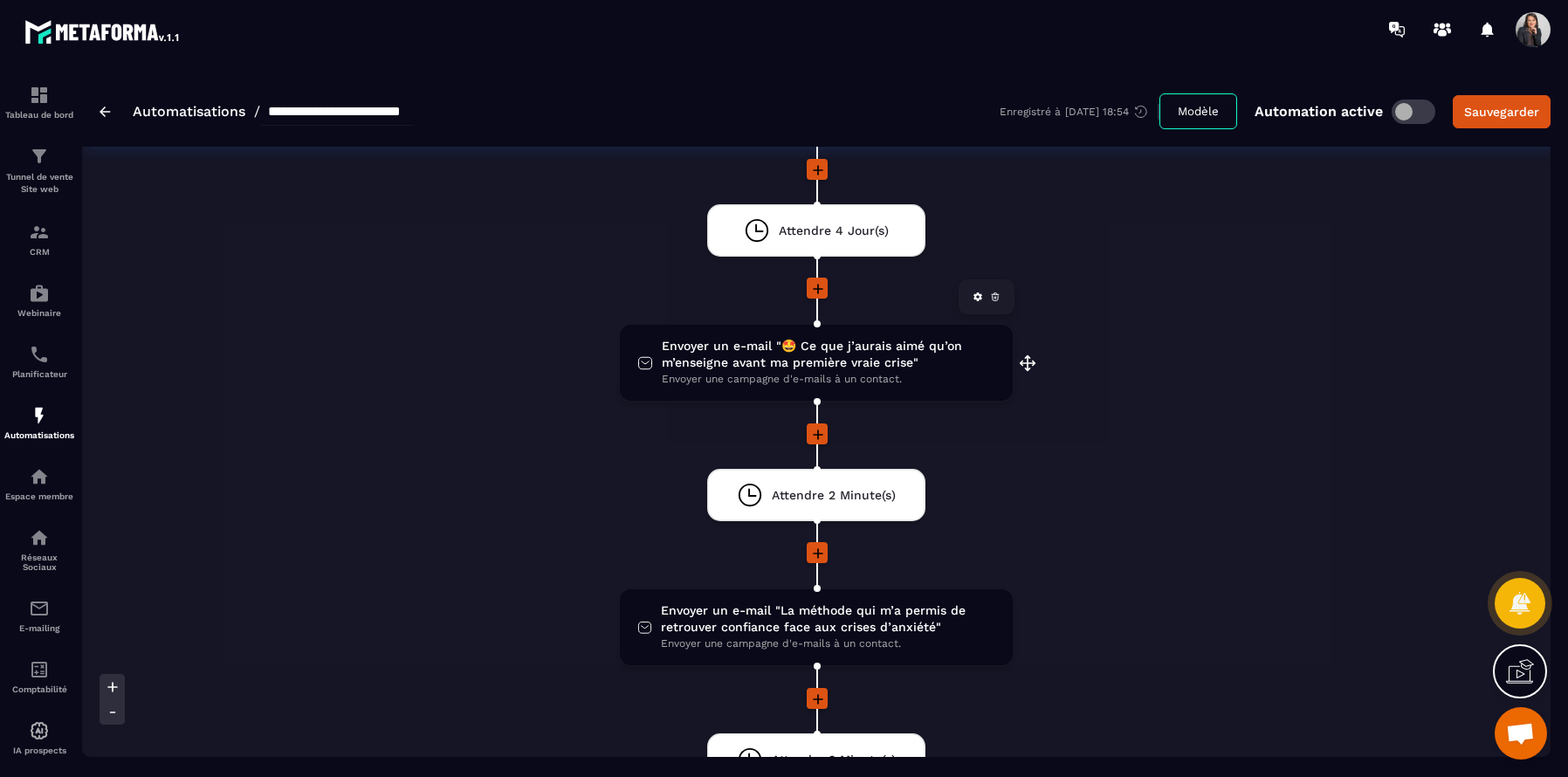
click at [902, 372] on span "Envoyer une campagne d'e-mails à un contact." at bounding box center [828, 379] width 334 height 16
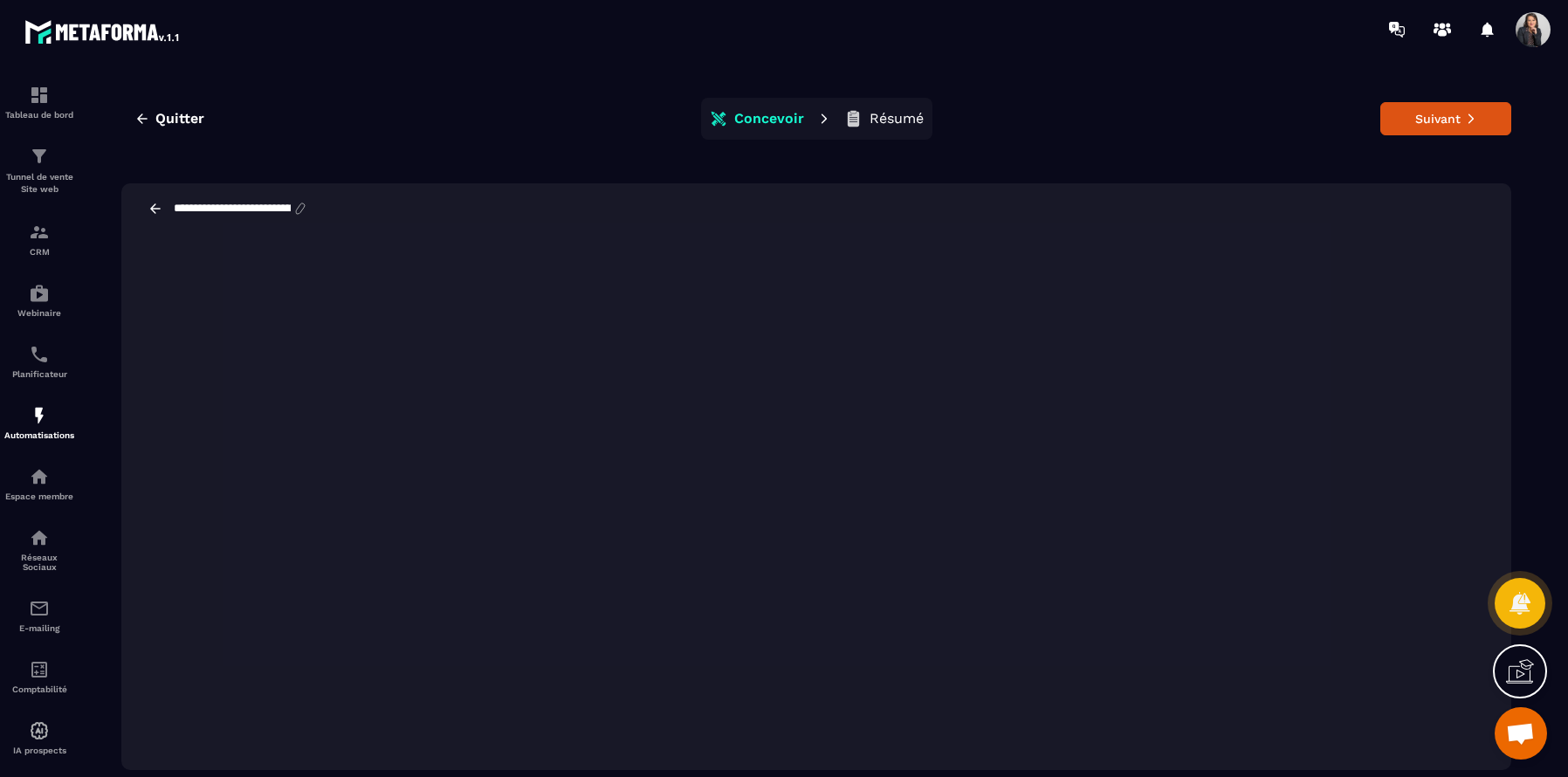
click at [308, 211] on icon at bounding box center [300, 209] width 15 height 15
click at [284, 213] on input "**********" at bounding box center [232, 209] width 120 height 14
click at [308, 212] on icon at bounding box center [300, 209] width 15 height 15
click at [308, 208] on icon at bounding box center [300, 209] width 15 height 15
click at [292, 210] on input "**********" at bounding box center [232, 209] width 120 height 14
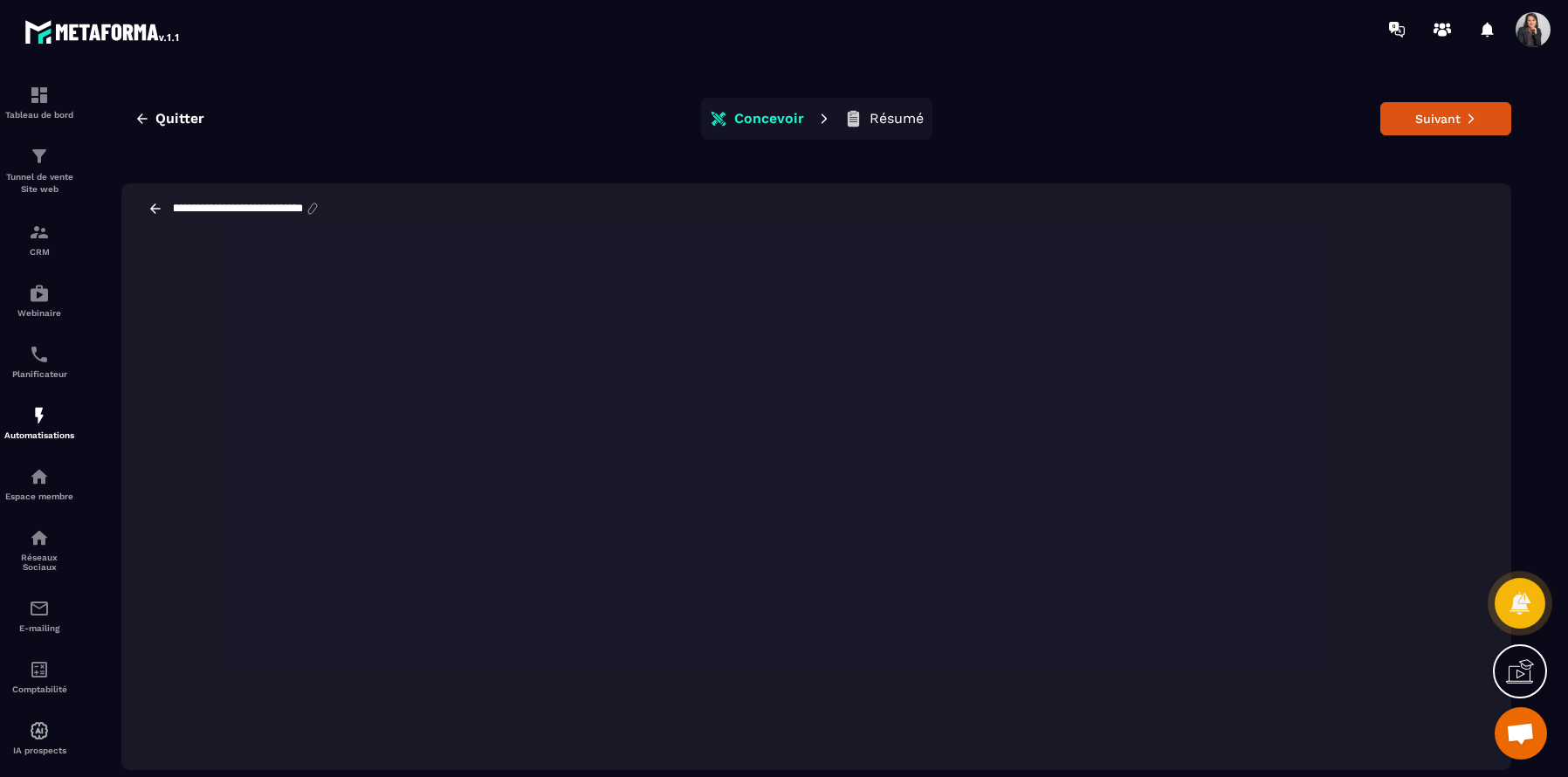
scroll to position [0, 139]
type input "**********"
click at [1450, 119] on button "Suivant" at bounding box center [1446, 118] width 131 height 33
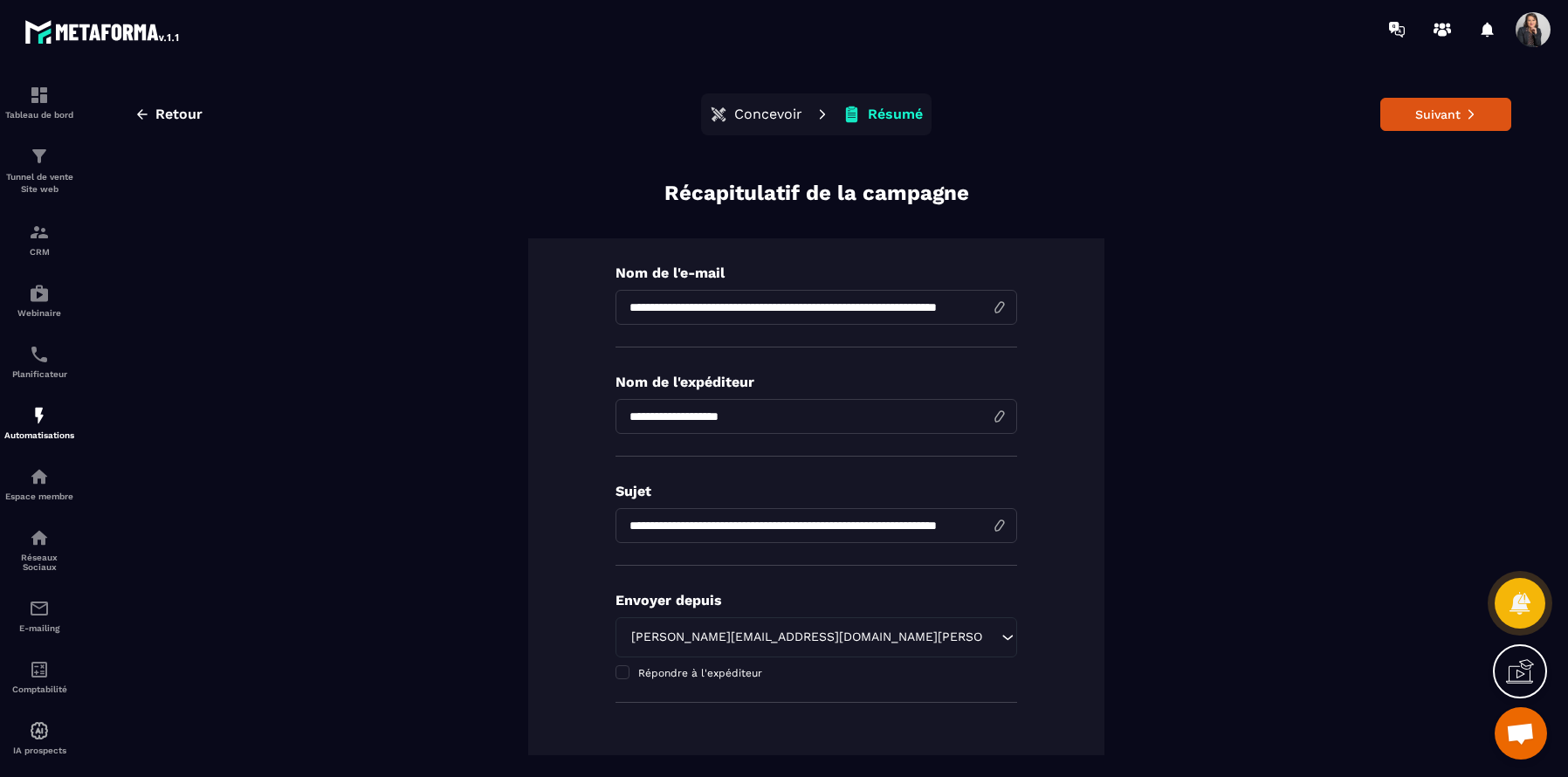
scroll to position [9, 0]
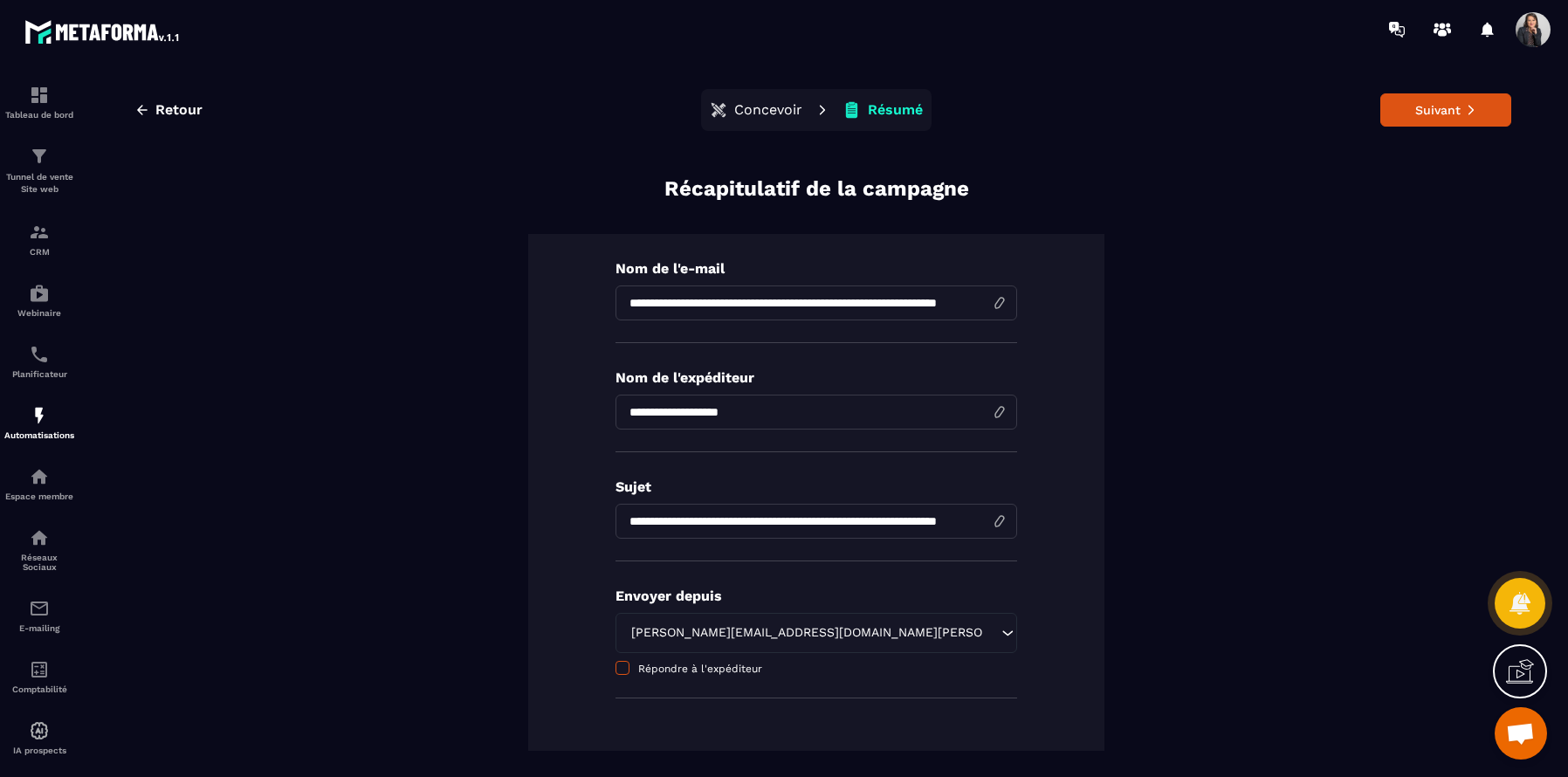
click at [620, 665] on span at bounding box center [622, 667] width 14 height 14
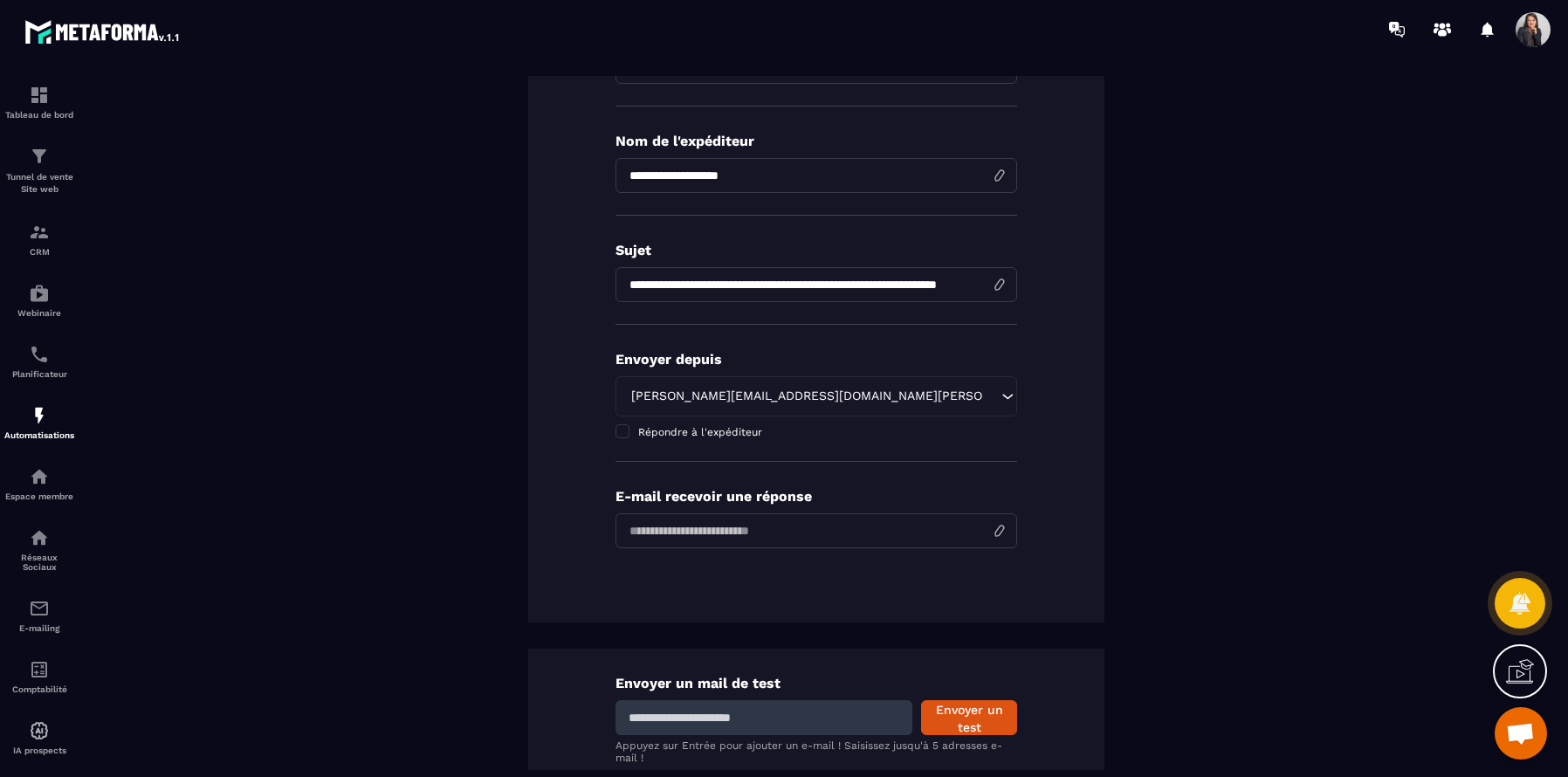
scroll to position [266, 0]
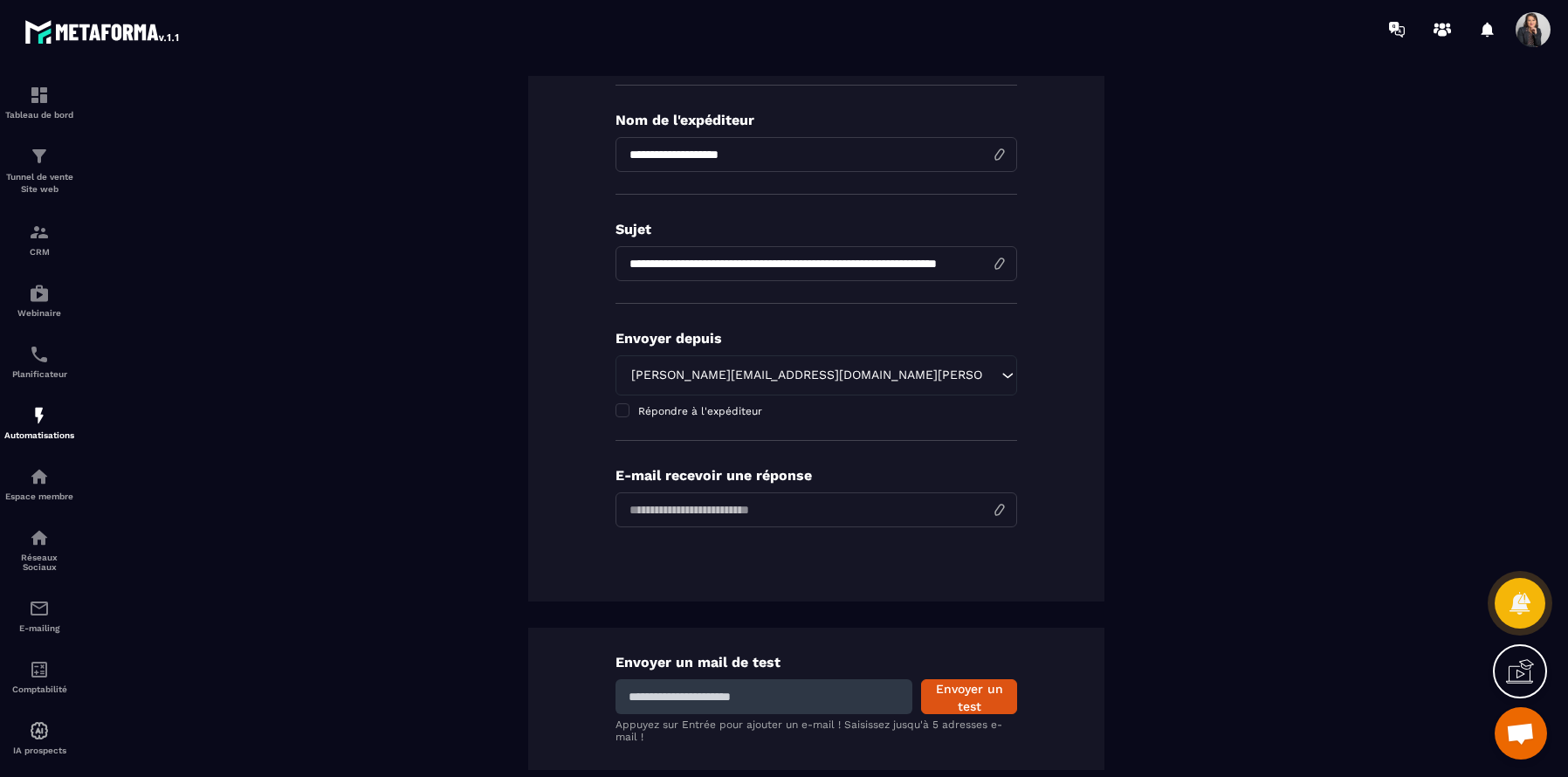
click at [999, 514] on input "email" at bounding box center [817, 510] width 402 height 35
type input "**********"
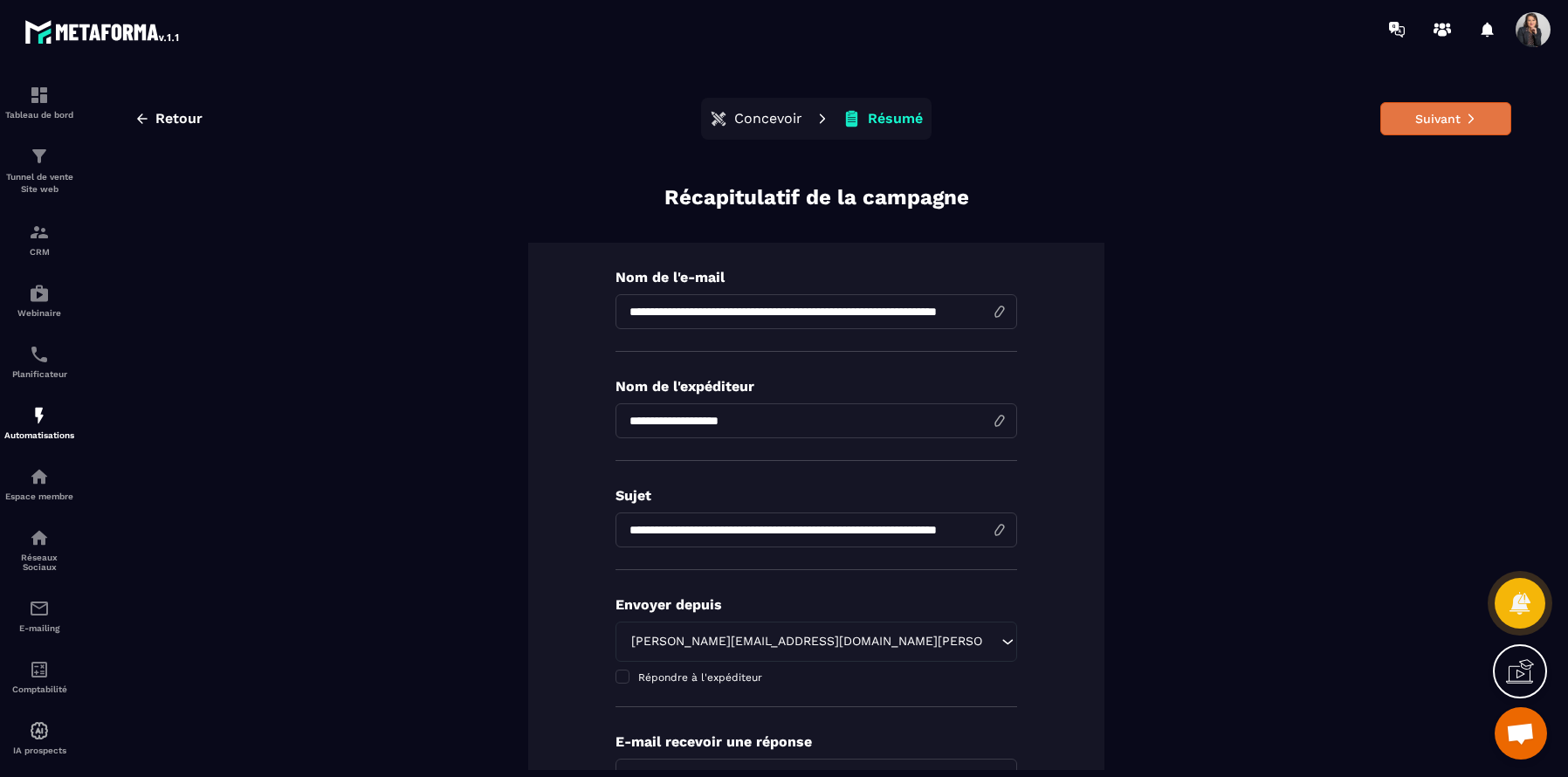
click at [1454, 127] on button "Suivant" at bounding box center [1446, 118] width 131 height 33
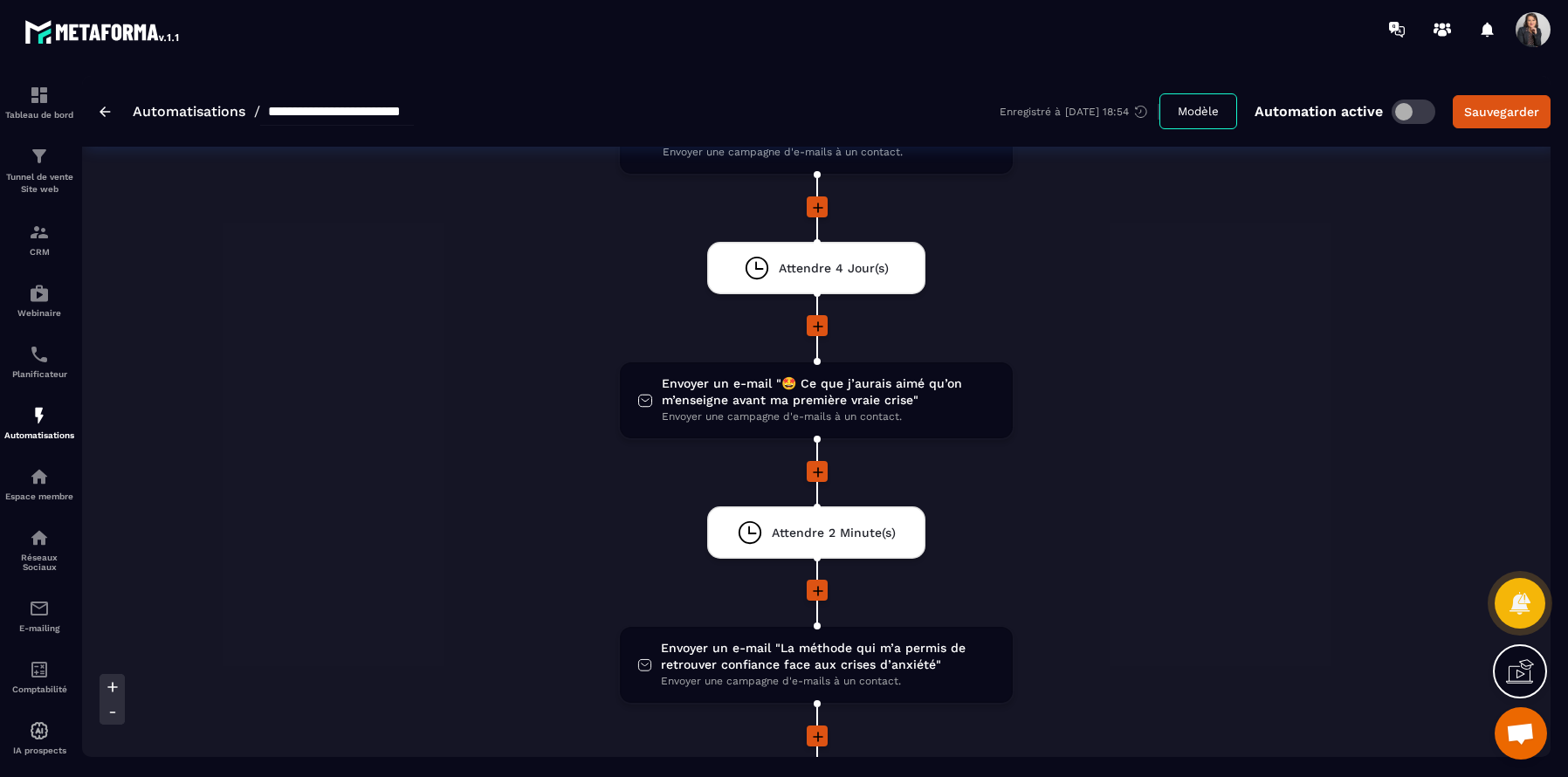
scroll to position [813, 0]
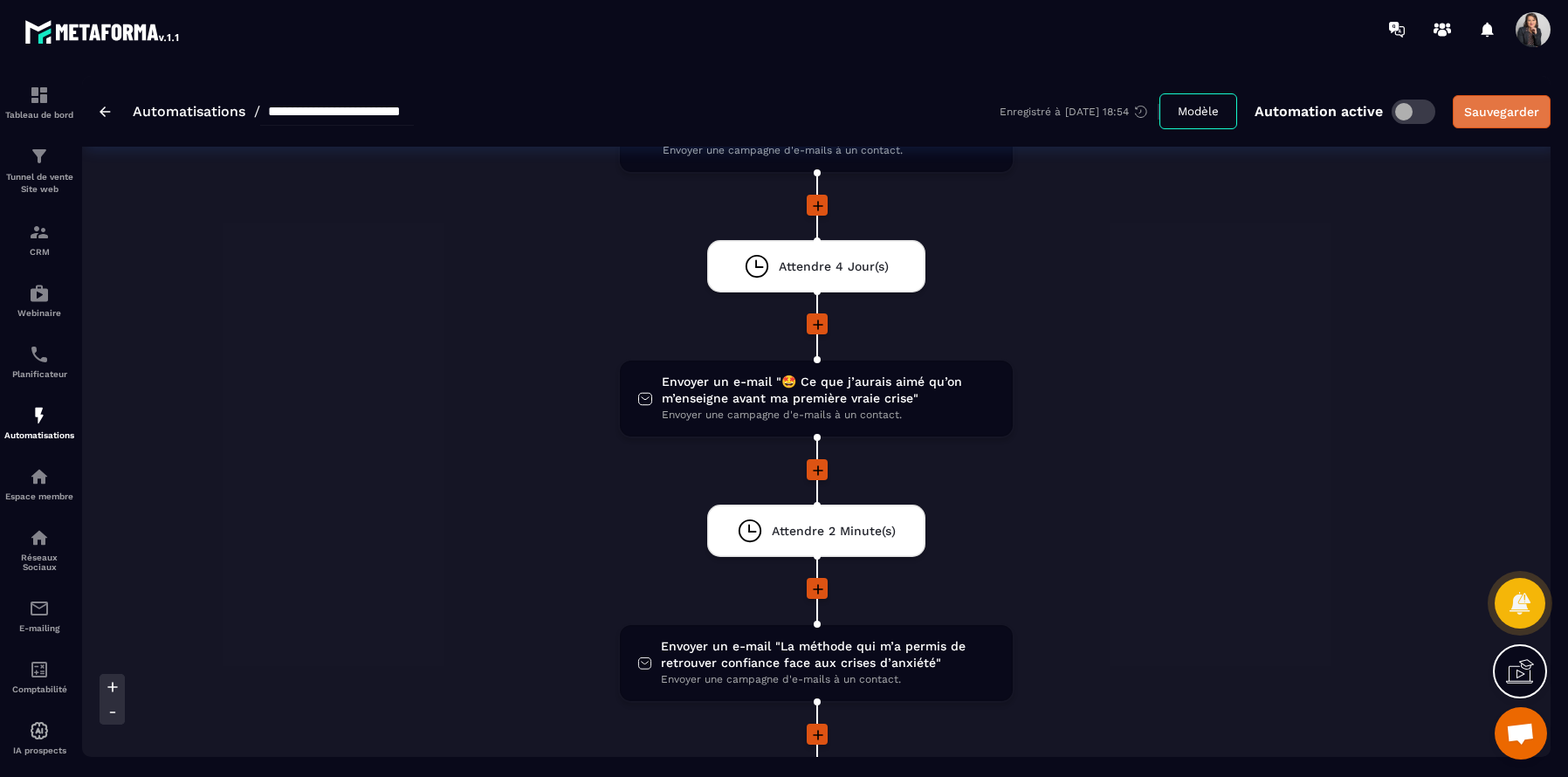
click at [1517, 118] on div "Sauvegarder" at bounding box center [1502, 112] width 75 height 17
